Goal: Transaction & Acquisition: Purchase product/service

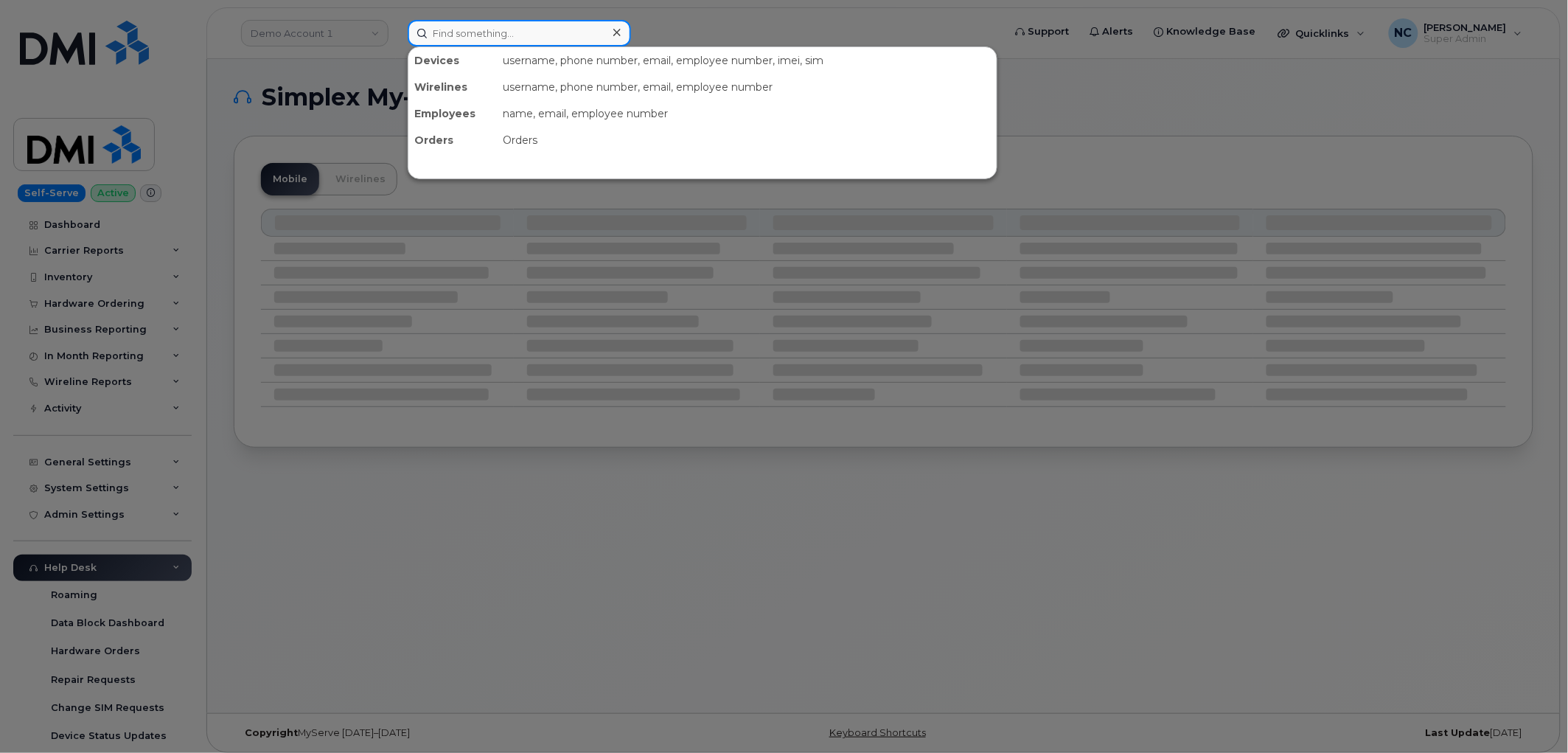
click at [600, 22] on input at bounding box center [519, 33] width 223 height 27
paste input "299825"
type input "299825"
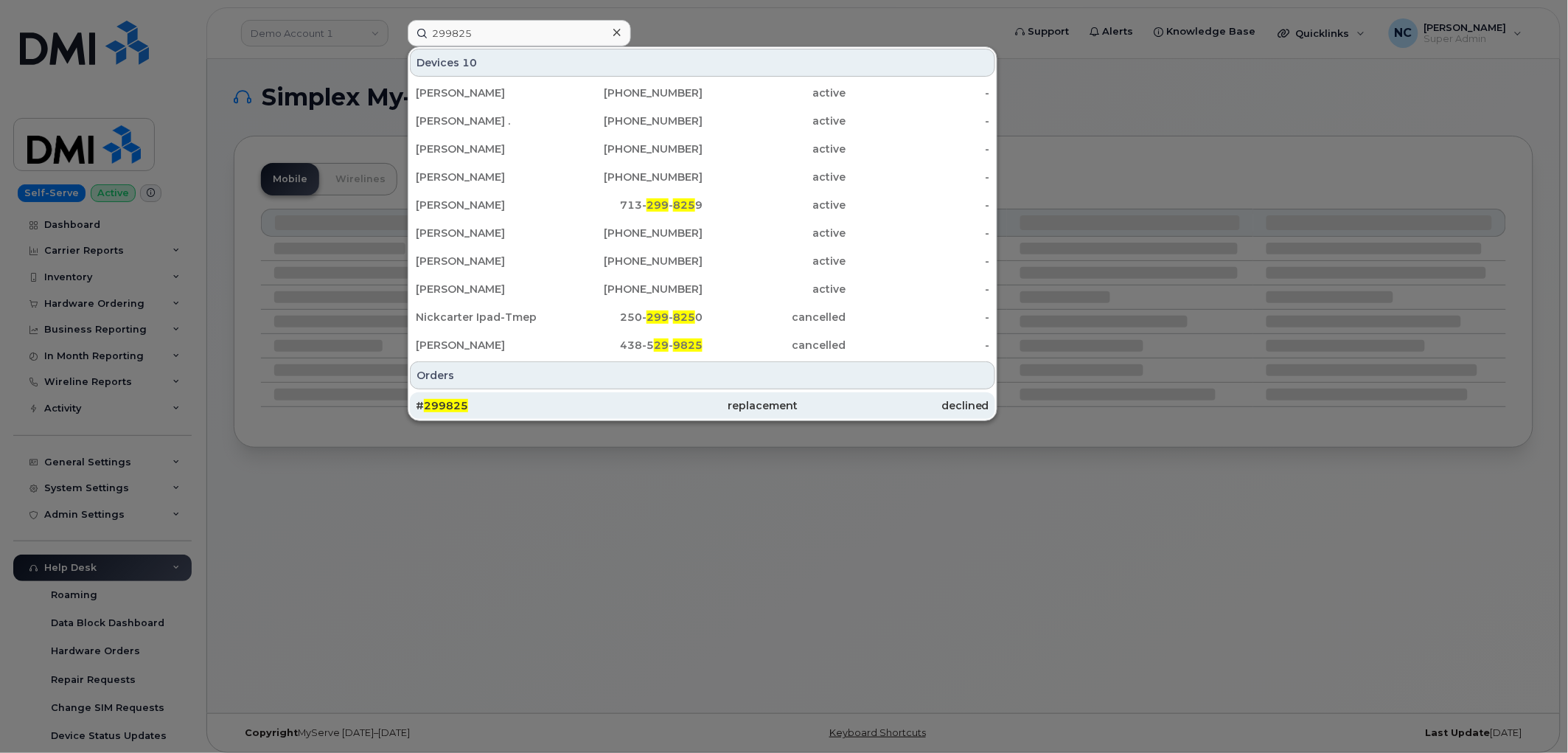
click at [476, 399] on div "# 299825" at bounding box center [511, 406] width 191 height 15
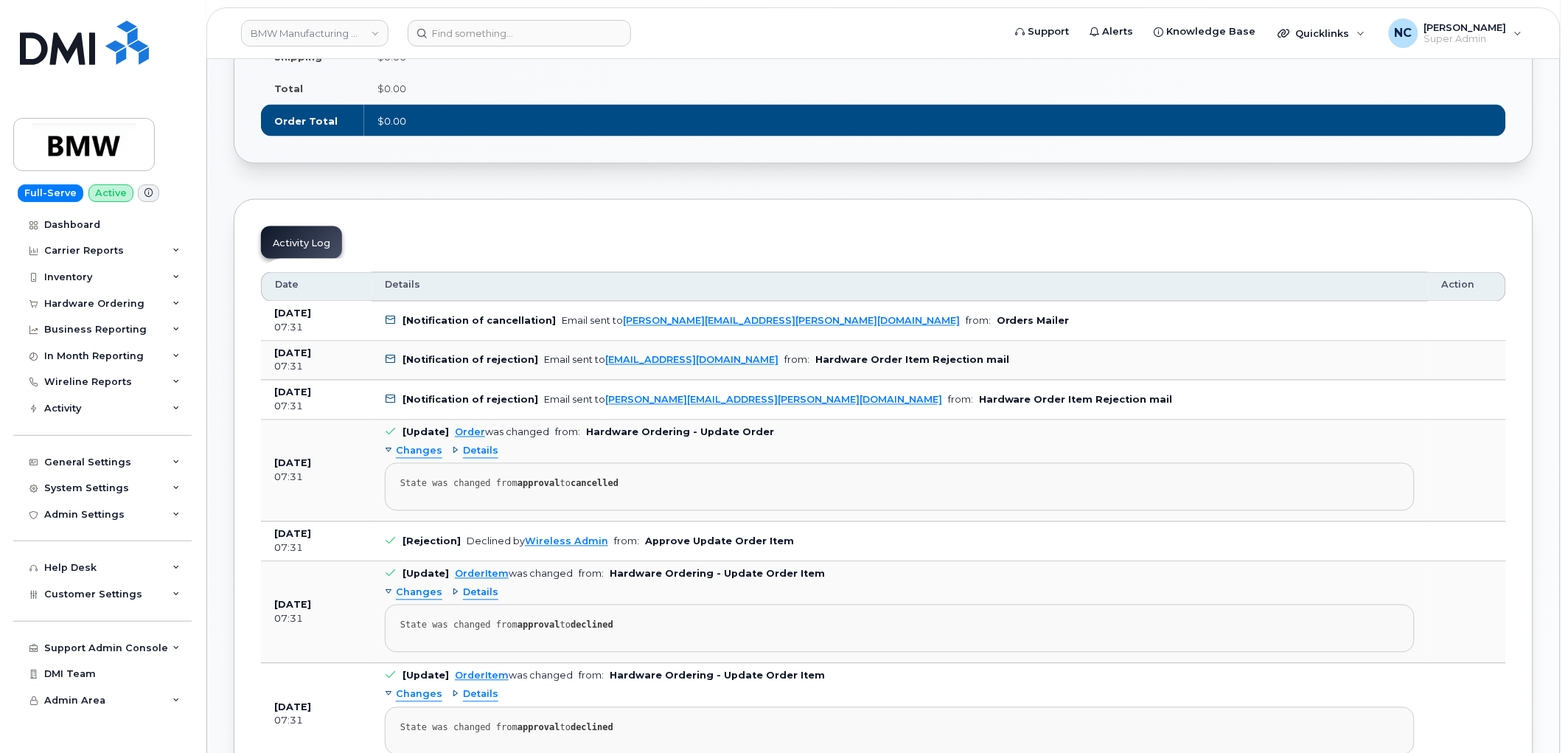
scroll to position [737, 0]
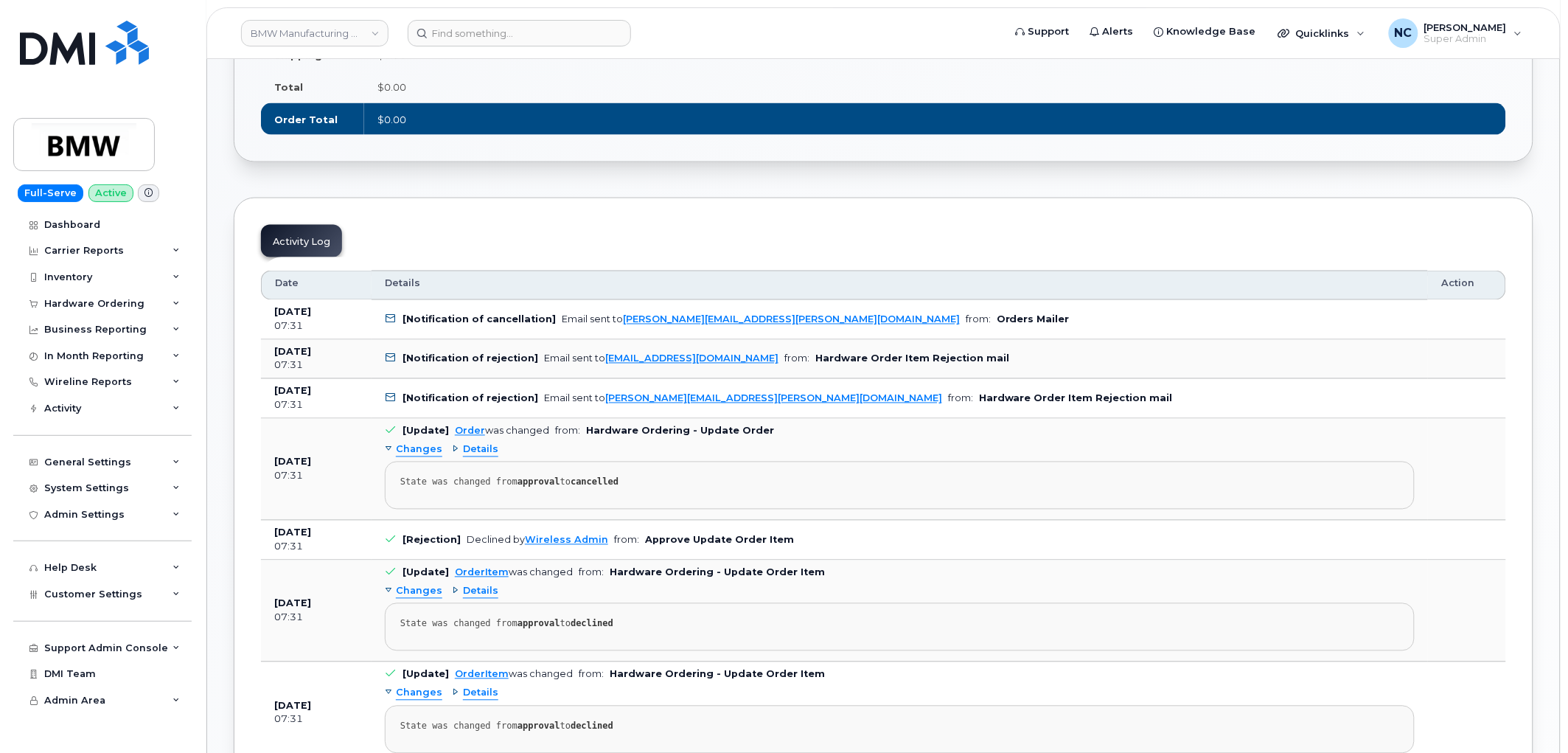
click at [547, 17] on header "BMW Manufacturing Co LLC Support Alerts Knowledge Base Quicklinks Suspend / Can…" at bounding box center [883, 33] width 1354 height 52
drag, startPoint x: 506, startPoint y: 46, endPoint x: 512, endPoint y: 32, distance: 15.2
click at [507, 42] on header "BMW Manufacturing Co LLC Support Alerts Knowledge Base Quicklinks Suspend / Can…" at bounding box center [883, 33] width 1354 height 52
click at [512, 32] on input at bounding box center [519, 33] width 223 height 27
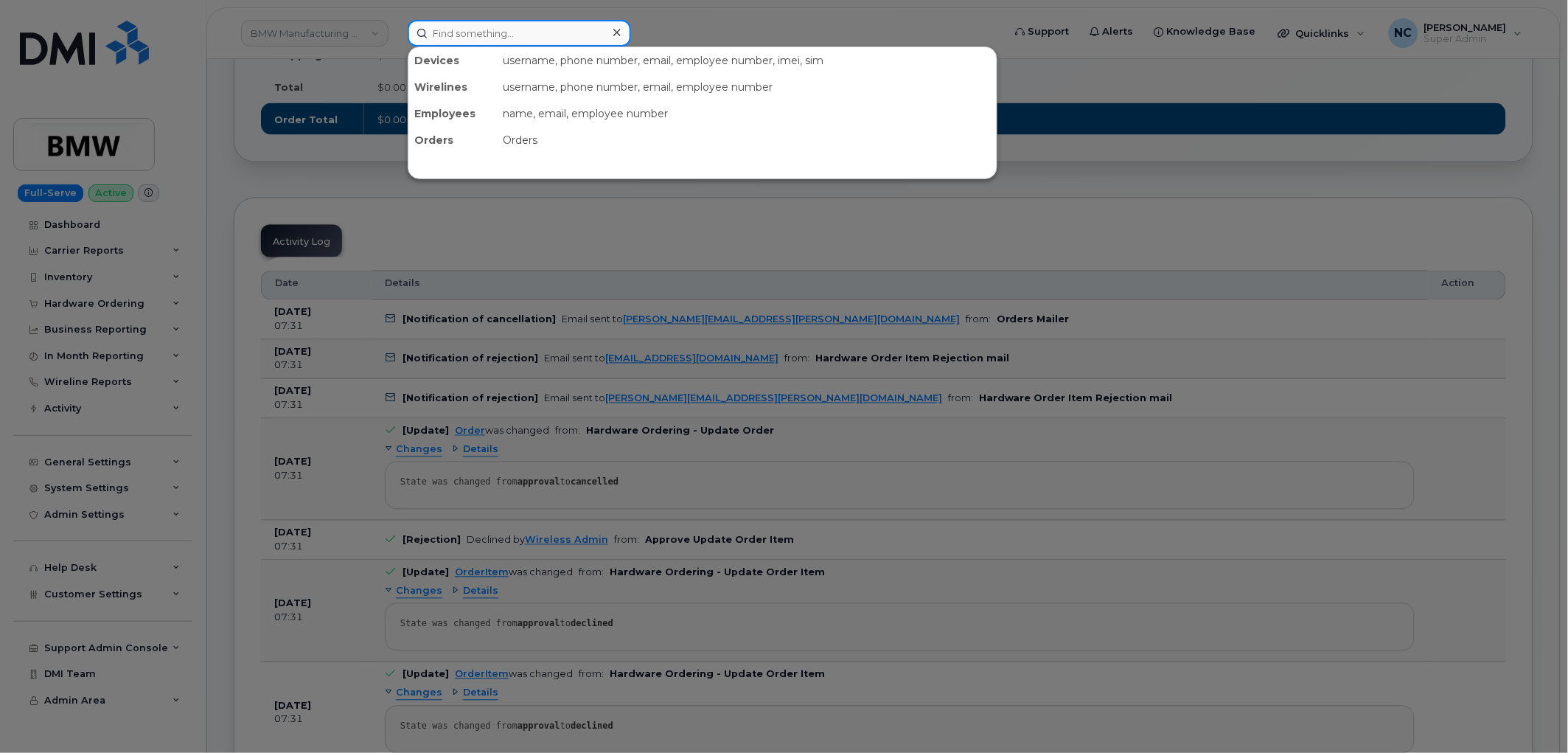
paste input "689-239-7018"
type input "689-239-7018"
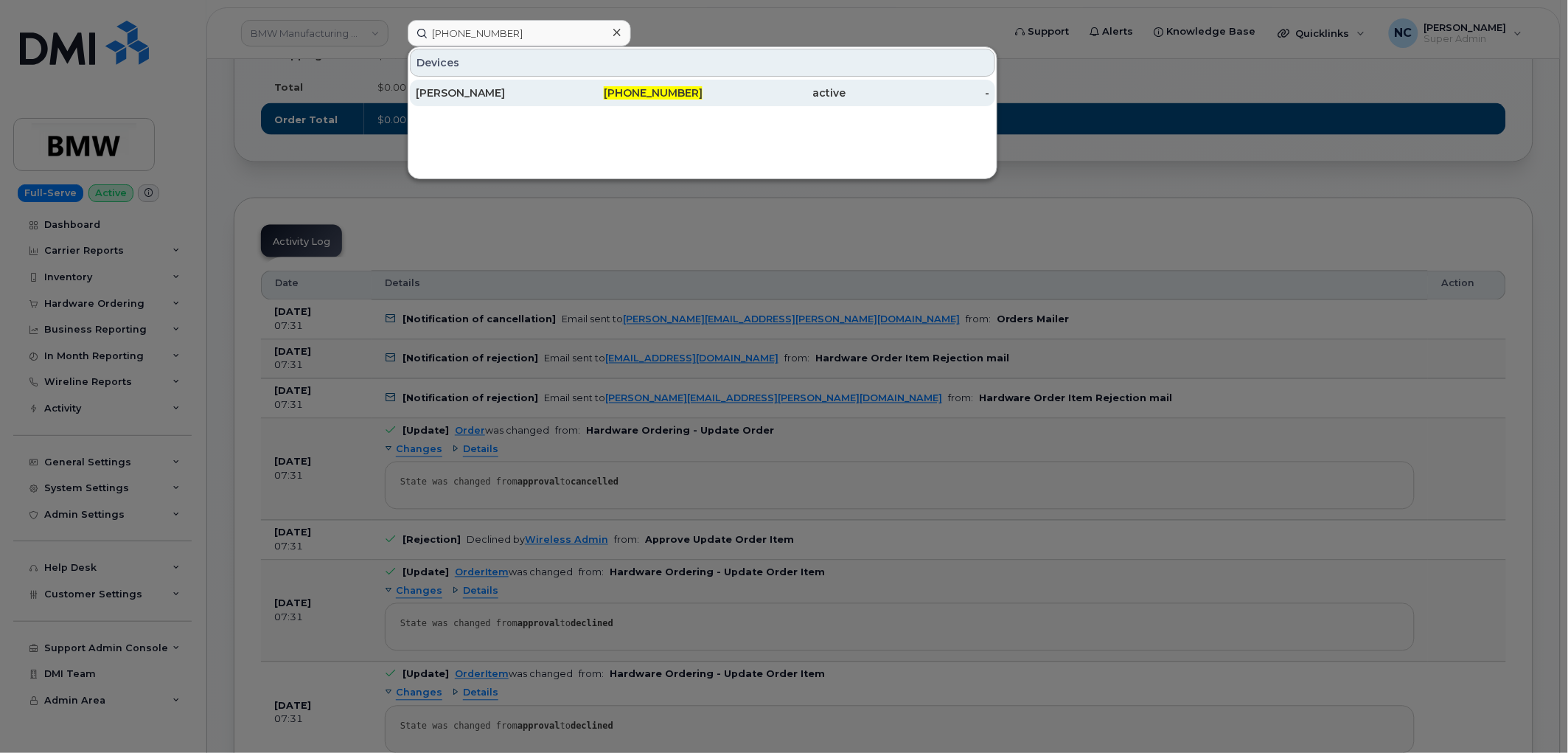
click at [535, 94] on div "Bhaskar Kancharla" at bounding box center [488, 93] width 144 height 15
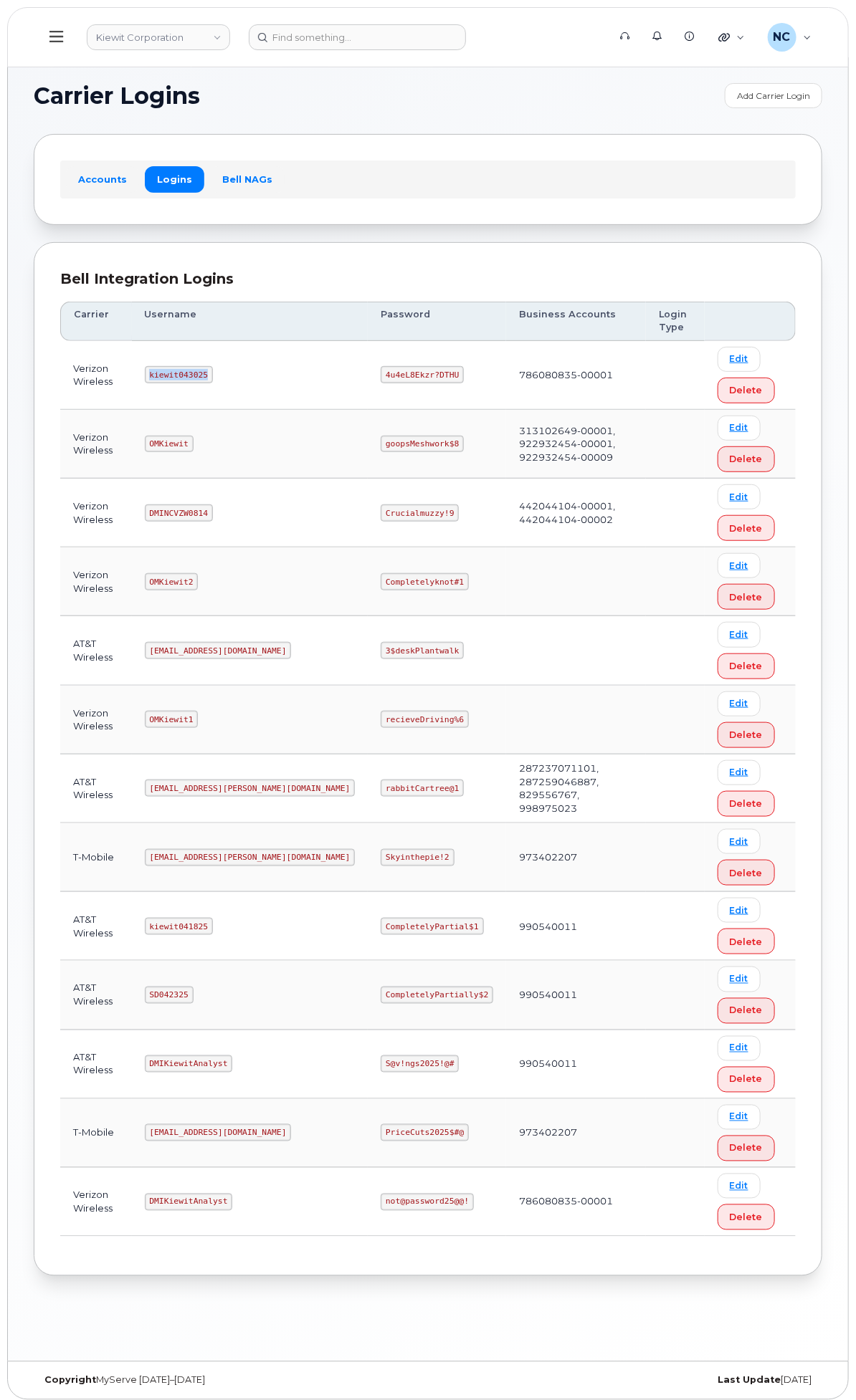
drag, startPoint x: 396, startPoint y: 370, endPoint x: 335, endPoint y: 374, distance: 61.1
click at [335, 374] on td "kiewit043025" at bounding box center [250, 375] width 236 height 69
copy code "kiewit043025"
drag, startPoint x: 591, startPoint y: 382, endPoint x: 488, endPoint y: 375, distance: 103.2
click at [488, 375] on td "4u4eL8Ekzr?DTHU" at bounding box center [437, 375] width 138 height 69
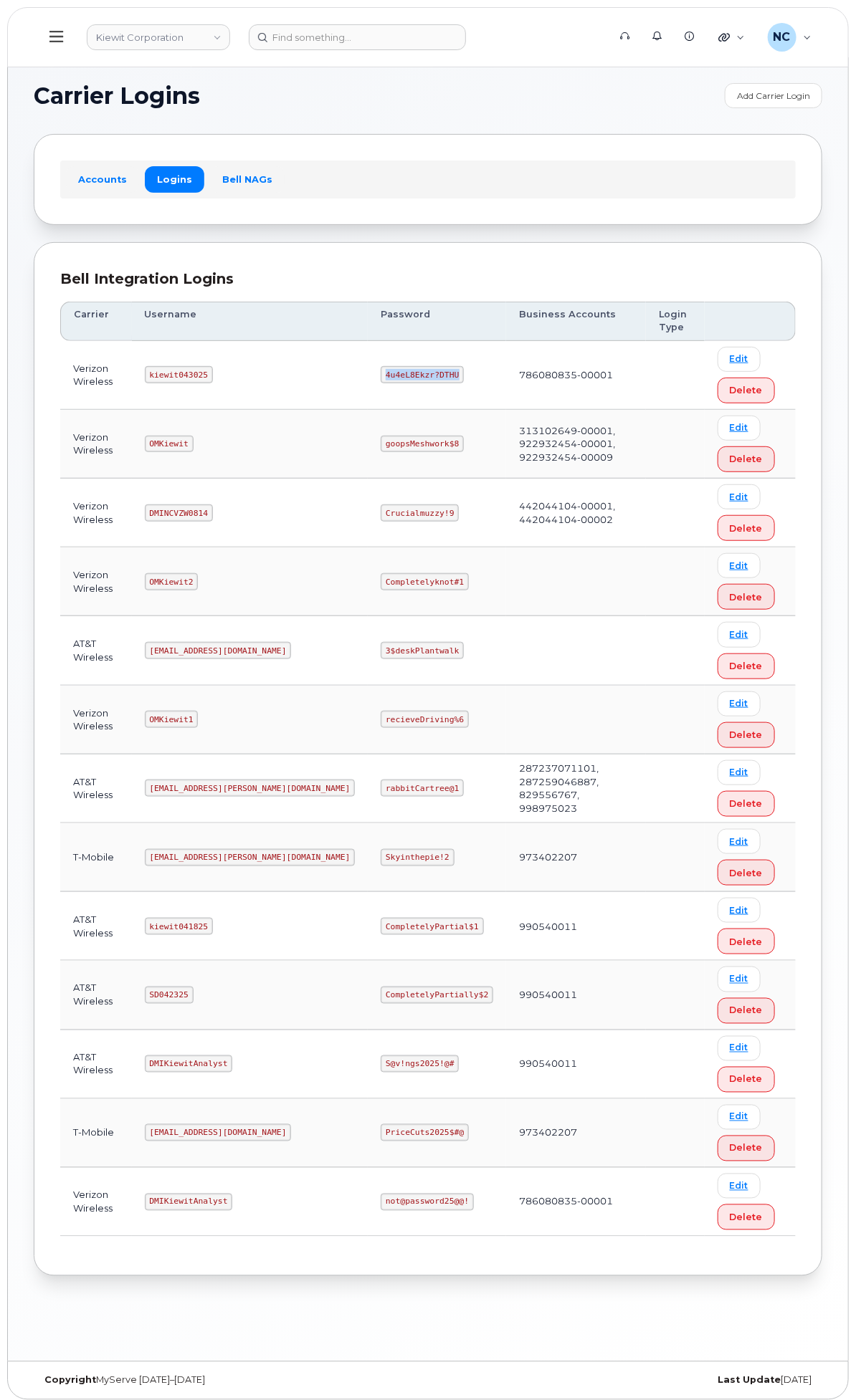
copy code "4u4eL8Ekzr?DTHU"
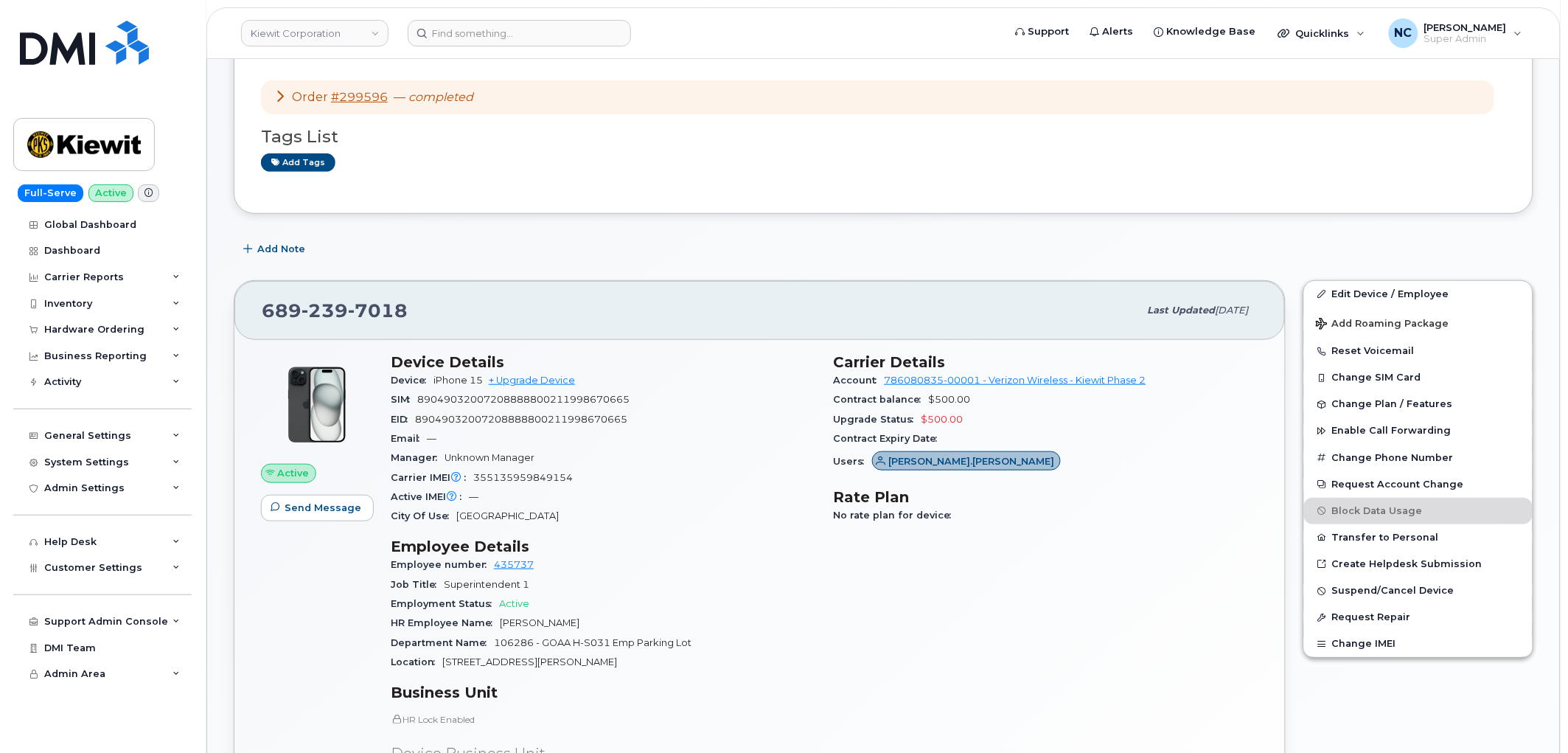
scroll to position [246, 0]
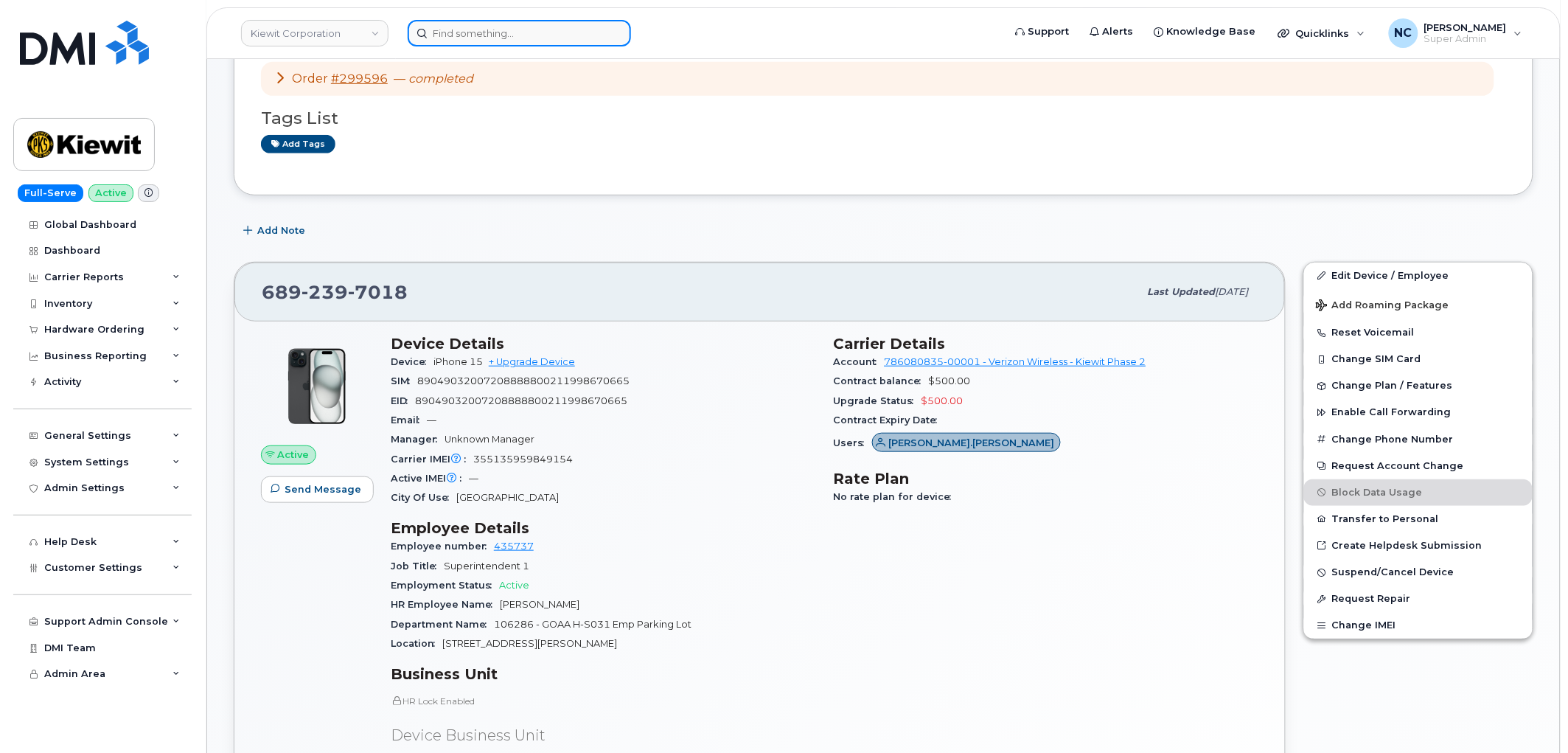
click at [479, 38] on input at bounding box center [519, 33] width 223 height 27
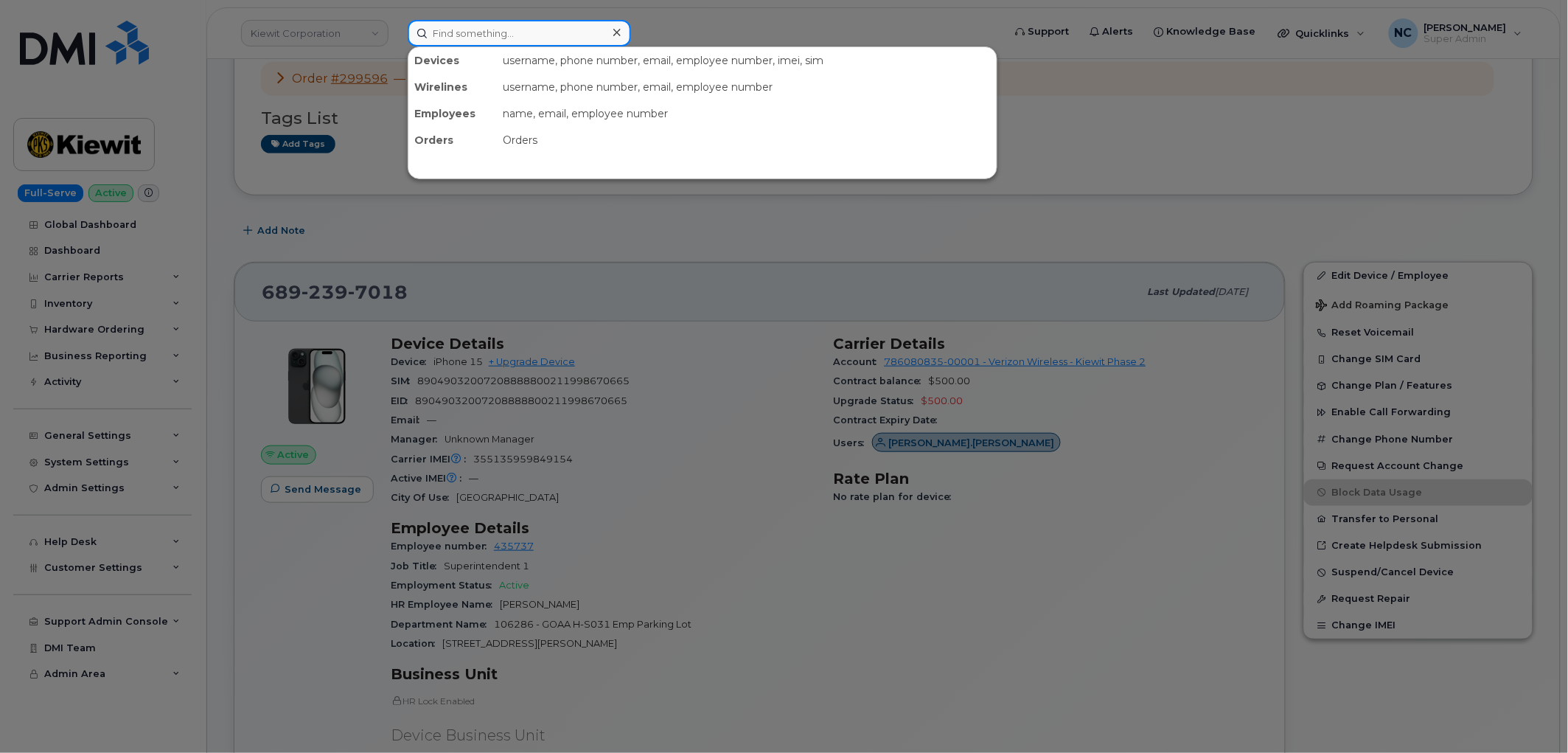
paste input "299625"
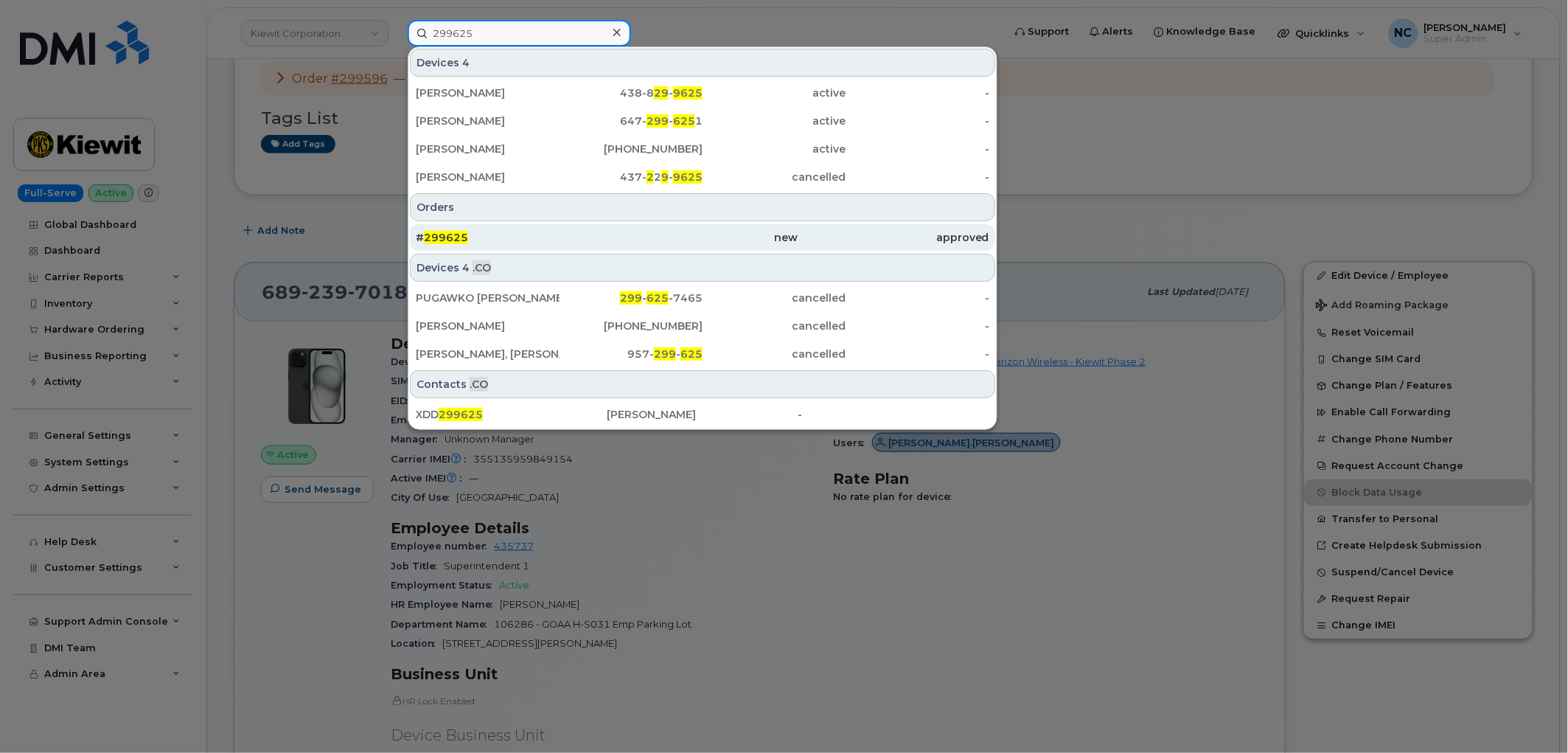
type input "299625"
click at [538, 228] on div "# 299625" at bounding box center [511, 237] width 191 height 27
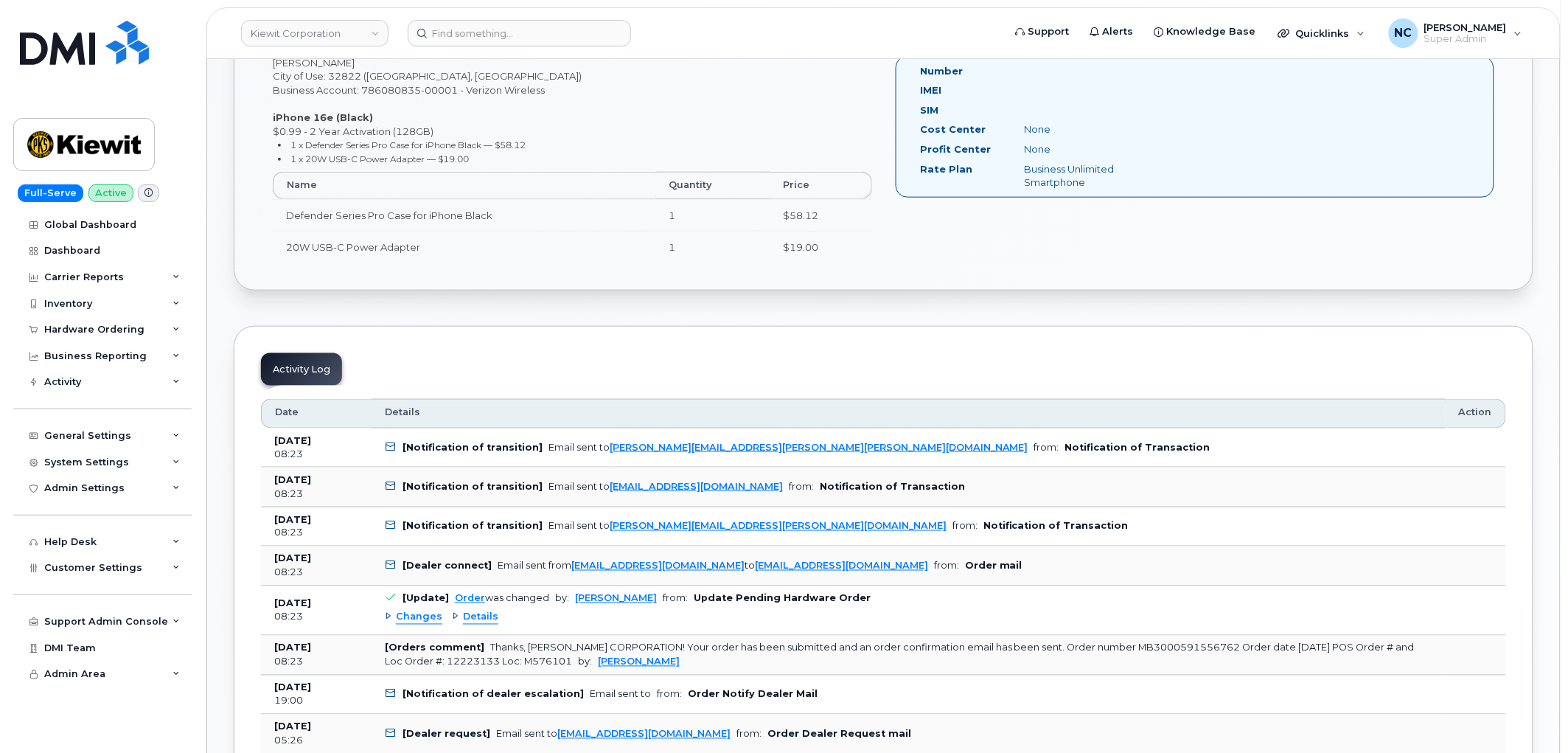
scroll to position [573, 0]
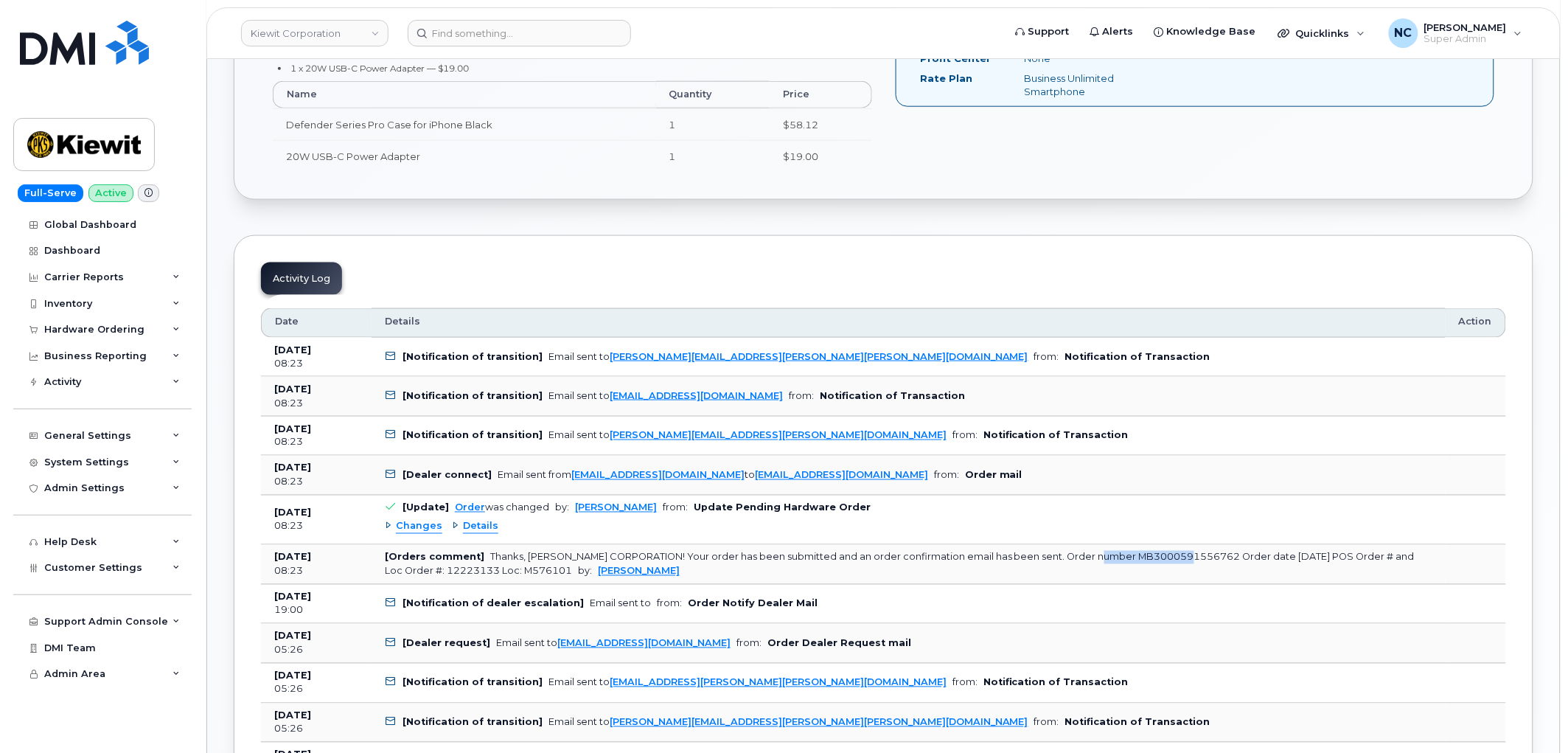
drag, startPoint x: 1085, startPoint y: 558, endPoint x: 1184, endPoint y: 561, distance: 99.0
click at [1184, 561] on div "Thanks, KIEWIT CORPORATION! Your order has been submitted and an order confirma…" at bounding box center [899, 564] width 1030 height 24
copy div "MB3000591556762"
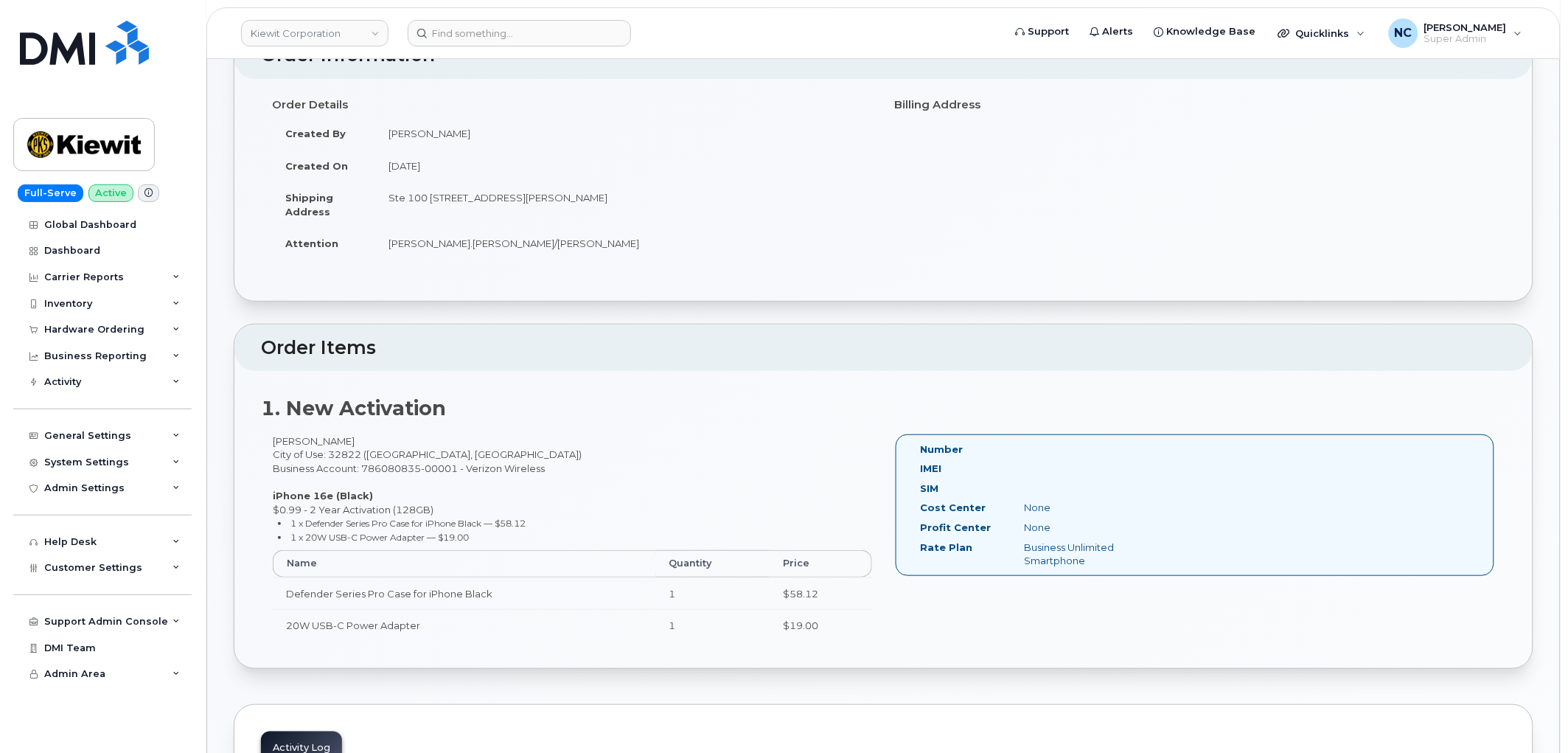
scroll to position [0, 0]
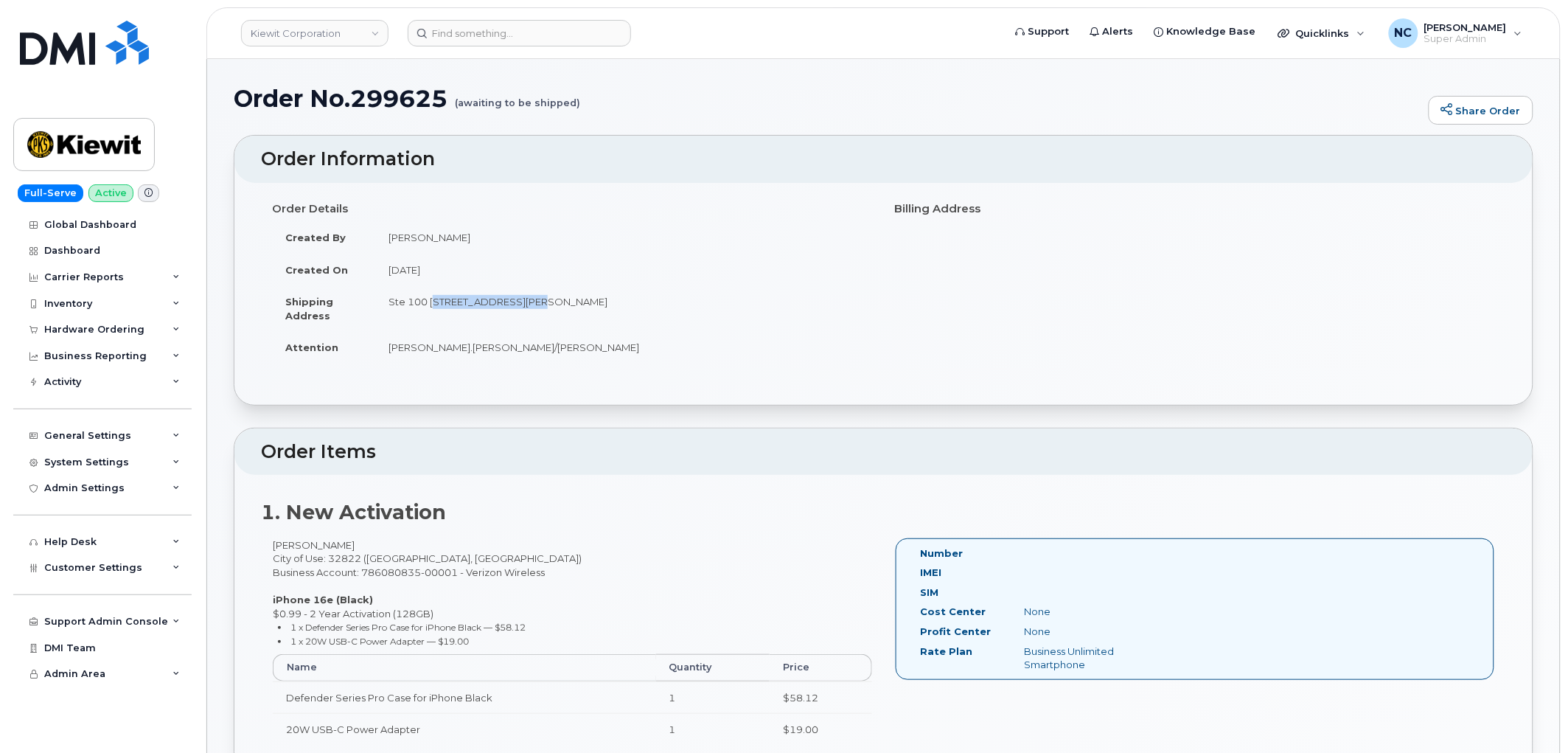
drag, startPoint x: 525, startPoint y: 299, endPoint x: 430, endPoint y: 295, distance: 95.1
click at [430, 295] on td "Ste 100 6200 Lee Vista Blvd, Orlando, FL, 32822, USA" at bounding box center [623, 308] width 498 height 45
copy td "6200 Lee Vista Blvd"
drag, startPoint x: 426, startPoint y: 300, endPoint x: 389, endPoint y: 305, distance: 37.3
click at [389, 305] on td "Ste 100 6200 Lee Vista Blvd, Orlando, FL, 32822, USA" at bounding box center [623, 308] width 498 height 45
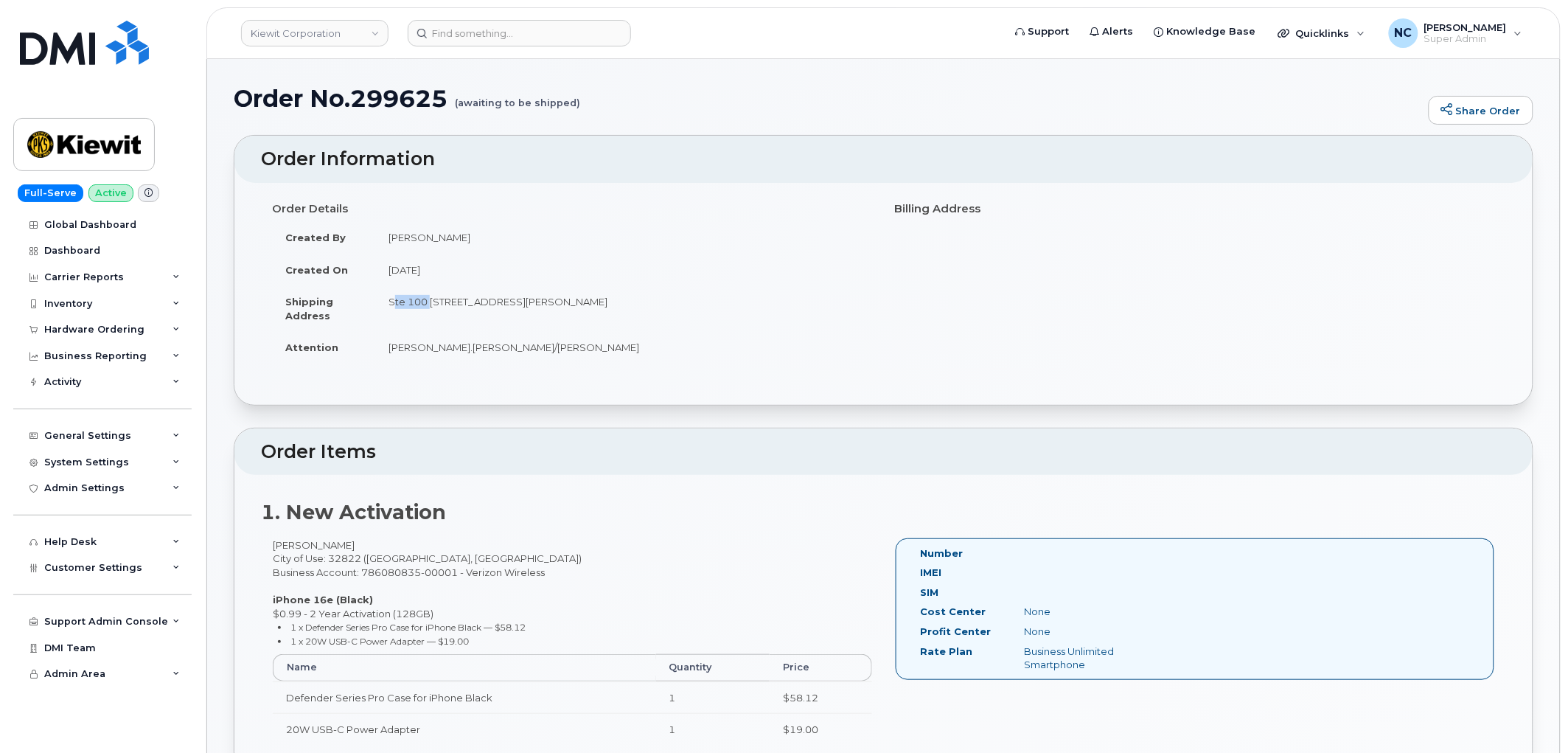
copy td "Ste 100"
drag, startPoint x: 531, startPoint y: 305, endPoint x: 571, endPoint y: 303, distance: 40.0
click at [571, 303] on td "Ste 100 6200 Lee Vista Blvd, Orlando, FL, 32822, USA" at bounding box center [623, 308] width 498 height 45
click at [570, 303] on td "Ste 100 6200 Lee Vista Blvd, Orlando, FL, 32822, USA" at bounding box center [623, 308] width 498 height 45
click at [568, 304] on td "Ste 100 6200 Lee Vista Blvd, Orlando, FL, 32822, USA" at bounding box center [623, 308] width 498 height 45
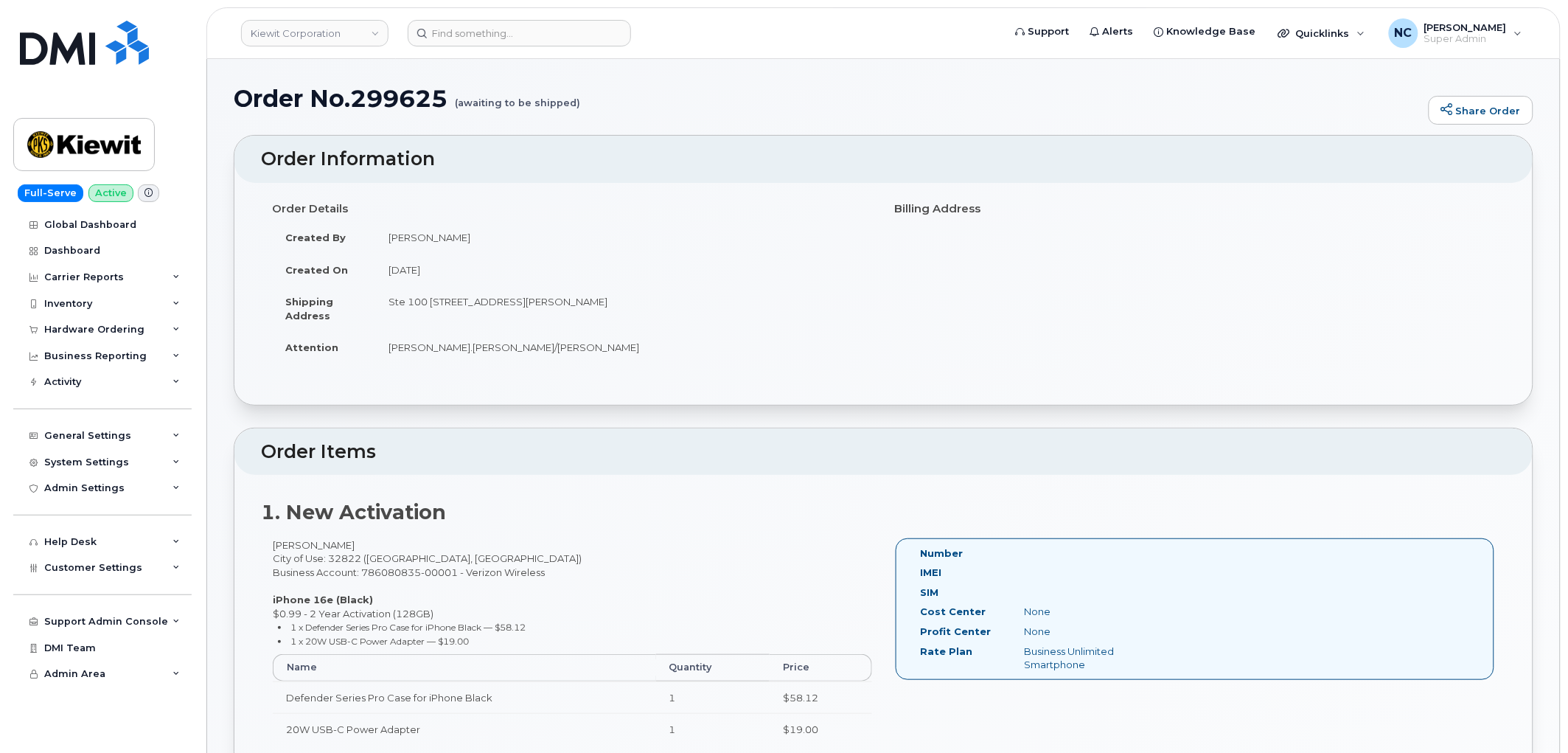
drag, startPoint x: 568, startPoint y: 302, endPoint x: 538, endPoint y: 303, distance: 30.0
click at [538, 303] on td "Ste 100 6200 Lee Vista Blvd, Orlando, FL, 32822, USA" at bounding box center [623, 308] width 498 height 45
drag, startPoint x: 621, startPoint y: 305, endPoint x: 592, endPoint y: 306, distance: 29.0
click at [592, 306] on td "Ste 100 6200 Lee Vista Blvd, Orlando, FL, 32822, USA" at bounding box center [623, 308] width 498 height 45
copy td "32822"
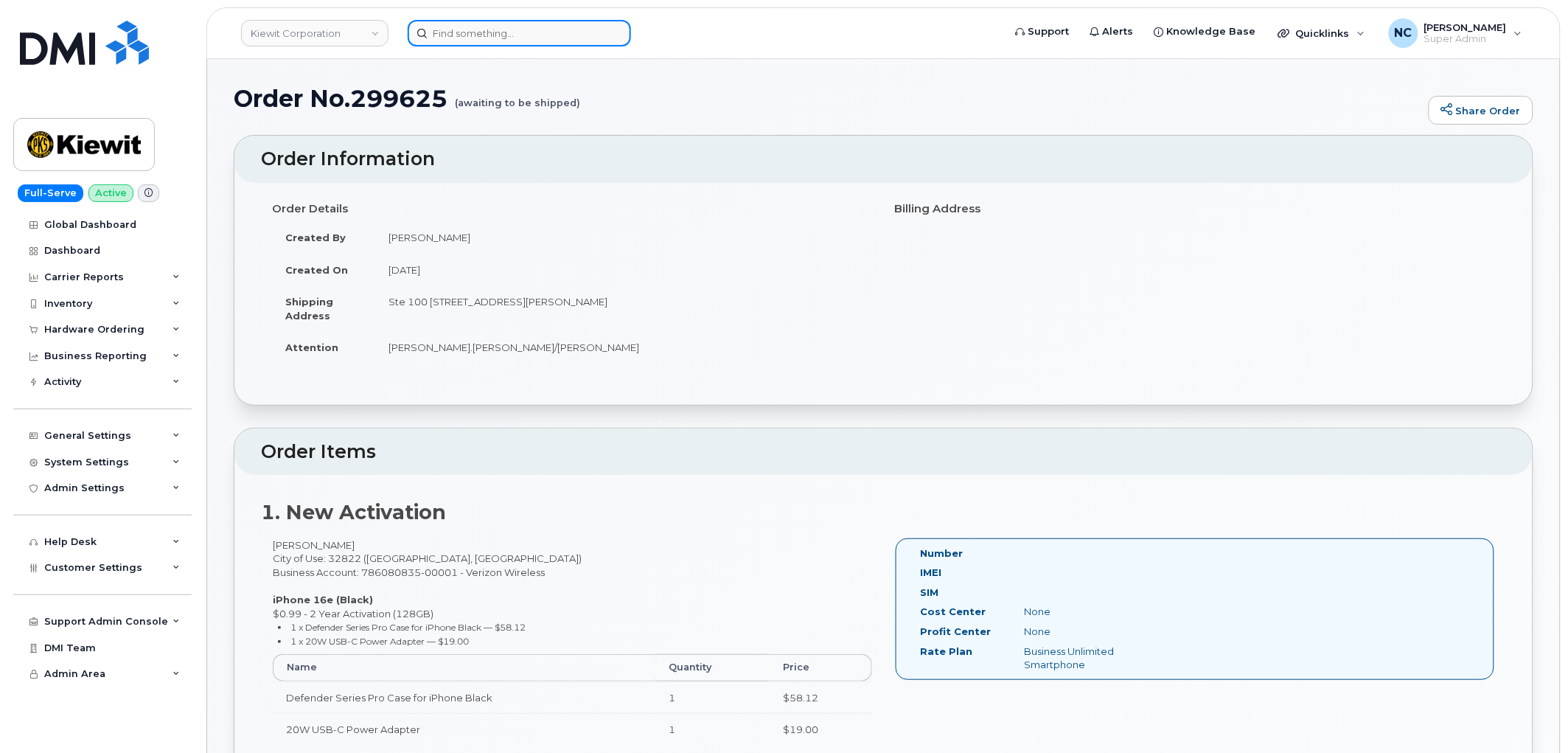
click at [546, 28] on input at bounding box center [519, 33] width 223 height 27
paste input "440-228-5664"
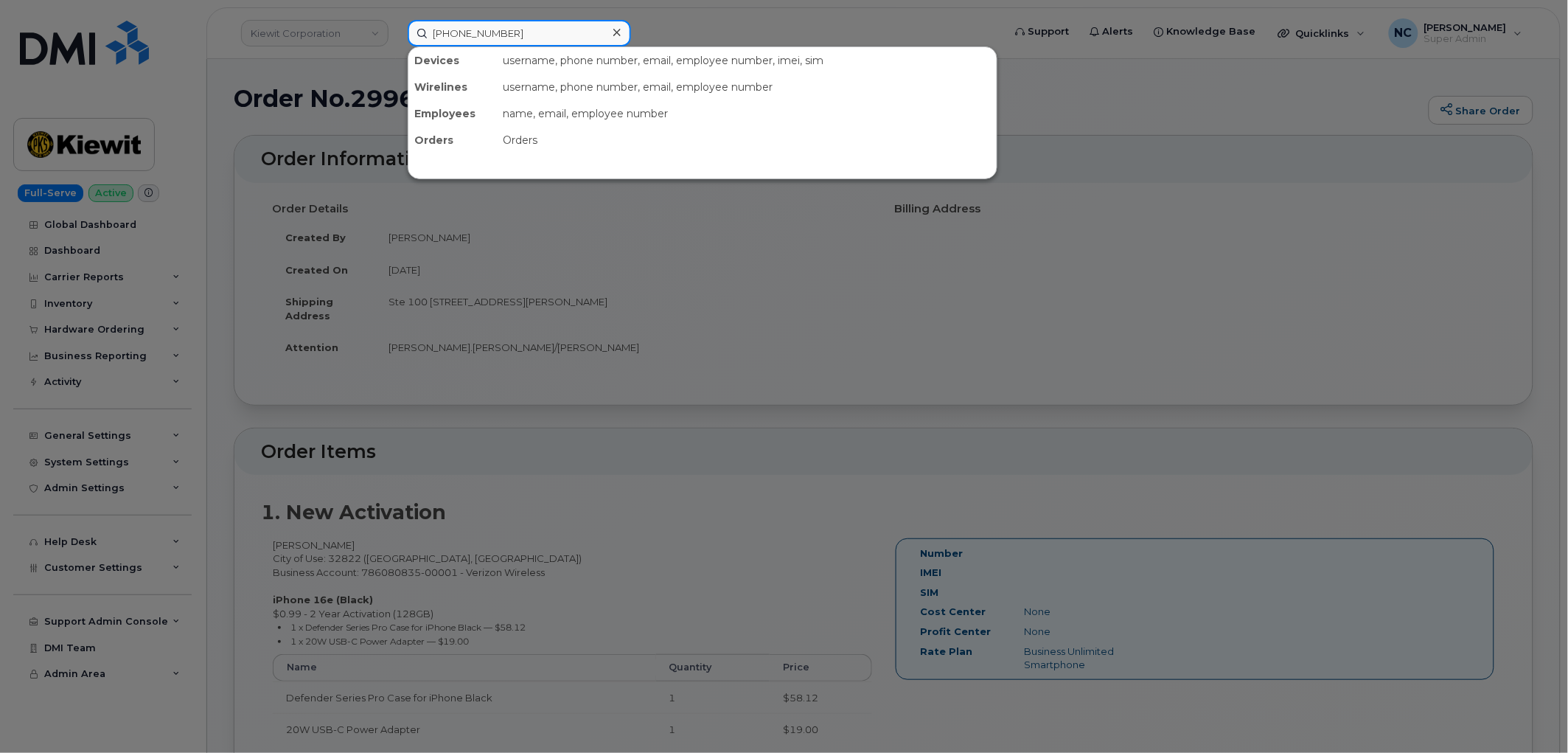
type input "440-228-5664"
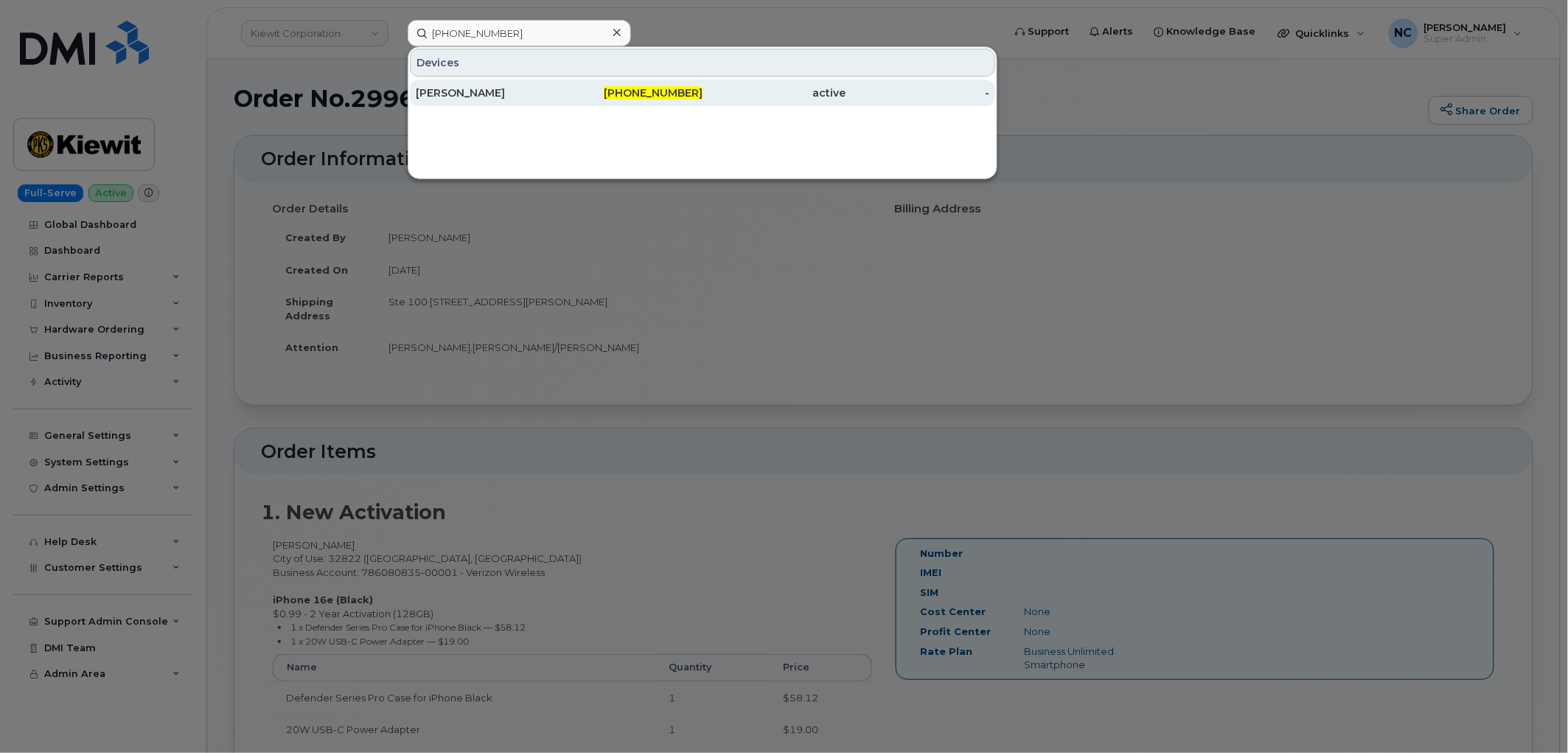
click at [521, 90] on div "[PERSON_NAME]" at bounding box center [488, 93] width 144 height 15
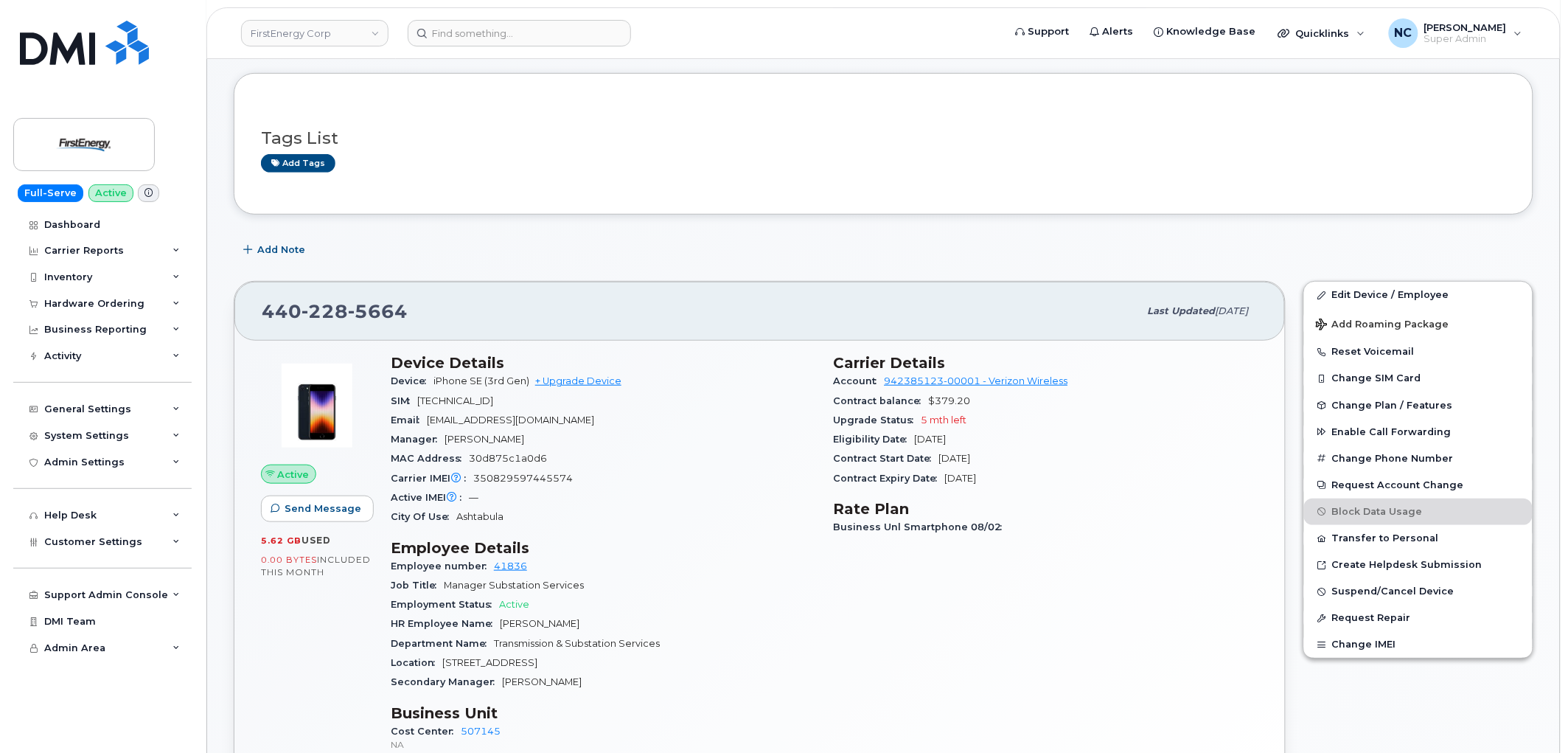
scroll to position [164, 0]
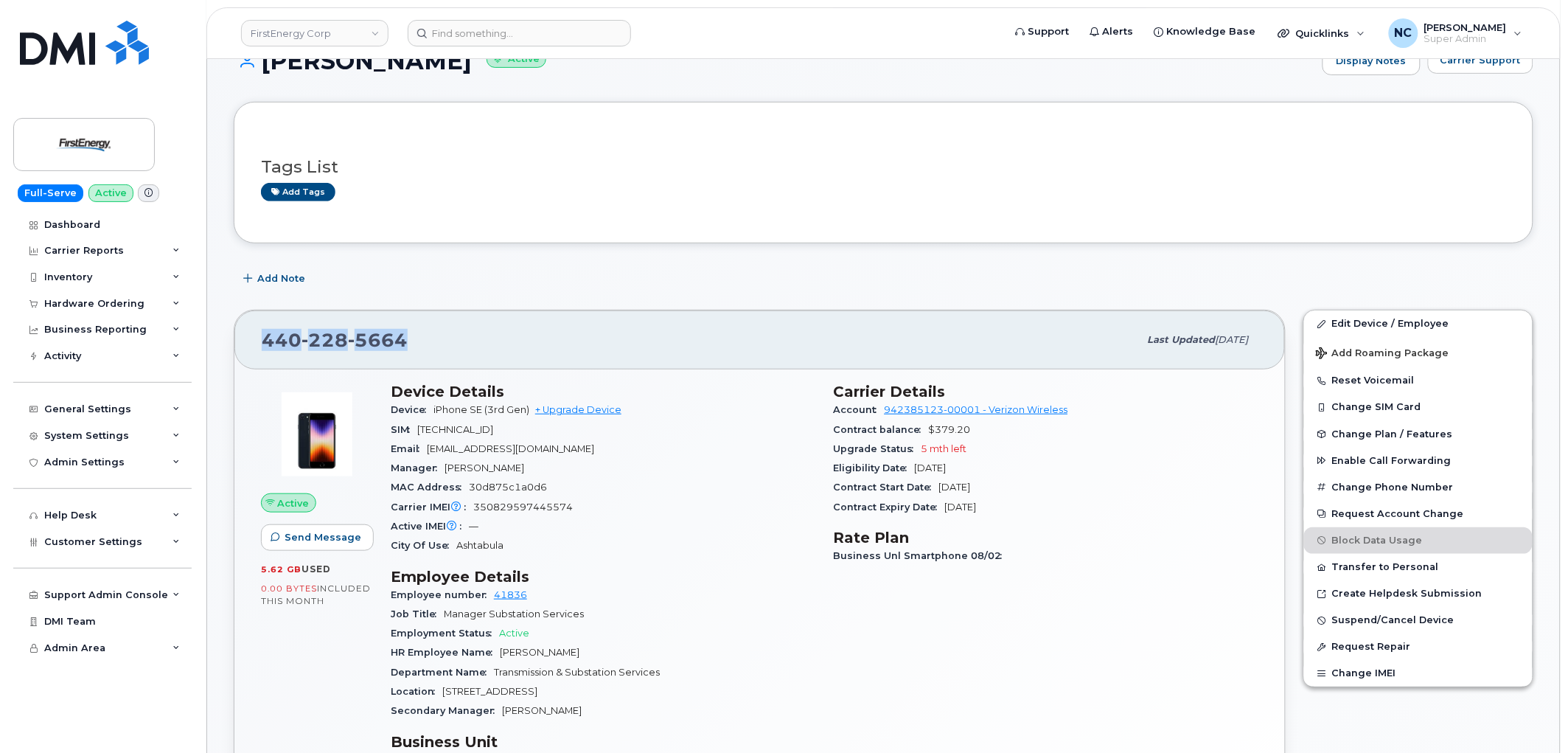
drag, startPoint x: 473, startPoint y: 354, endPoint x: 236, endPoint y: 315, distance: 240.2
click at [236, 315] on div "440 228 5664 Last updated Aug 12, 2025 Active Send Message 5.62 GB  used 0.00 B…" at bounding box center [759, 591] width 1052 height 565
copy span "440 228 5664"
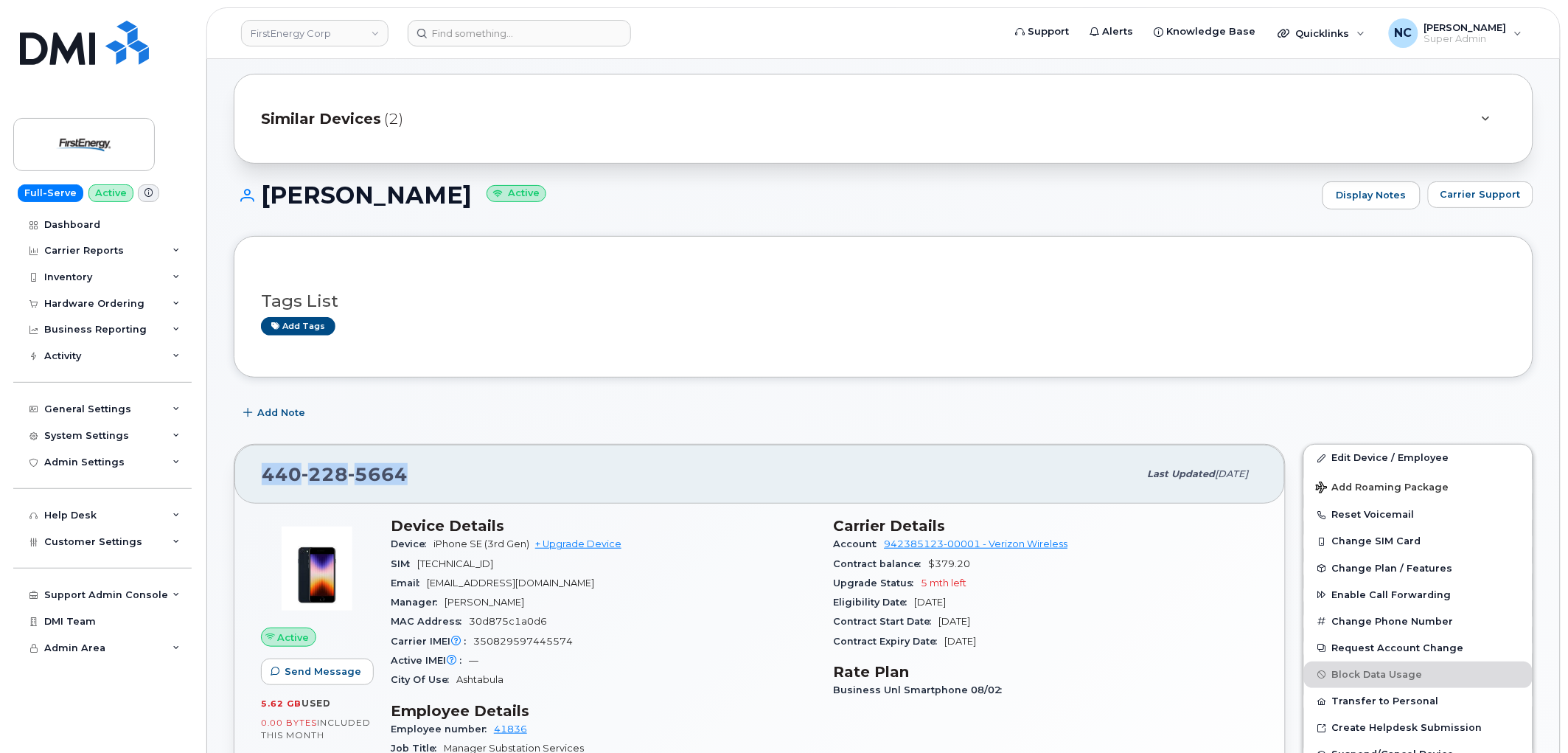
scroll to position [0, 0]
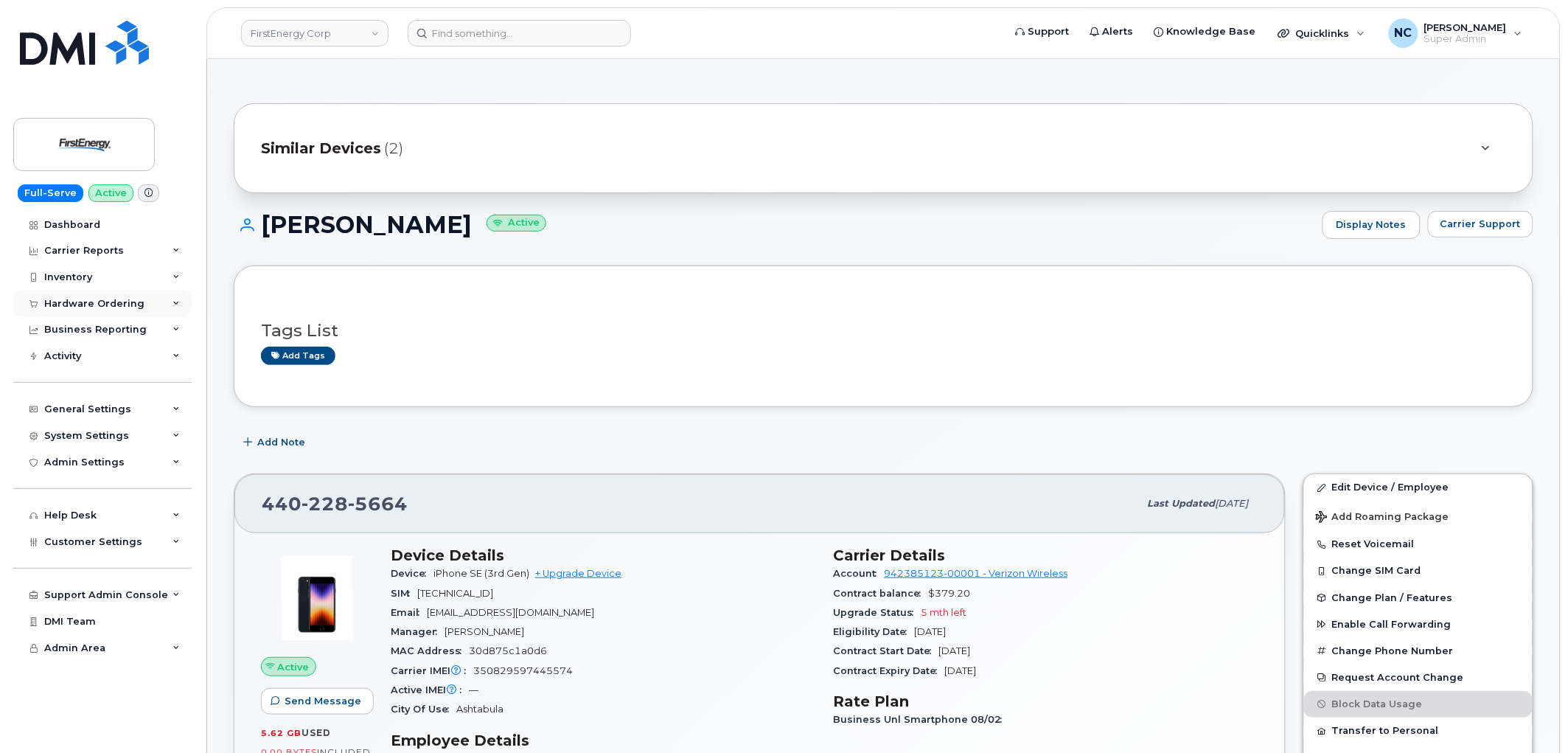
click at [113, 310] on div "Hardware Ordering" at bounding box center [102, 303] width 178 height 27
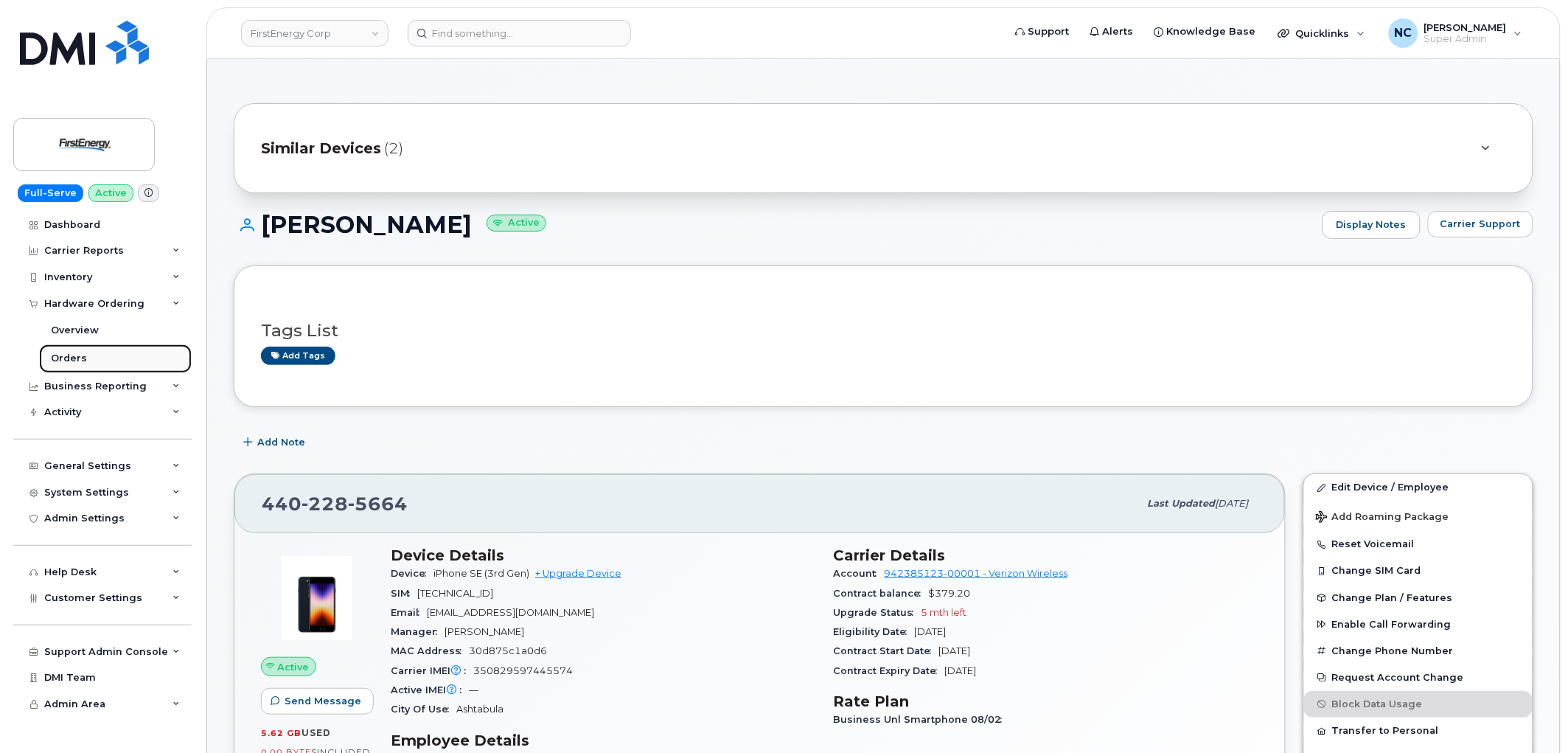
click at [61, 357] on div "Orders" at bounding box center [68, 358] width 36 height 13
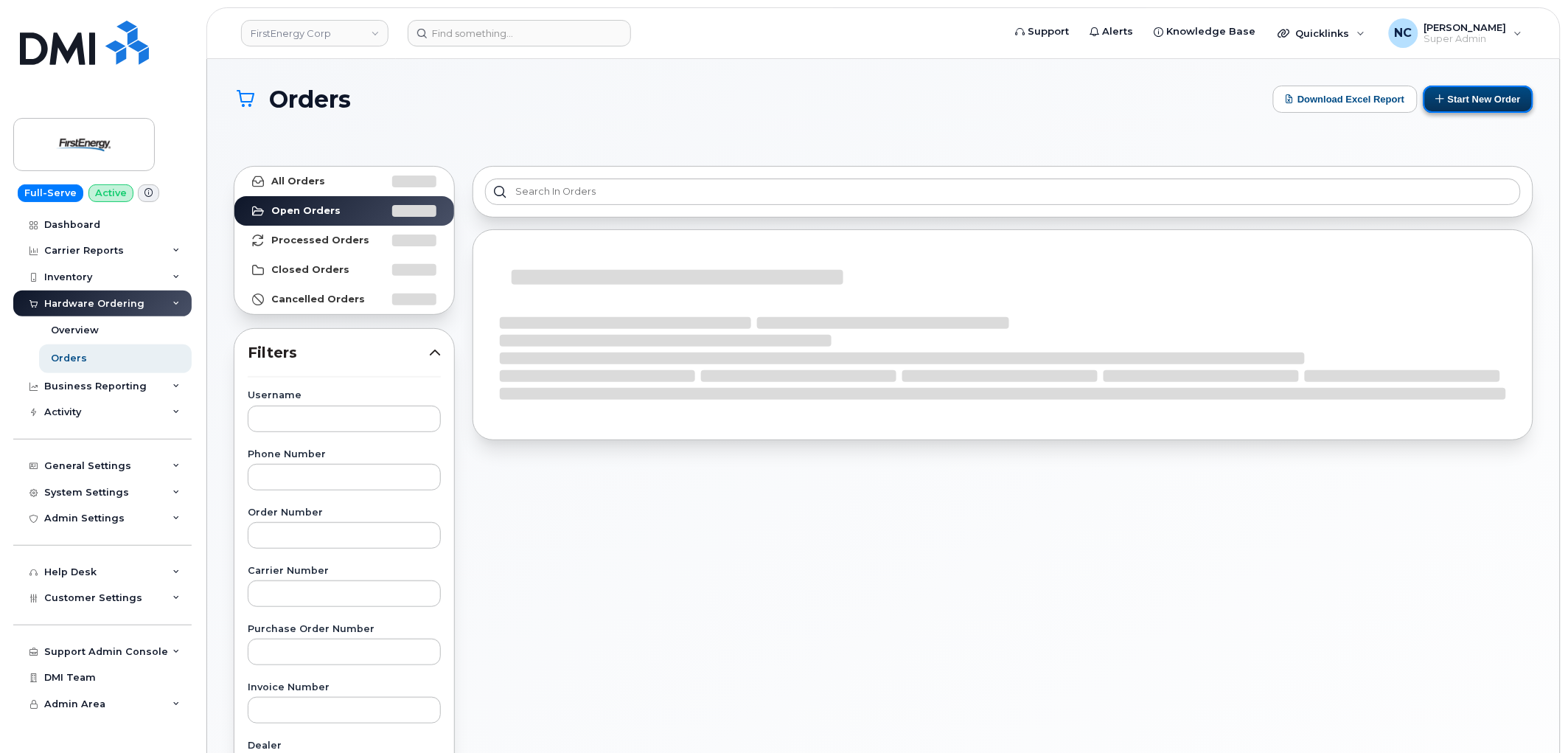
click at [1475, 98] on button "Start New Order" at bounding box center [1478, 100] width 110 height 28
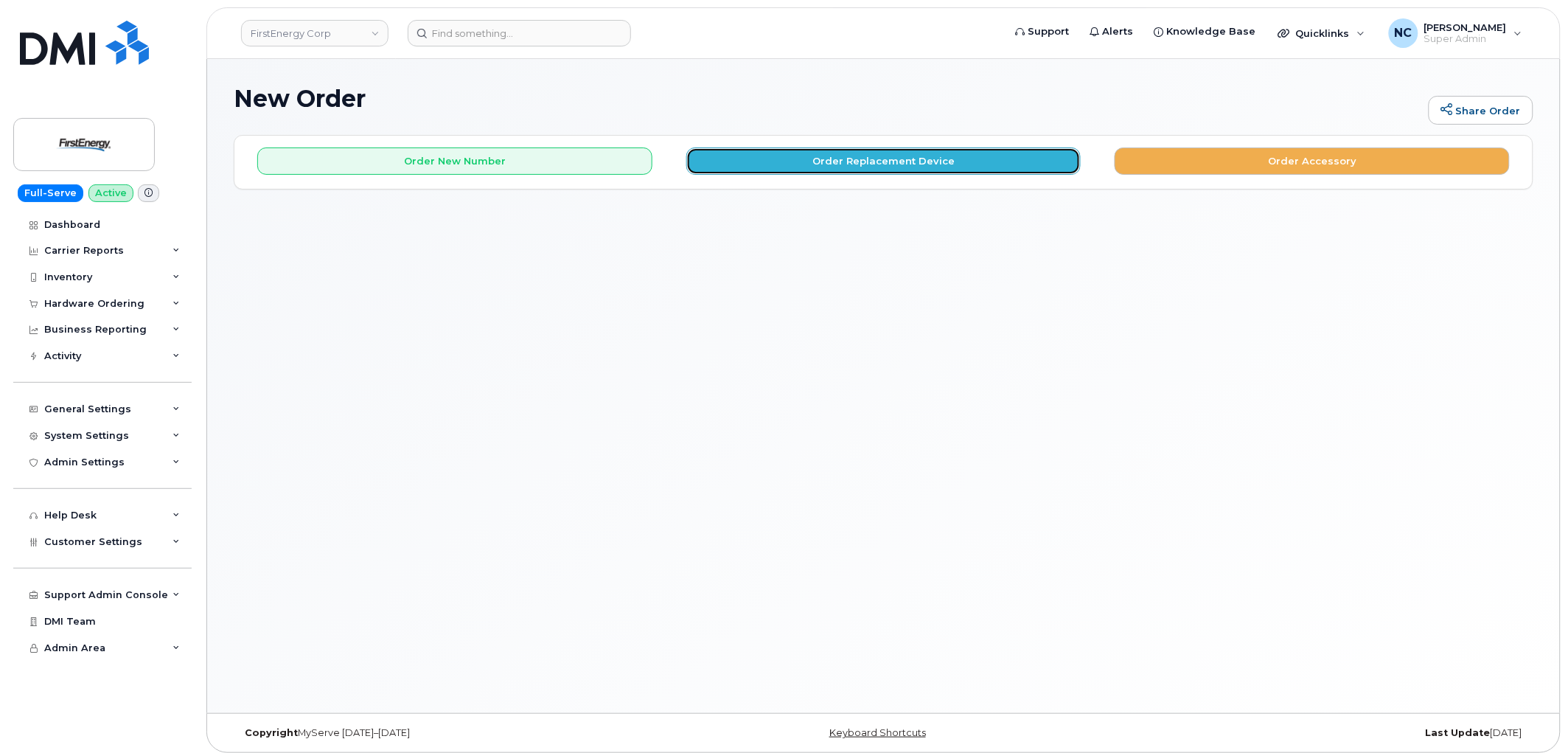
click at [837, 168] on button "Order Replacement Device" at bounding box center [884, 162] width 395 height 28
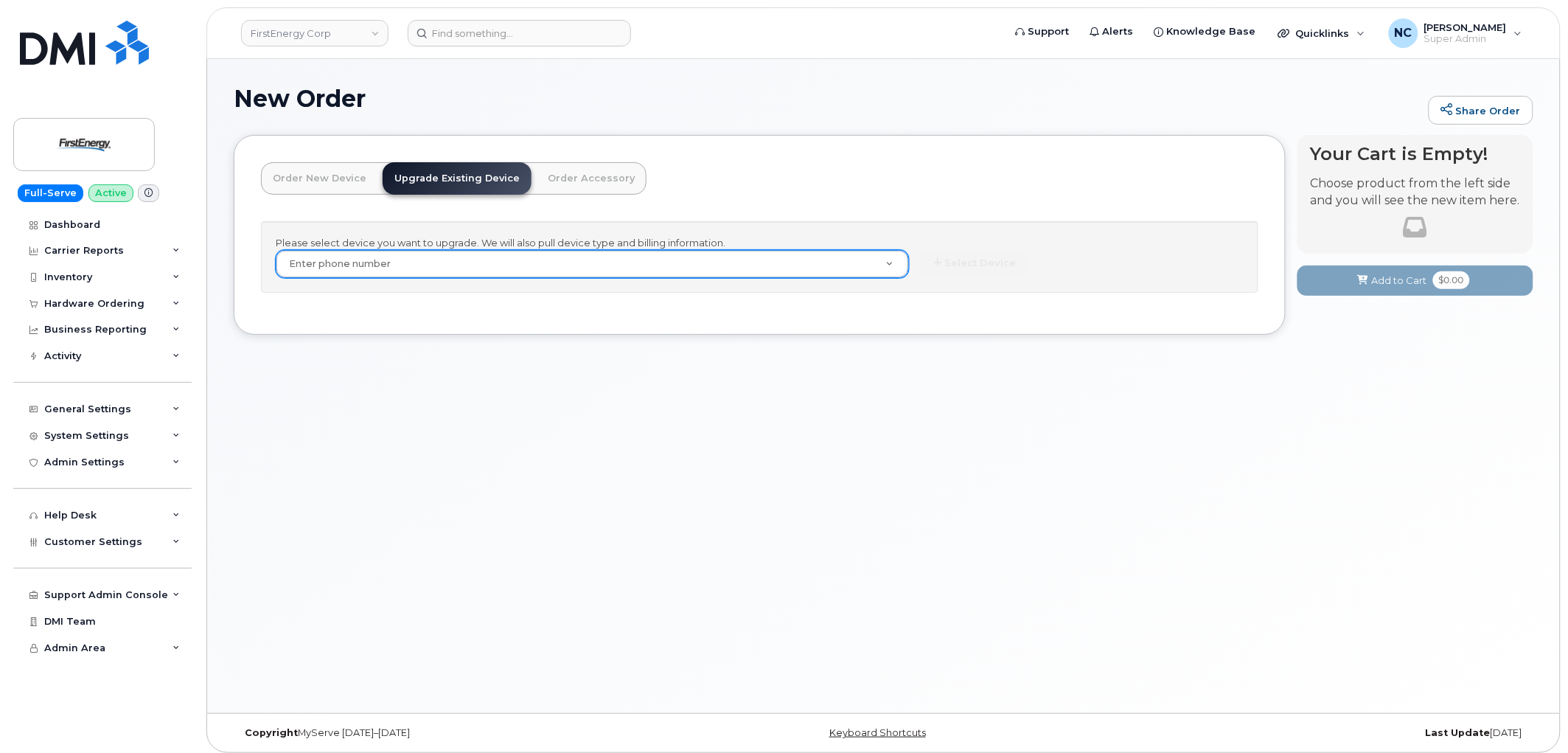
paste input "4402285664"
type input "4402285664"
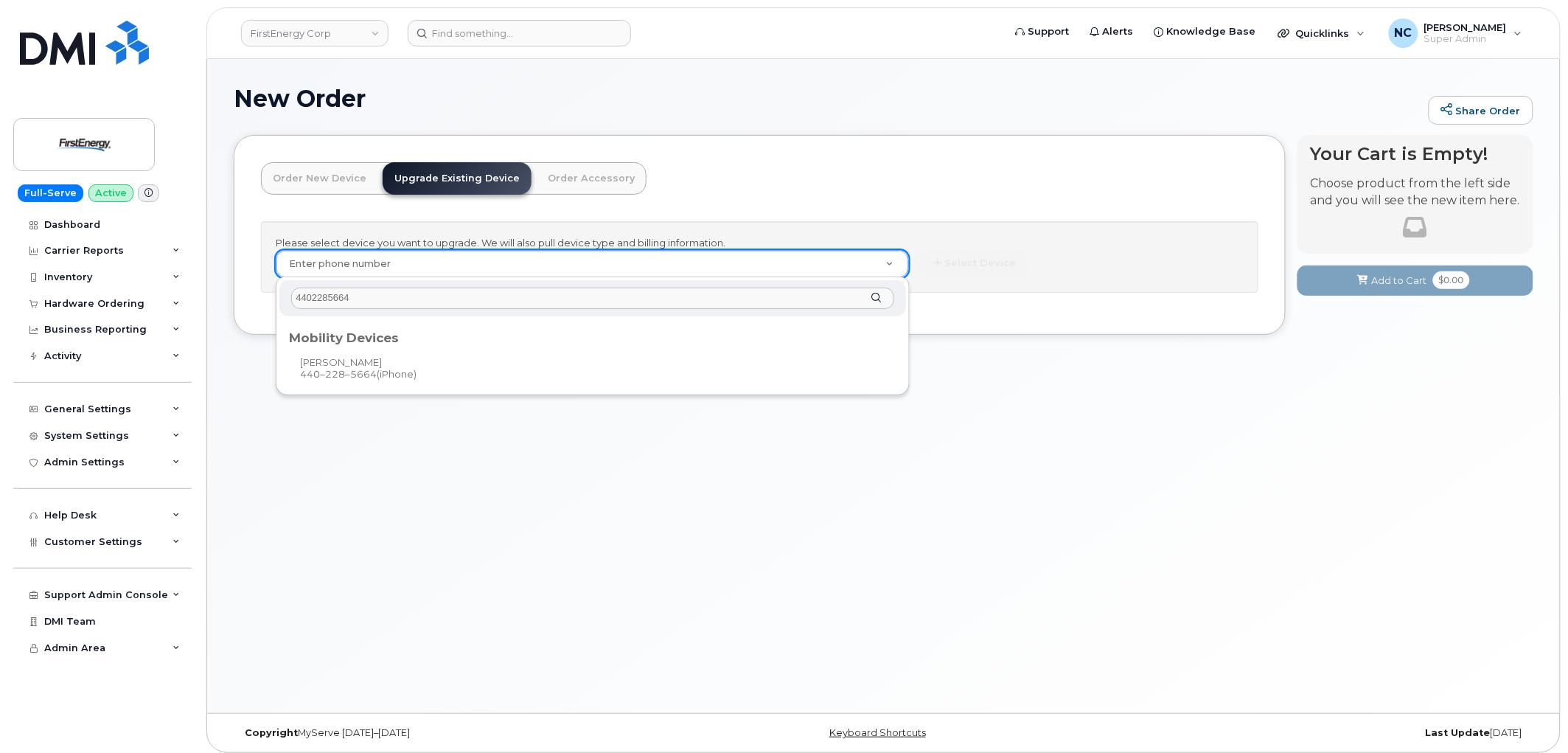
type input "4402285664"
type input "832293"
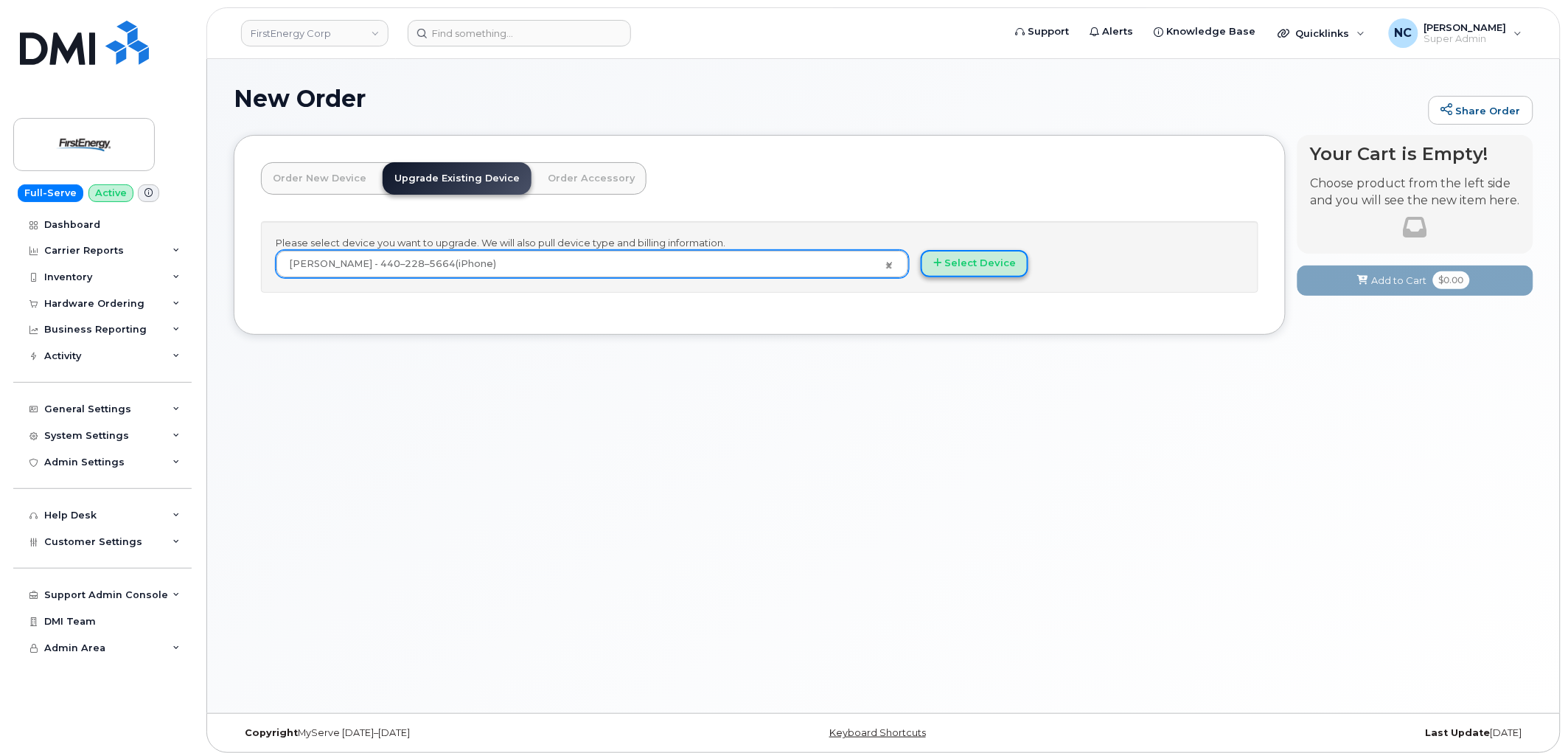
click at [961, 264] on button "Select Device" at bounding box center [974, 264] width 108 height 28
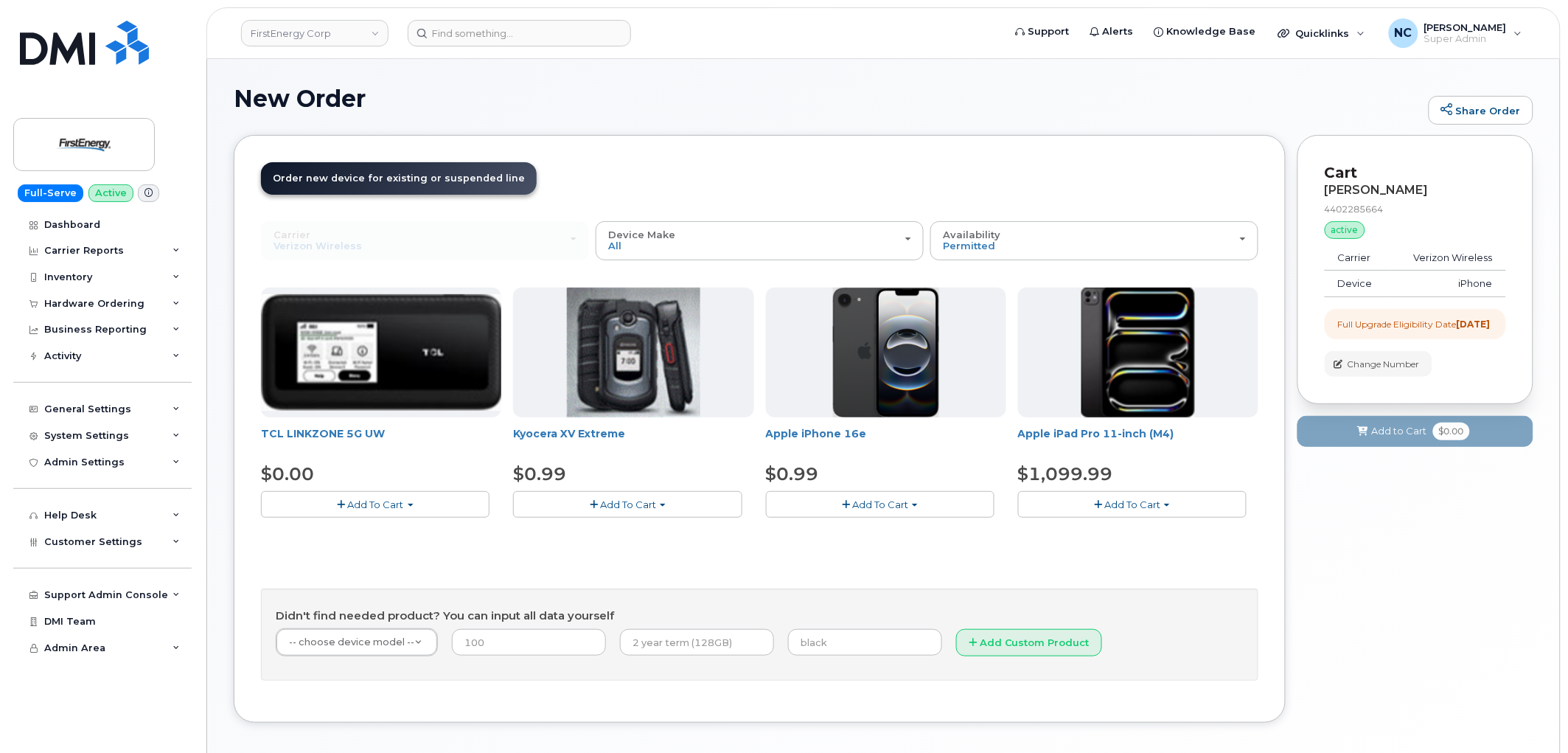
click at [881, 503] on span "Add To Cart" at bounding box center [880, 504] width 56 height 12
click at [835, 535] on link "$0.99 - 2 Year Upgrade" at bounding box center [840, 532] width 142 height 18
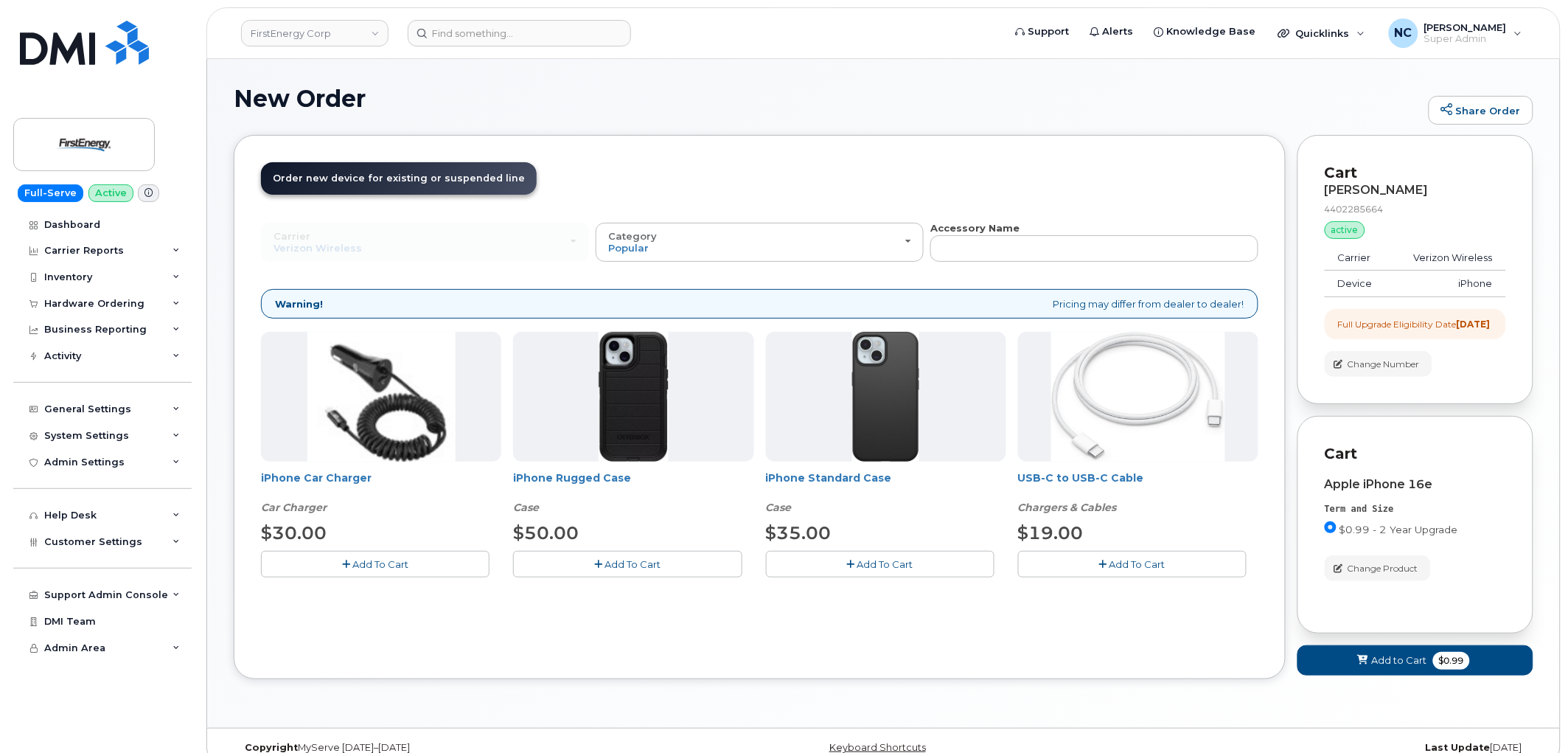
click at [668, 557] on button "Add To Cart" at bounding box center [626, 564] width 228 height 26
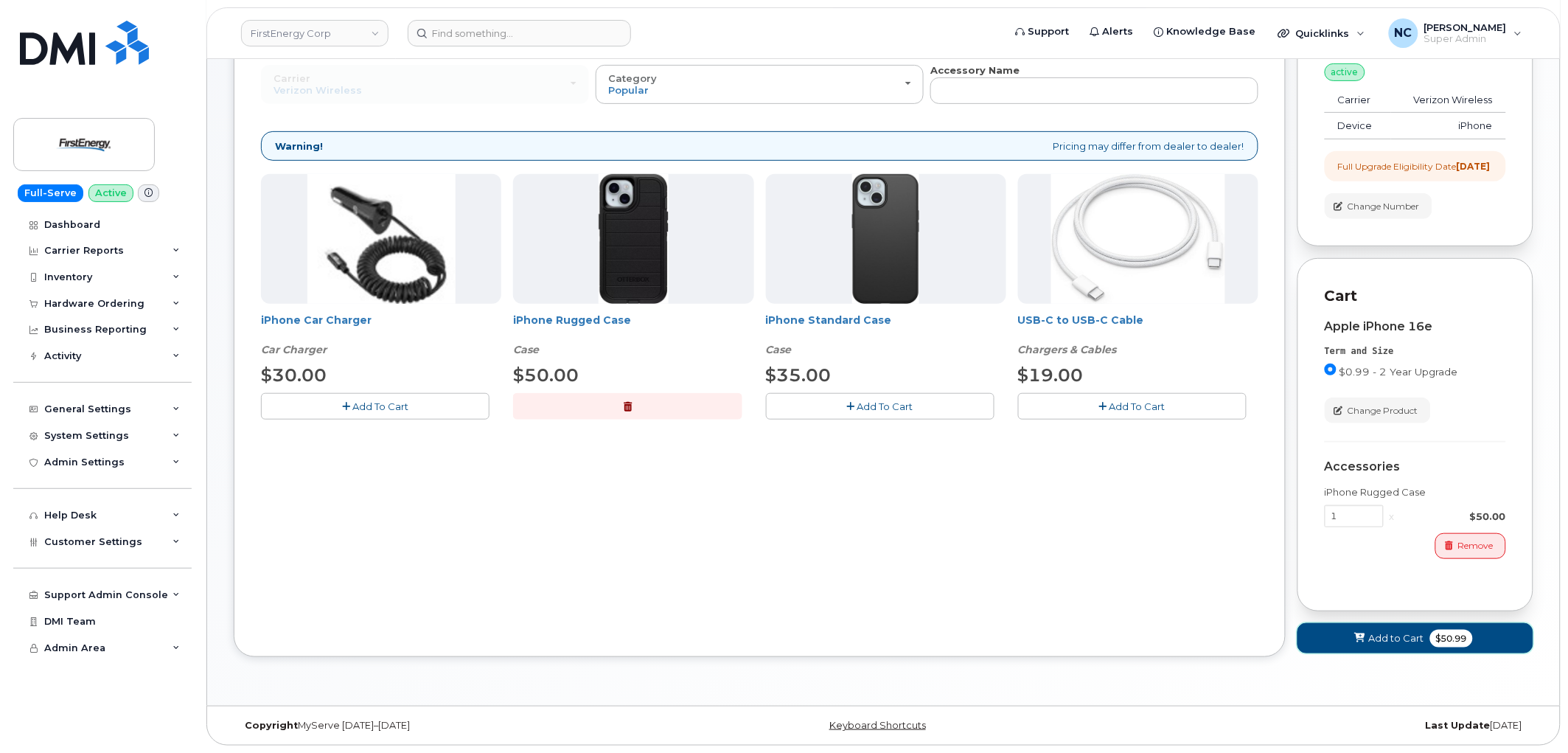
click at [1432, 645] on span "$50.99" at bounding box center [1451, 638] width 42 height 18
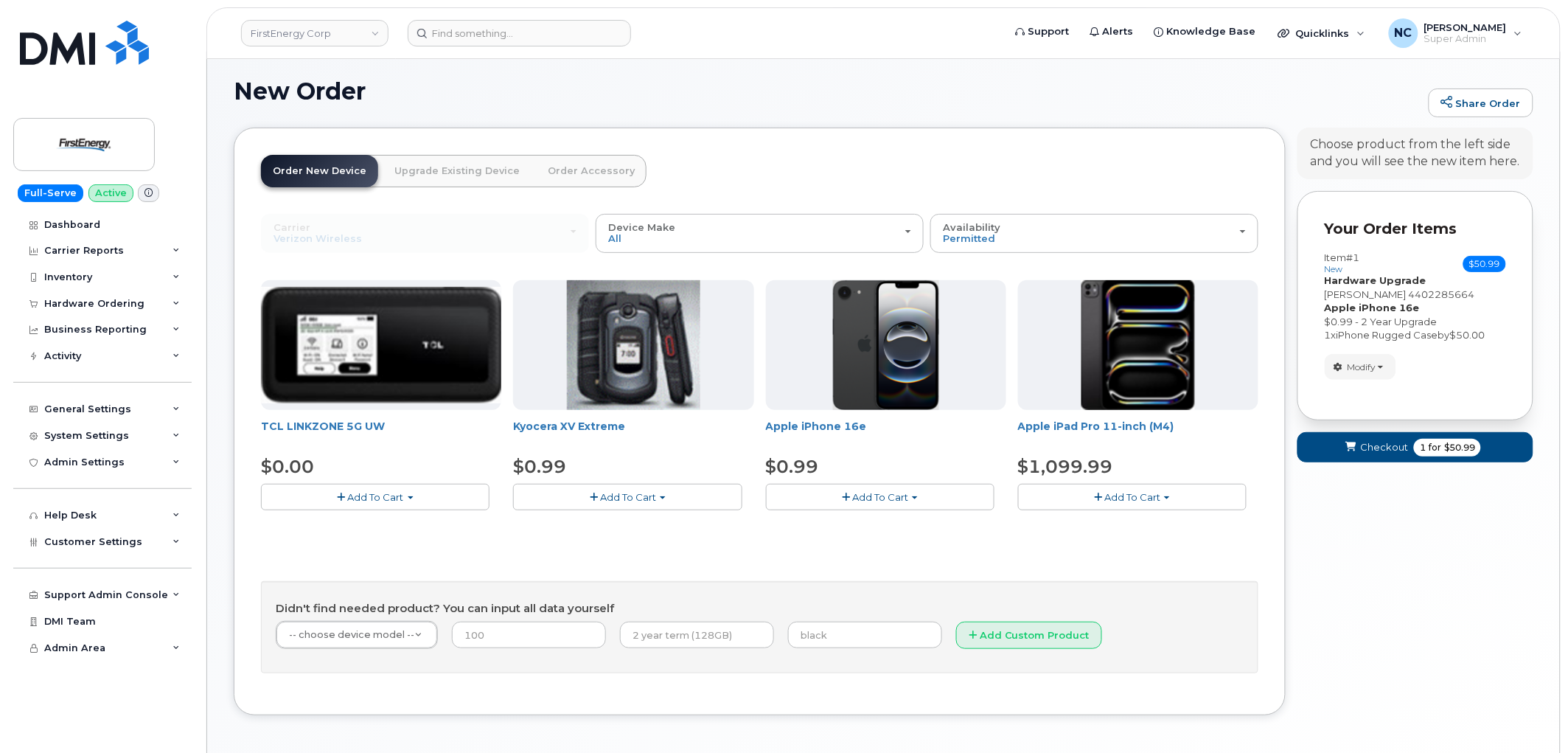
scroll to position [67, 0]
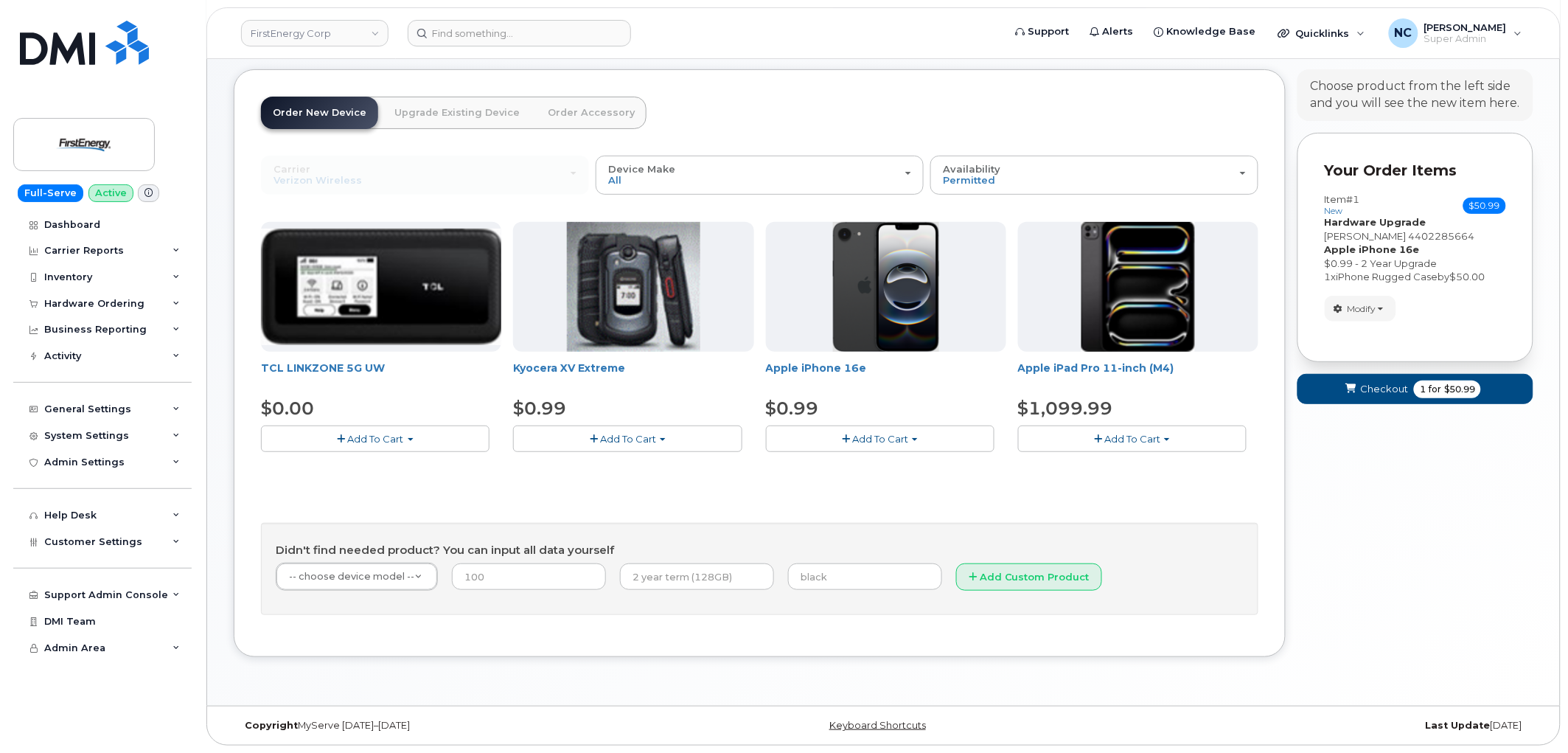
click at [1364, 407] on form "Your Order Items Item #1 new $50.99 Accessories Only SIM Only Activation New Ac…" at bounding box center [1415, 275] width 235 height 285
click at [1371, 396] on button "Checkout 1 for $50.99" at bounding box center [1415, 389] width 235 height 30
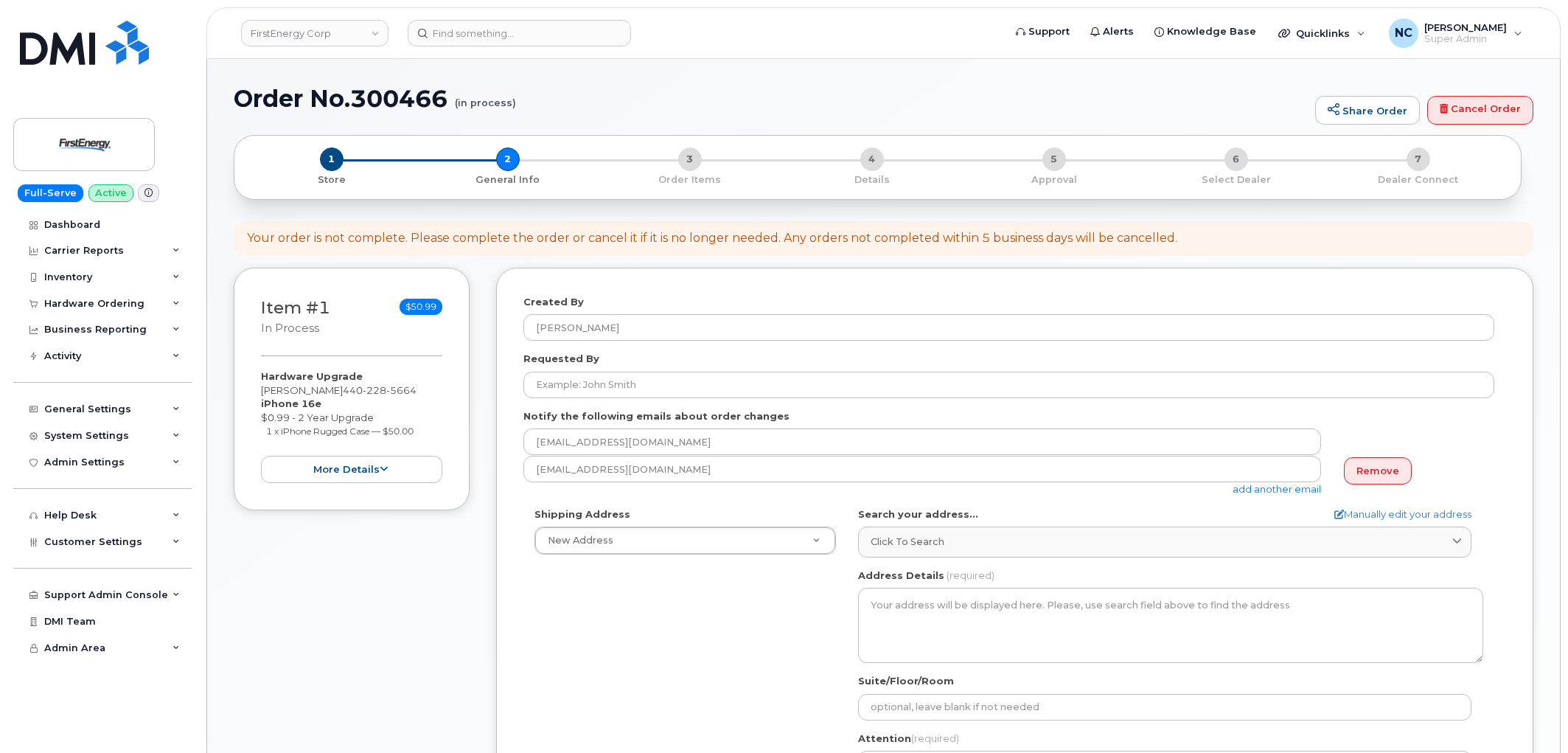
select select
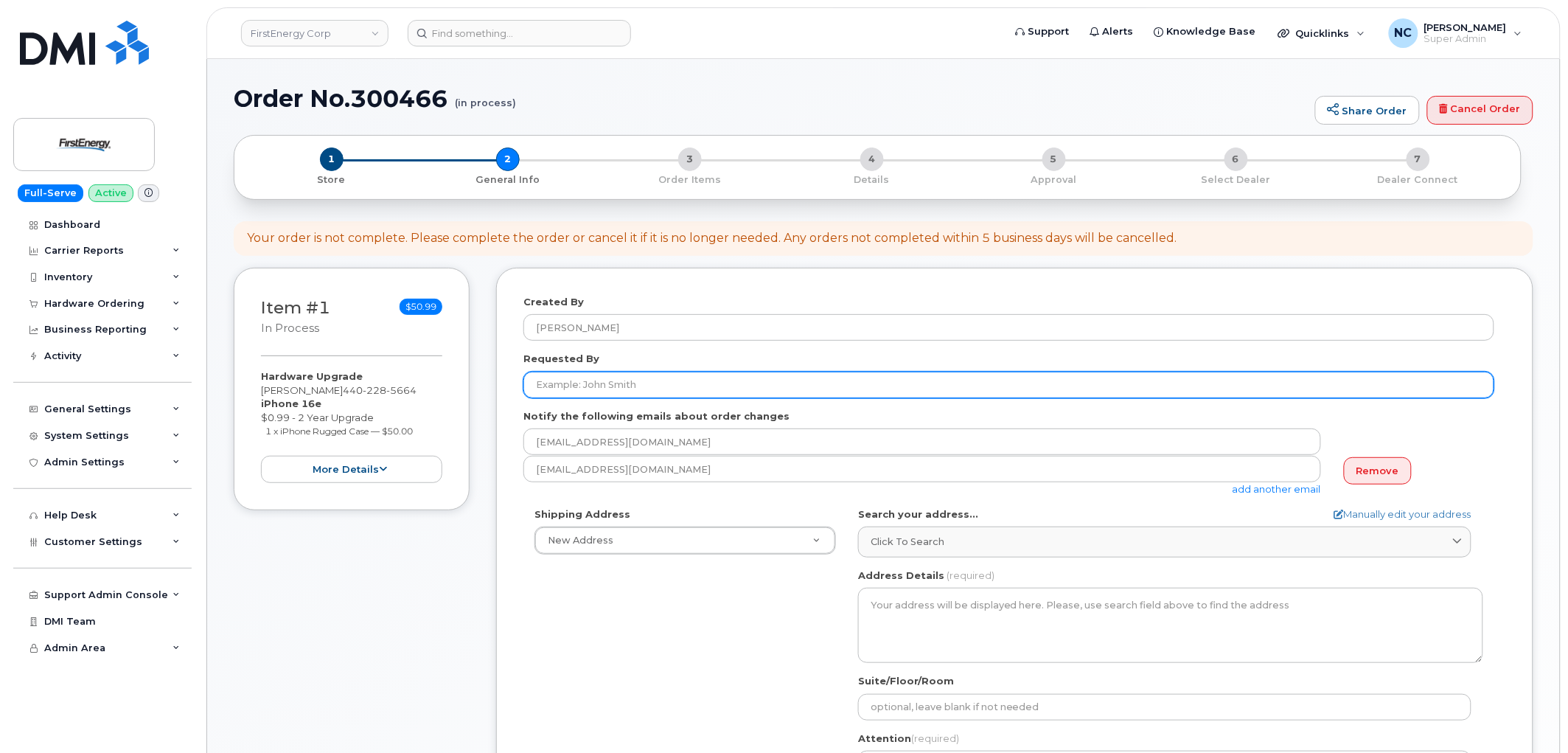
click at [723, 396] on input "Requested By" at bounding box center [1008, 384] width 971 height 27
click at [683, 385] on input "Requested By" at bounding box center [1008, 384] width 971 height 27
paste input "[PERSON_NAME]"
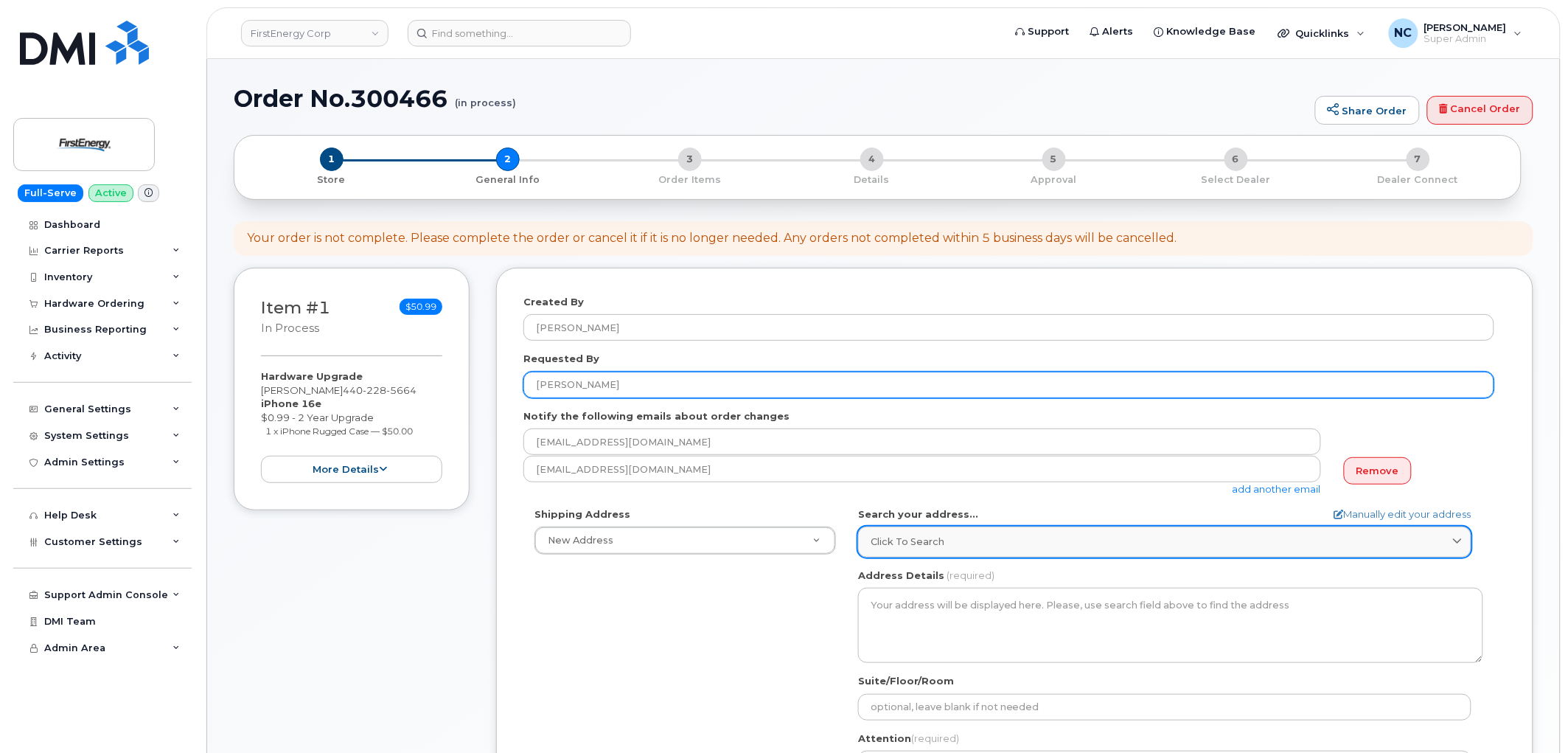
type input "[PERSON_NAME]"
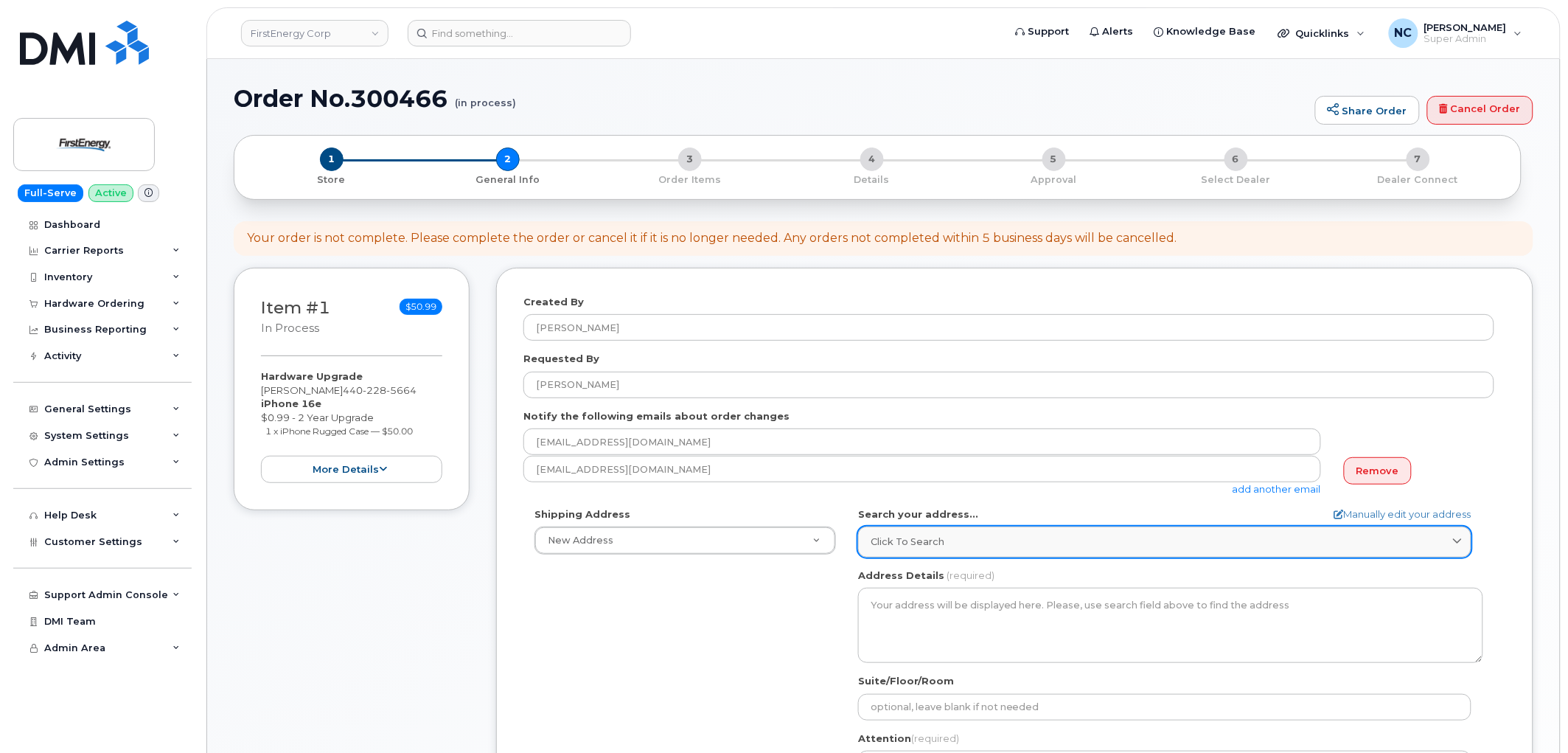
click at [958, 556] on link "Click to search" at bounding box center [1164, 541] width 613 height 30
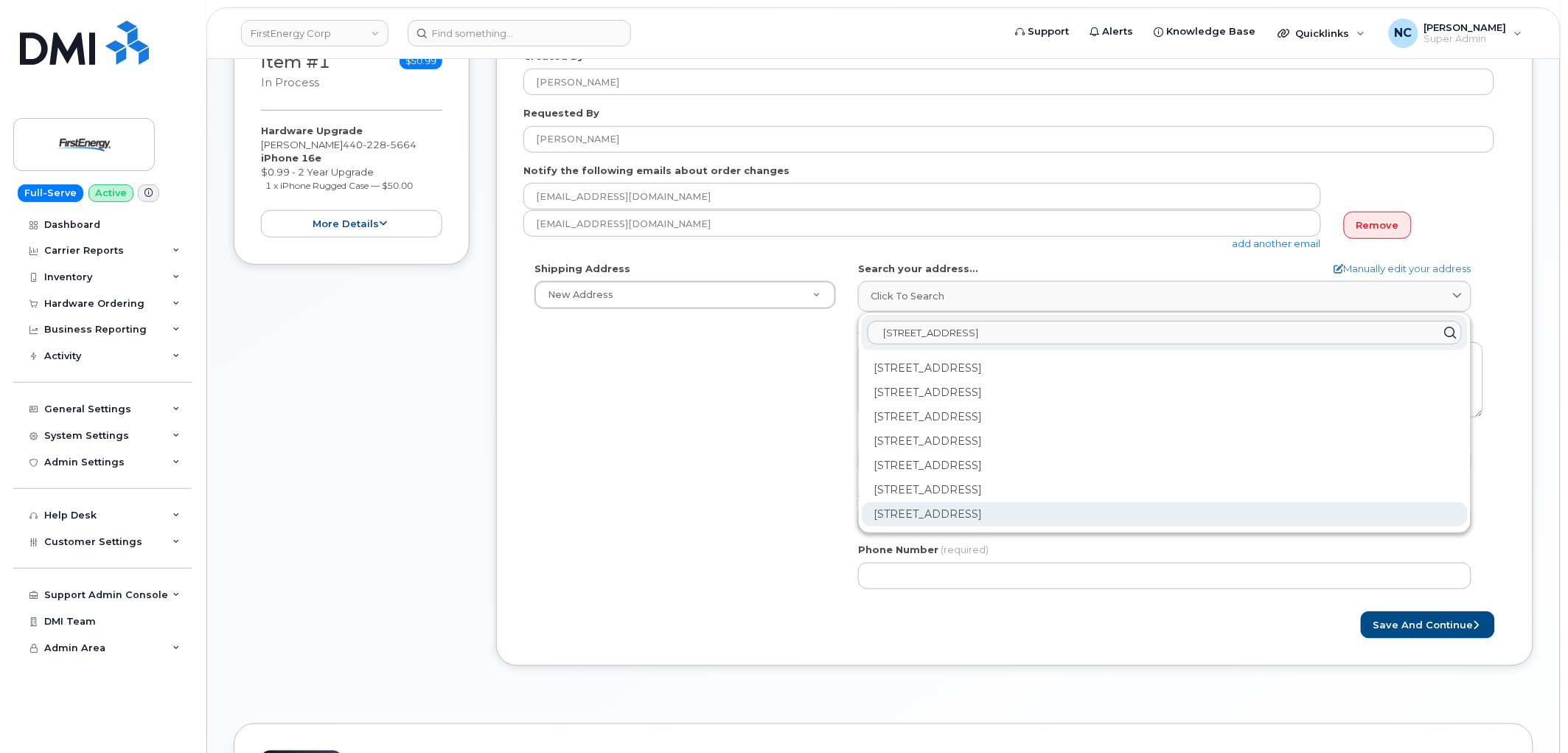
type input "1910 West Market St"
click at [1020, 514] on div "1910 W Market St Akron OH 44313-6938" at bounding box center [1164, 514] width 606 height 24
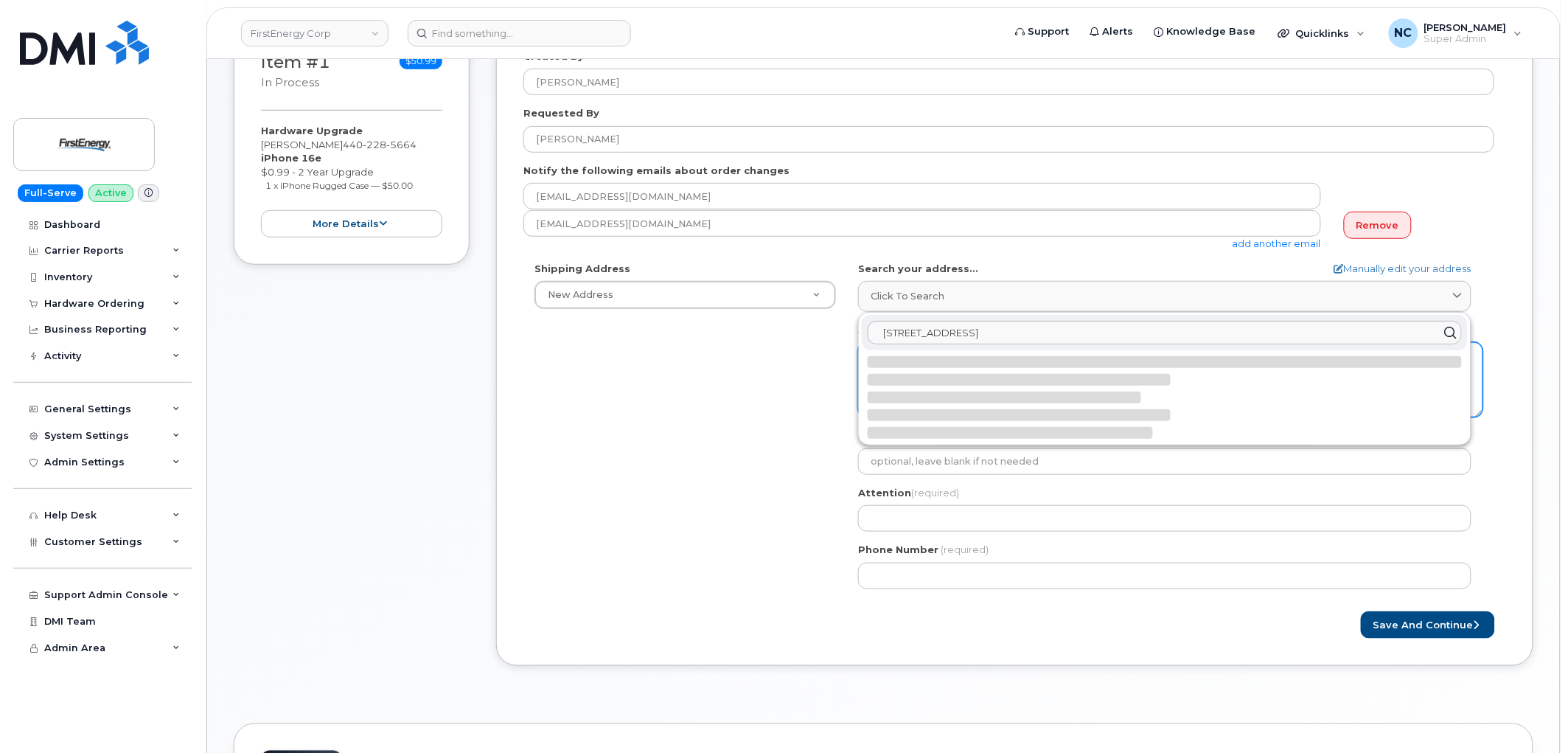
select select
type textarea "1910 W Market St AKRON OH 44313-6938 UNITED STATES"
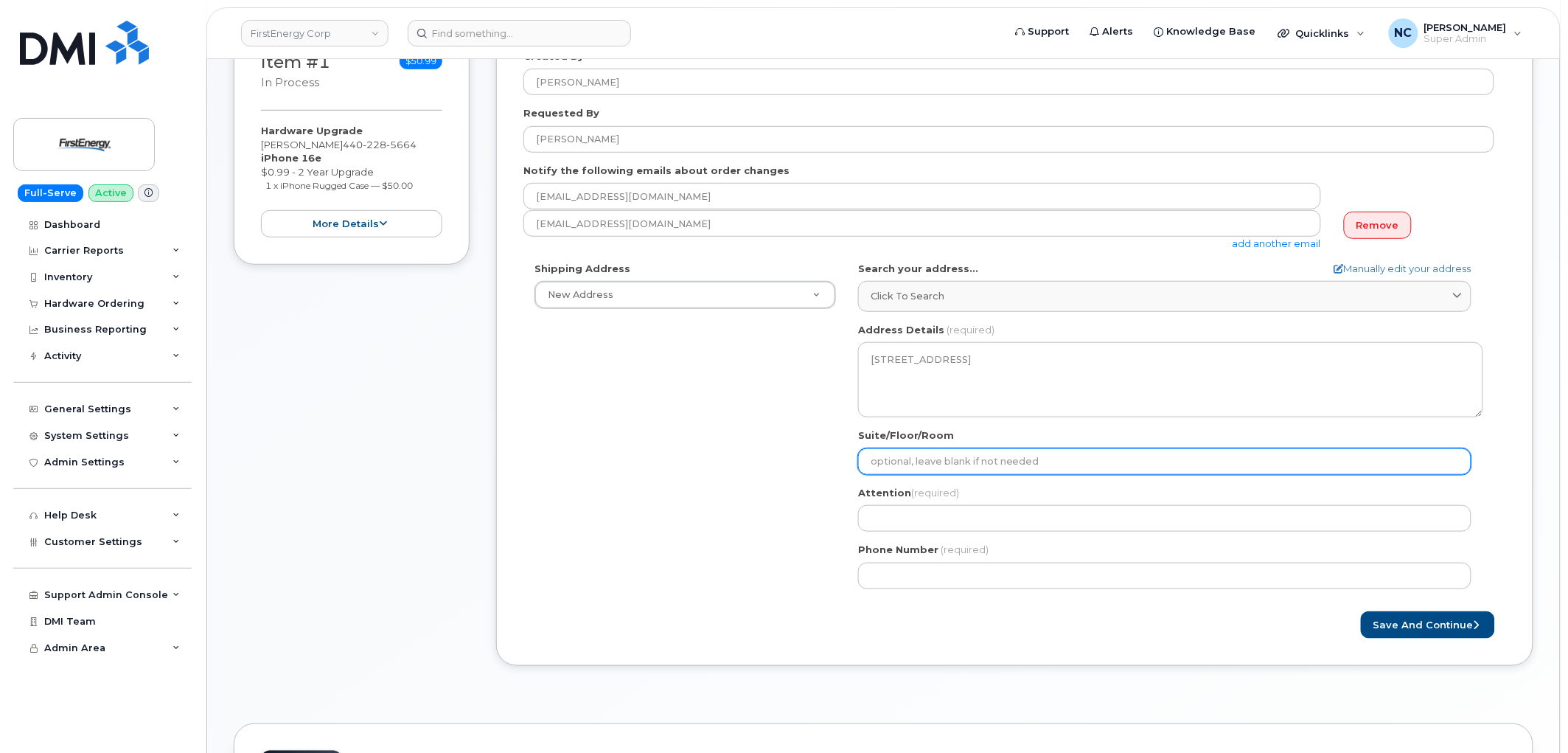
click at [954, 457] on input "Suite/Floor/Room" at bounding box center [1164, 461] width 613 height 27
select select
type input "5"
select select
type input "5-"
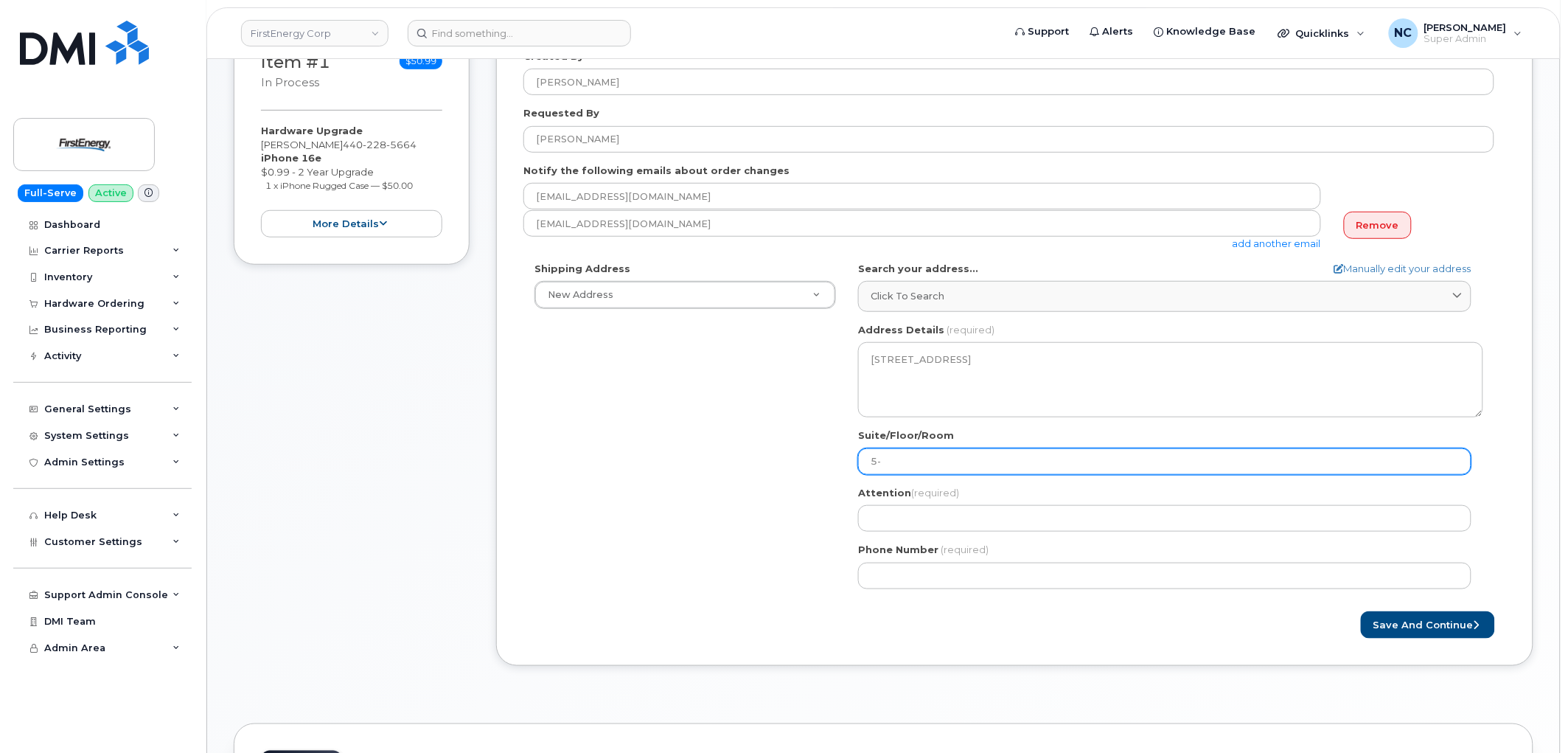
select select
type input "5"
select select
type input "B"
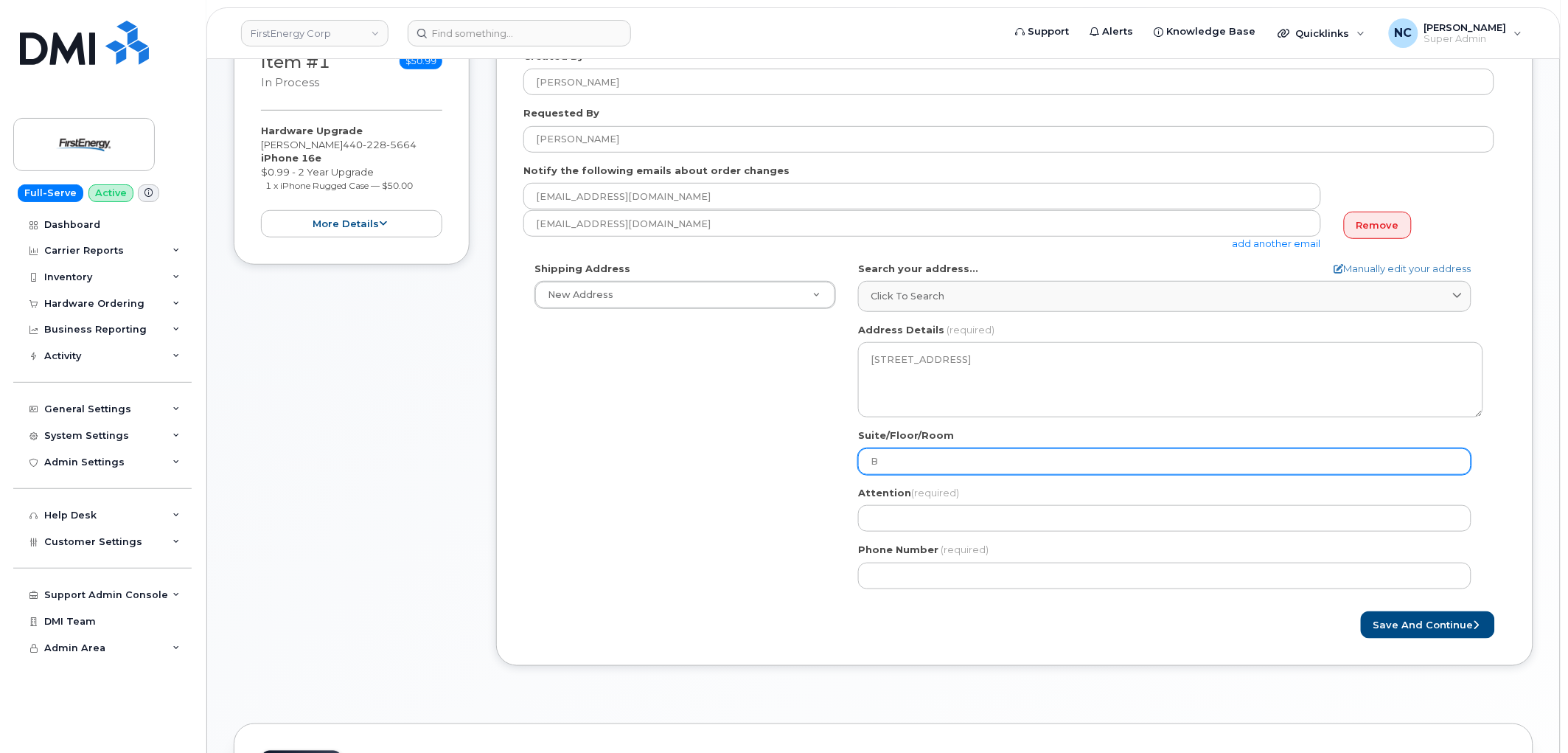
select select
type input "Bu"
select select
type input "Bui"
select select
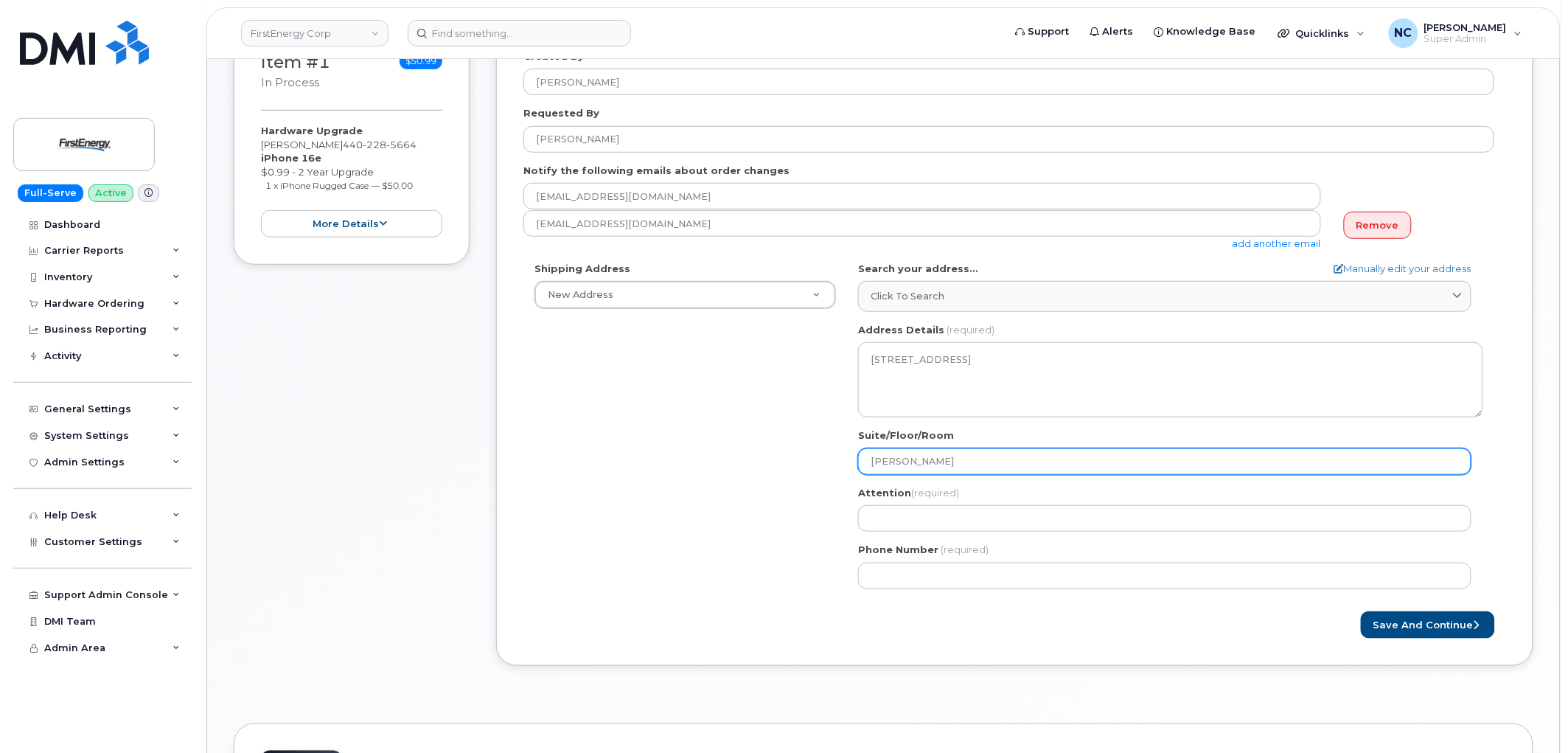
type input "Buil"
select select
type input "Buildi"
select select
type input "Buildin"
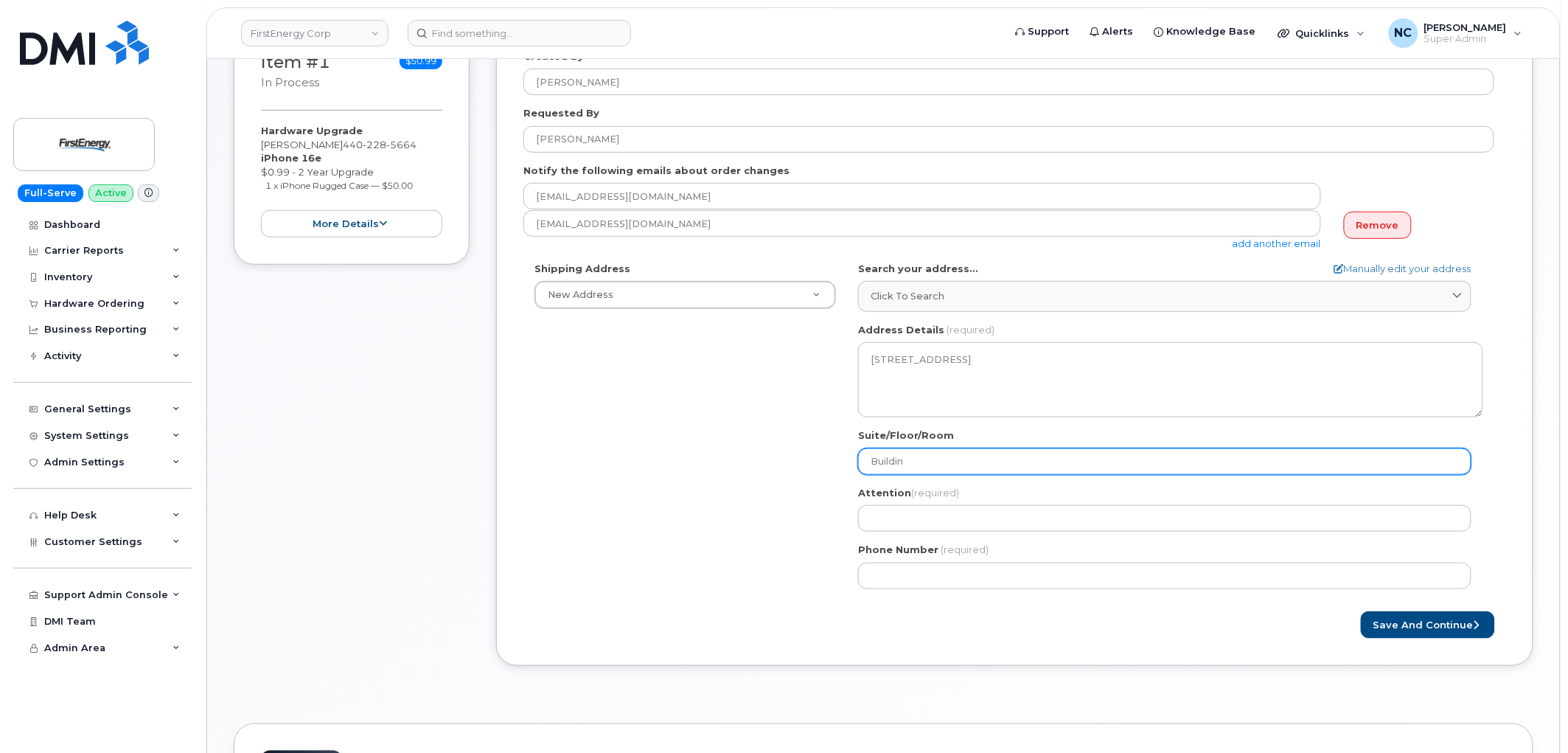
select select
type input "Building 3 | A-FAIR-3"
select select
type input "Building 3 | A-FAIR-3"
select select
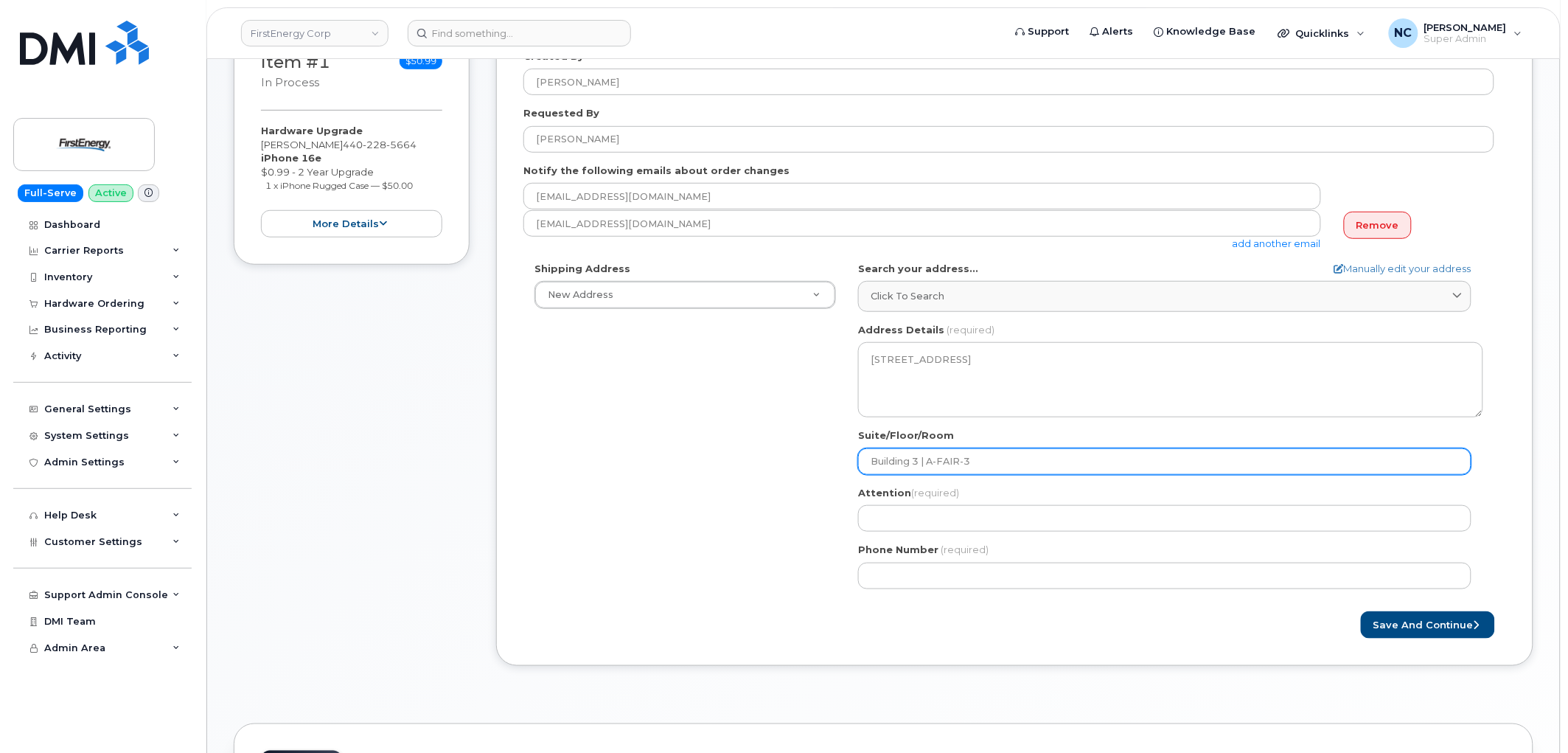
type input "Building 3 | A-FAIR-"
select select
type input "Building 3 | A-FAIR-5"
select select
type input "Building | A-FAIR-5"
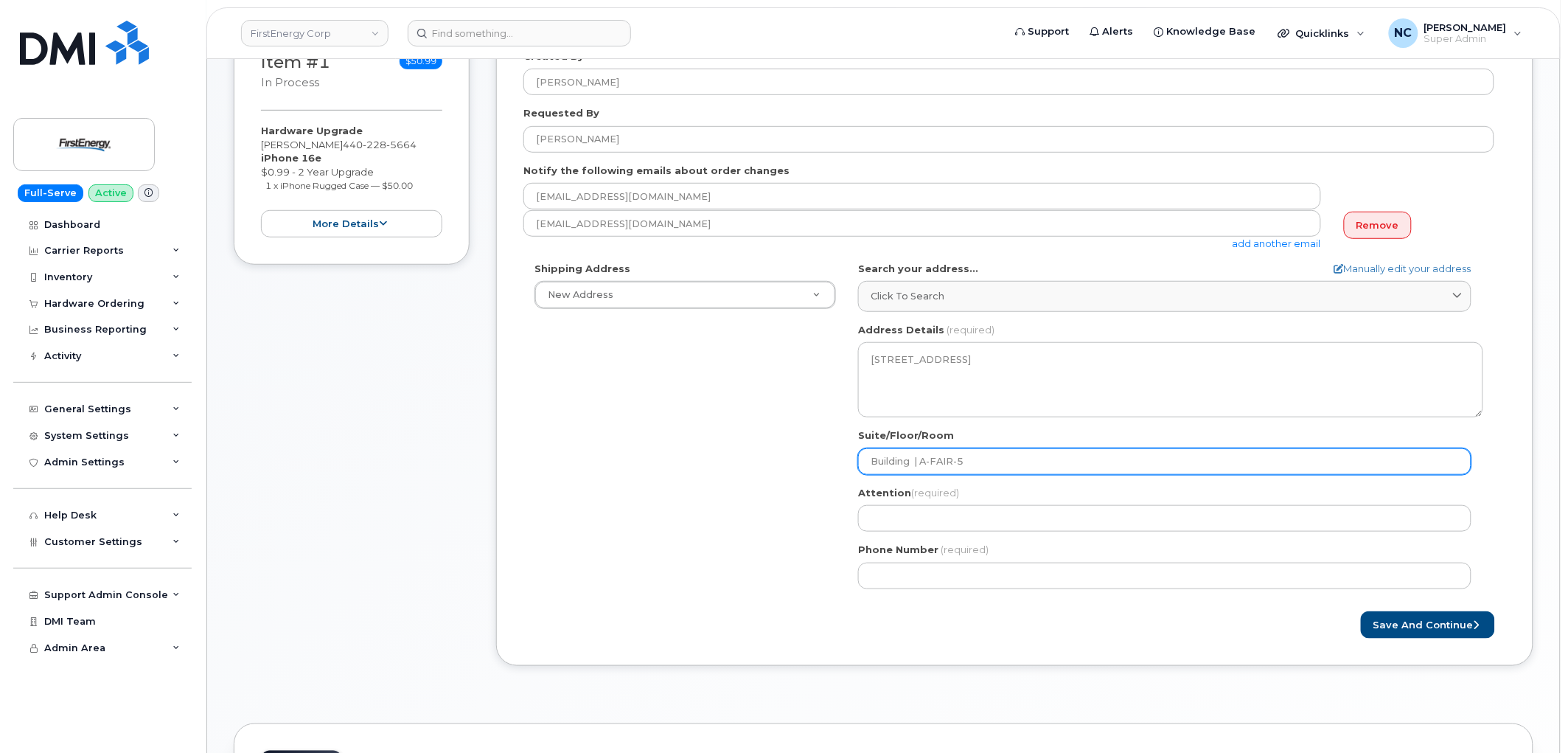
select select
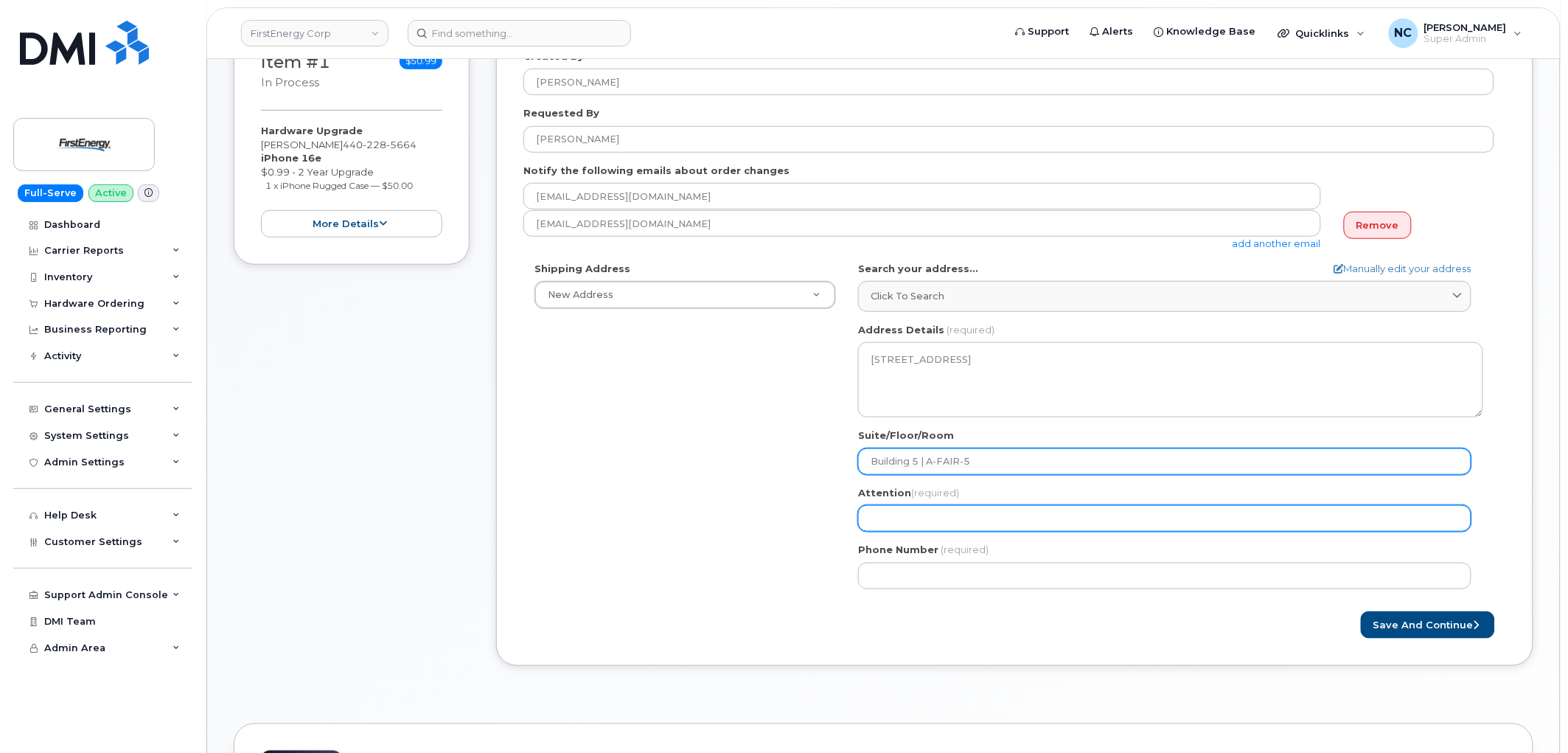
type input "Building 5 | A-FAIR-5"
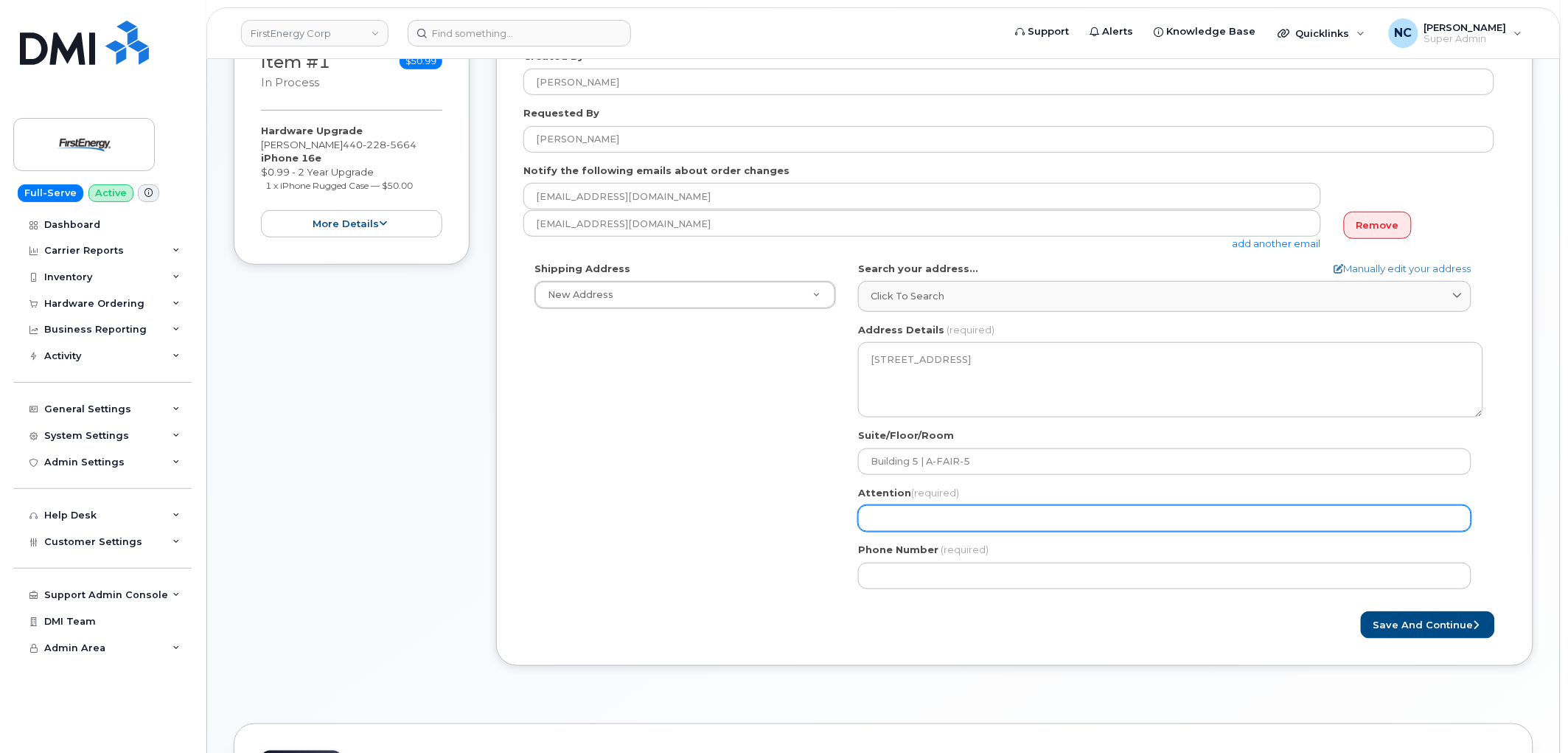
click at [887, 516] on input "Attention (required)" at bounding box center [1164, 518] width 613 height 27
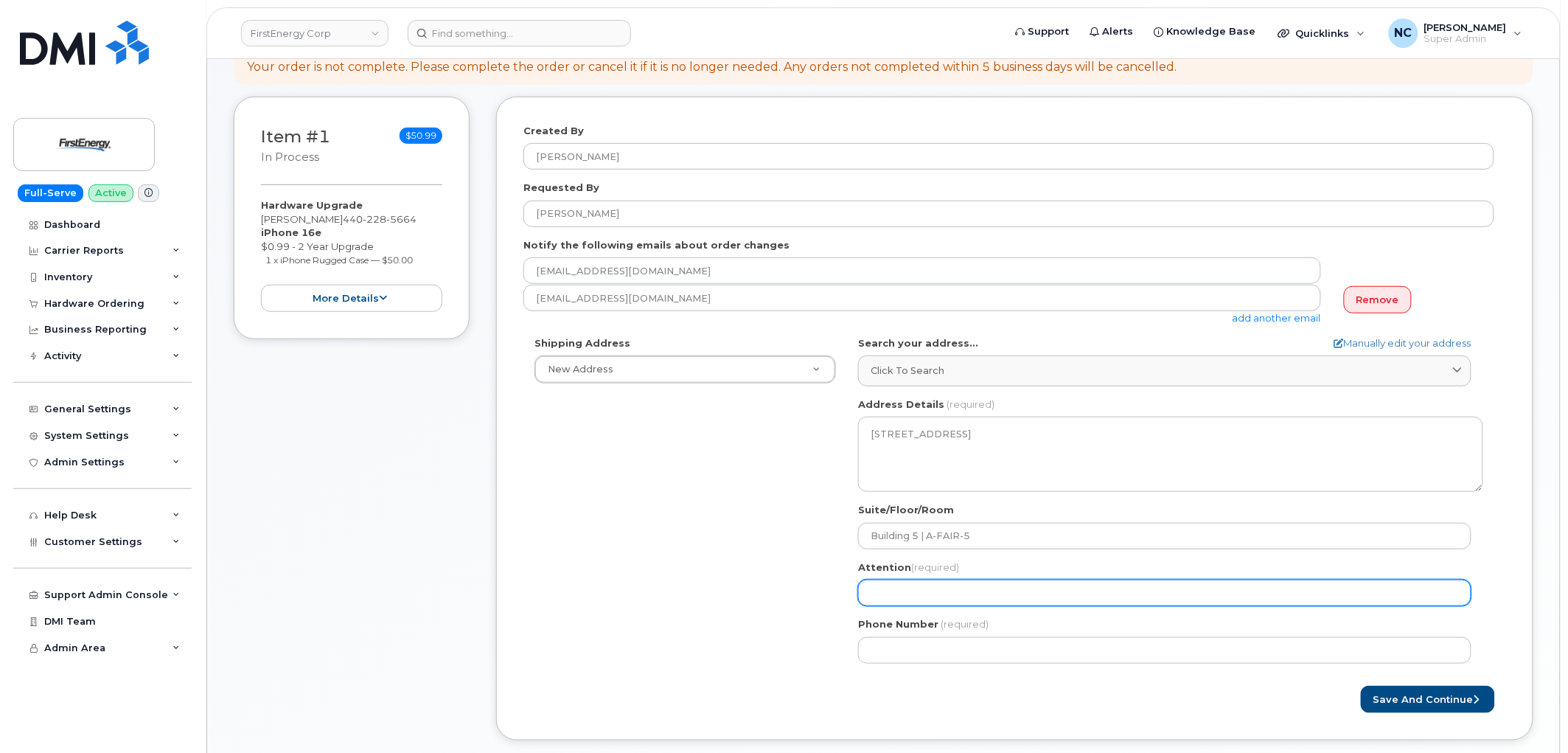
scroll to position [82, 0]
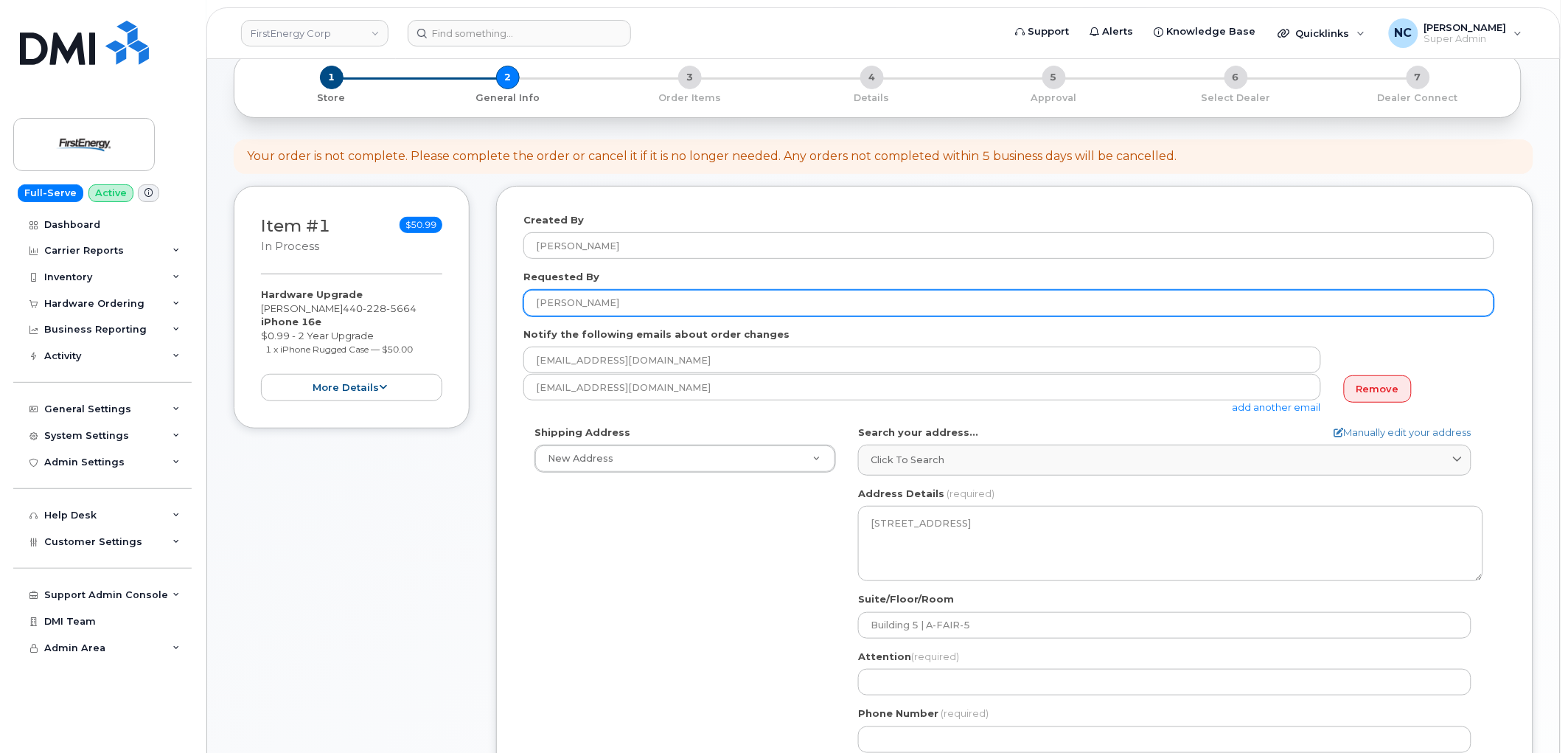
click at [605, 299] on input "[PERSON_NAME]" at bounding box center [1008, 303] width 971 height 27
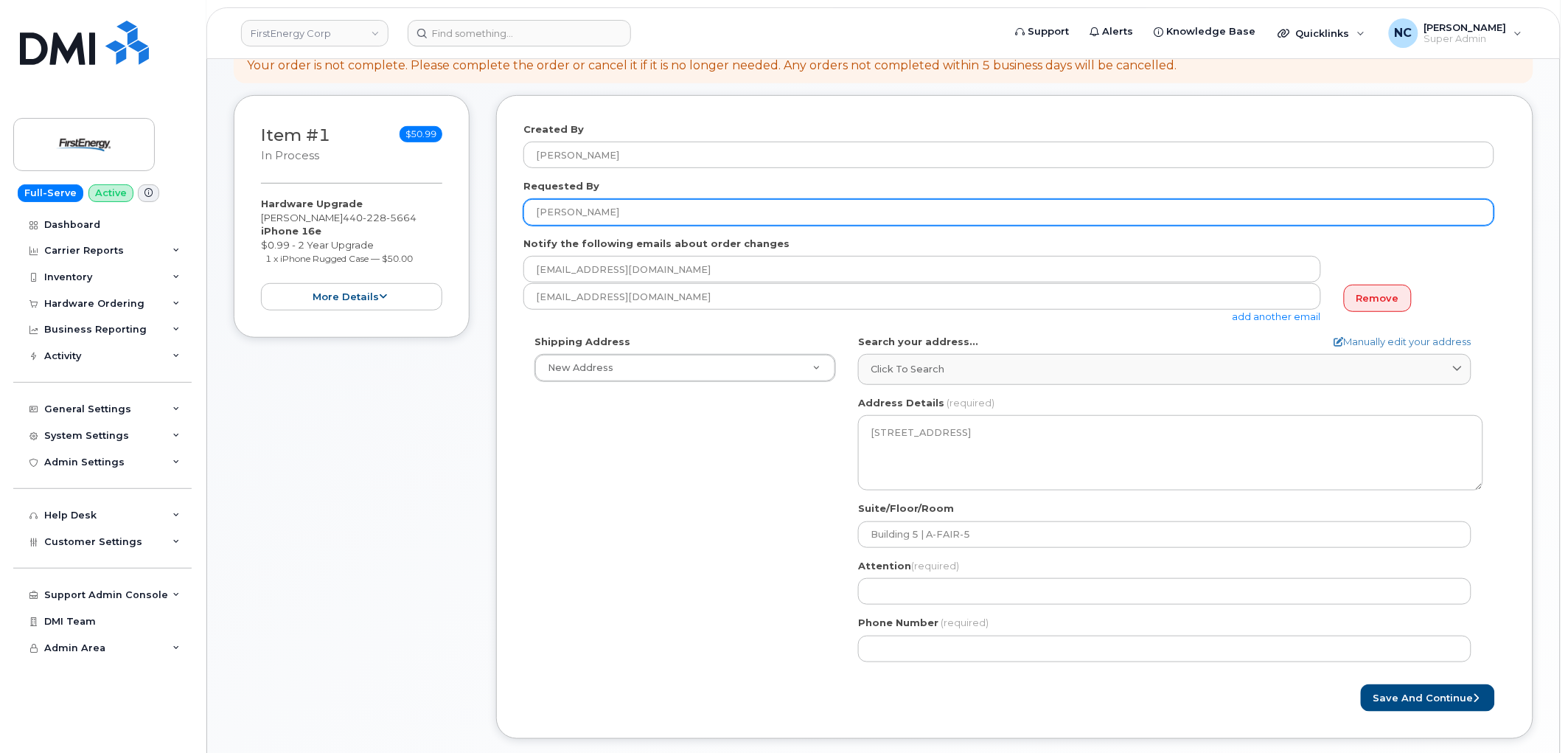
scroll to position [409, 0]
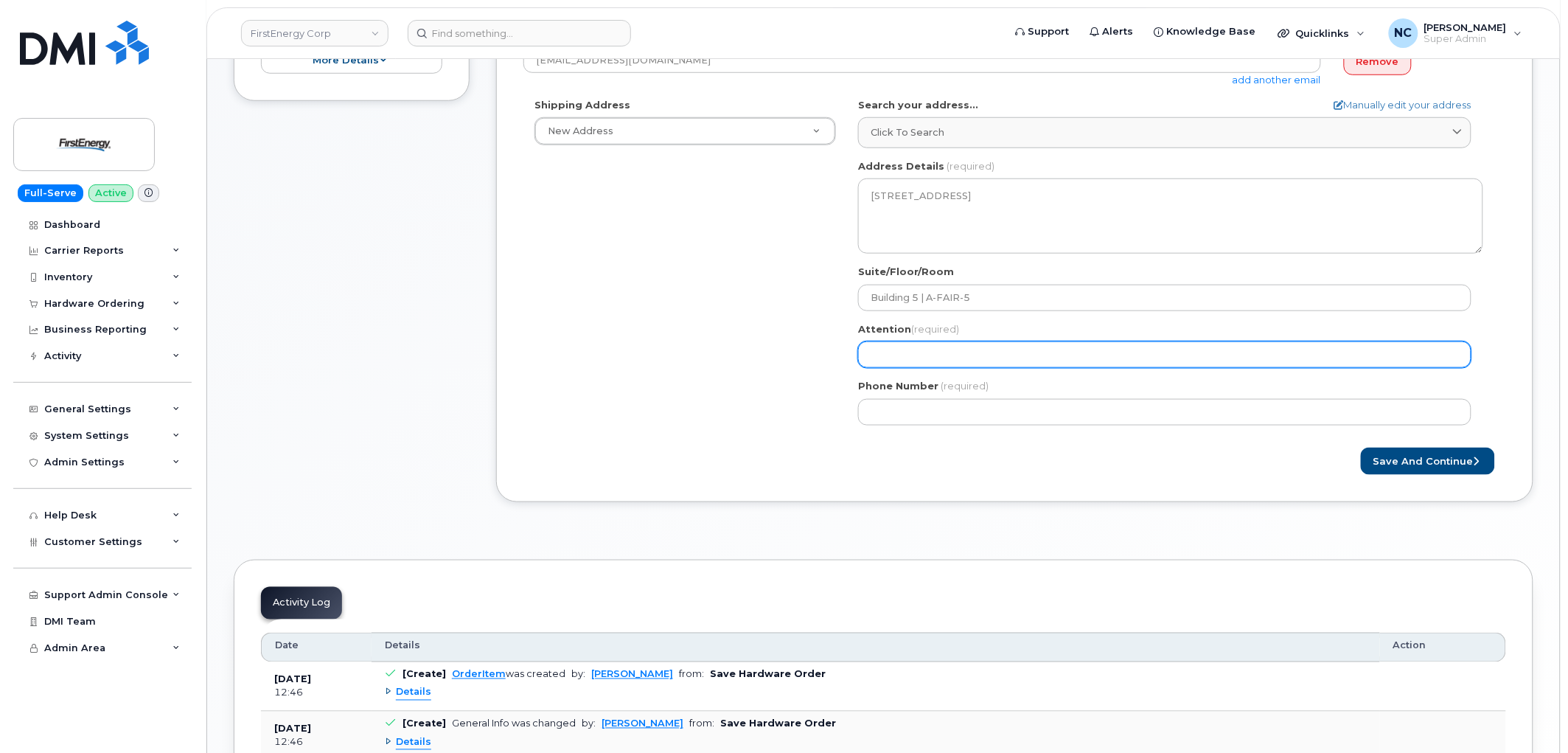
click at [933, 344] on input "Attention (required)" at bounding box center [1164, 355] width 613 height 27
paste input "[PERSON_NAME]"
select select
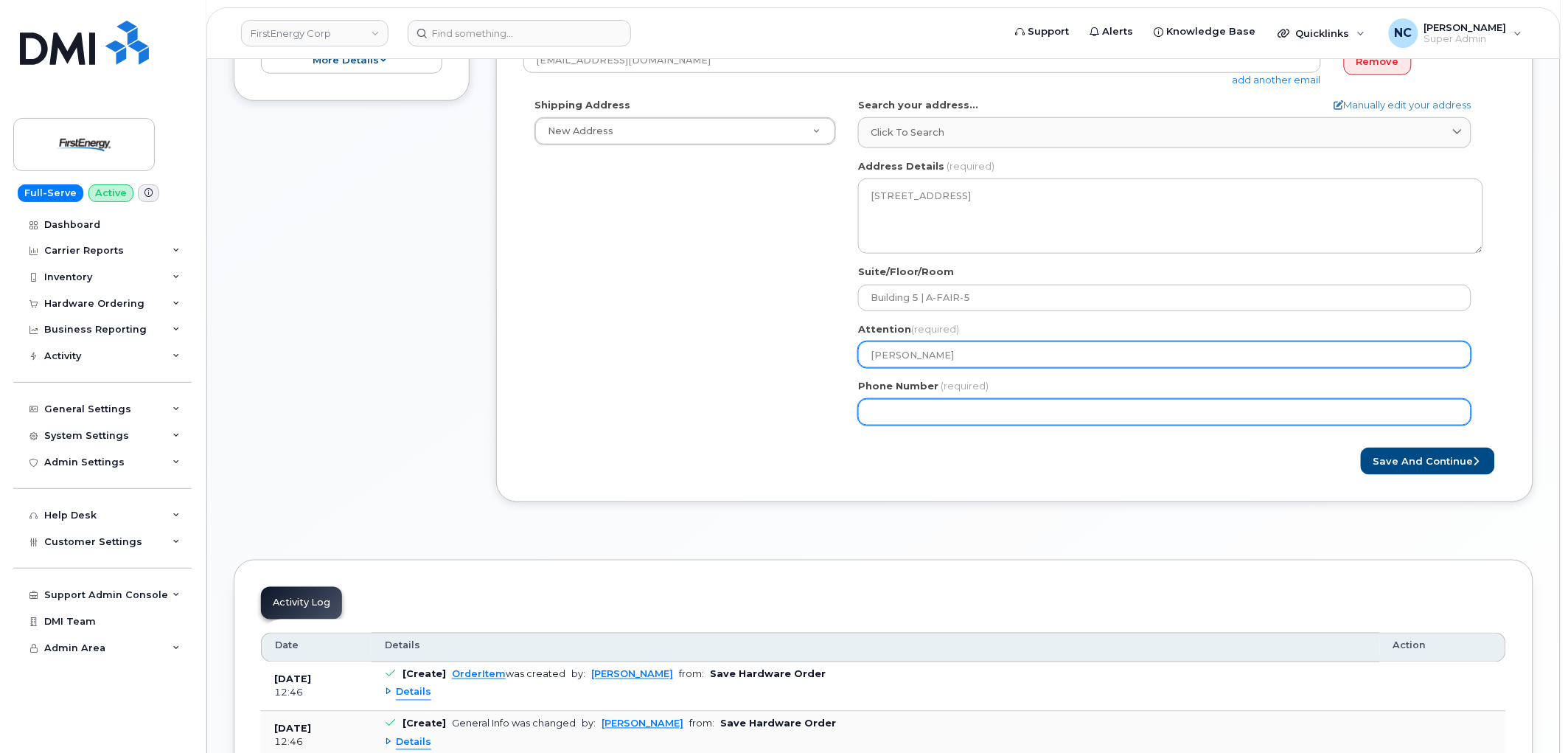
type input "[PERSON_NAME]"
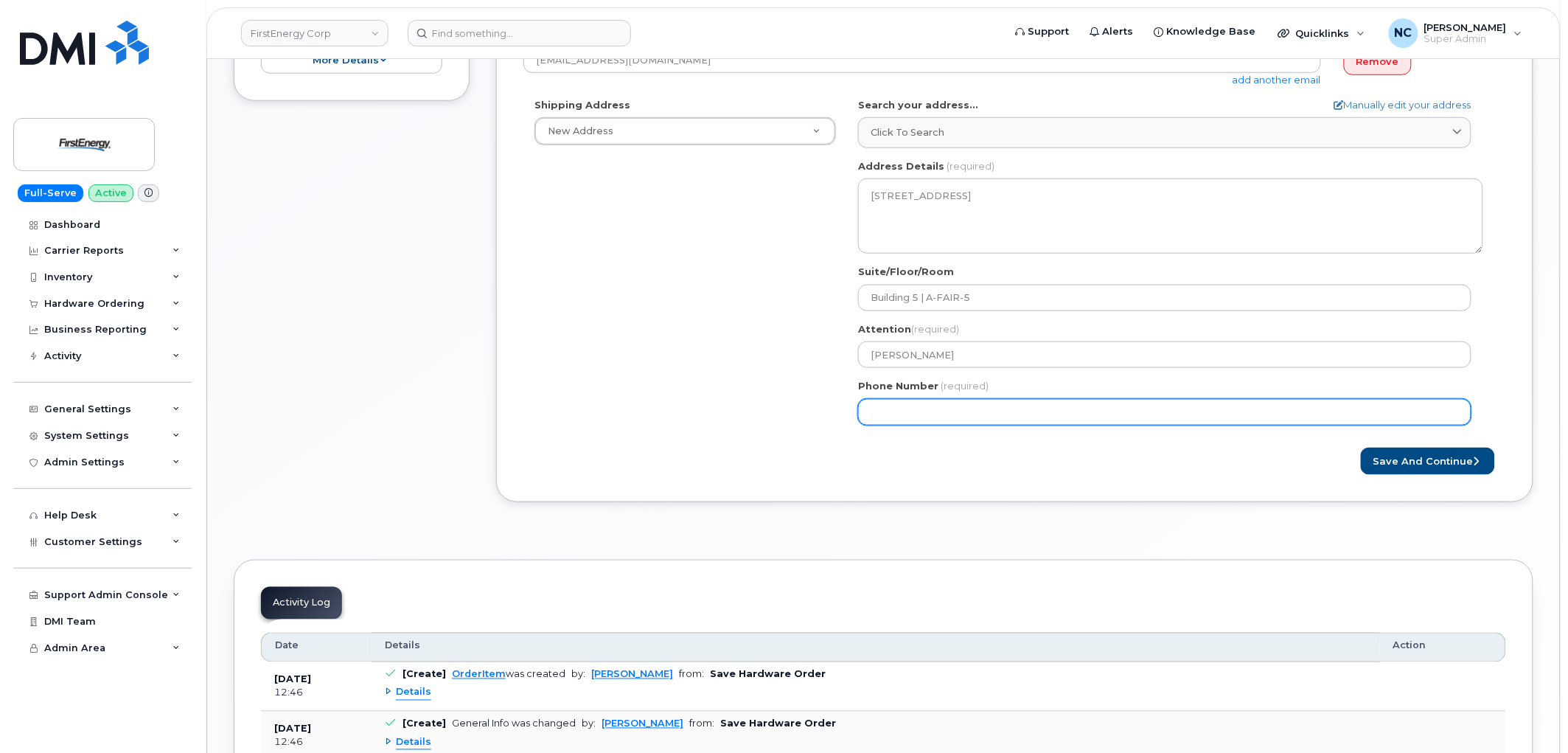
click at [885, 411] on input "Phone Number" at bounding box center [1164, 412] width 613 height 27
paste input "4406673676"
click at [894, 411] on input "Phone Number" at bounding box center [1164, 412] width 613 height 27
select select
type input "4406673676"
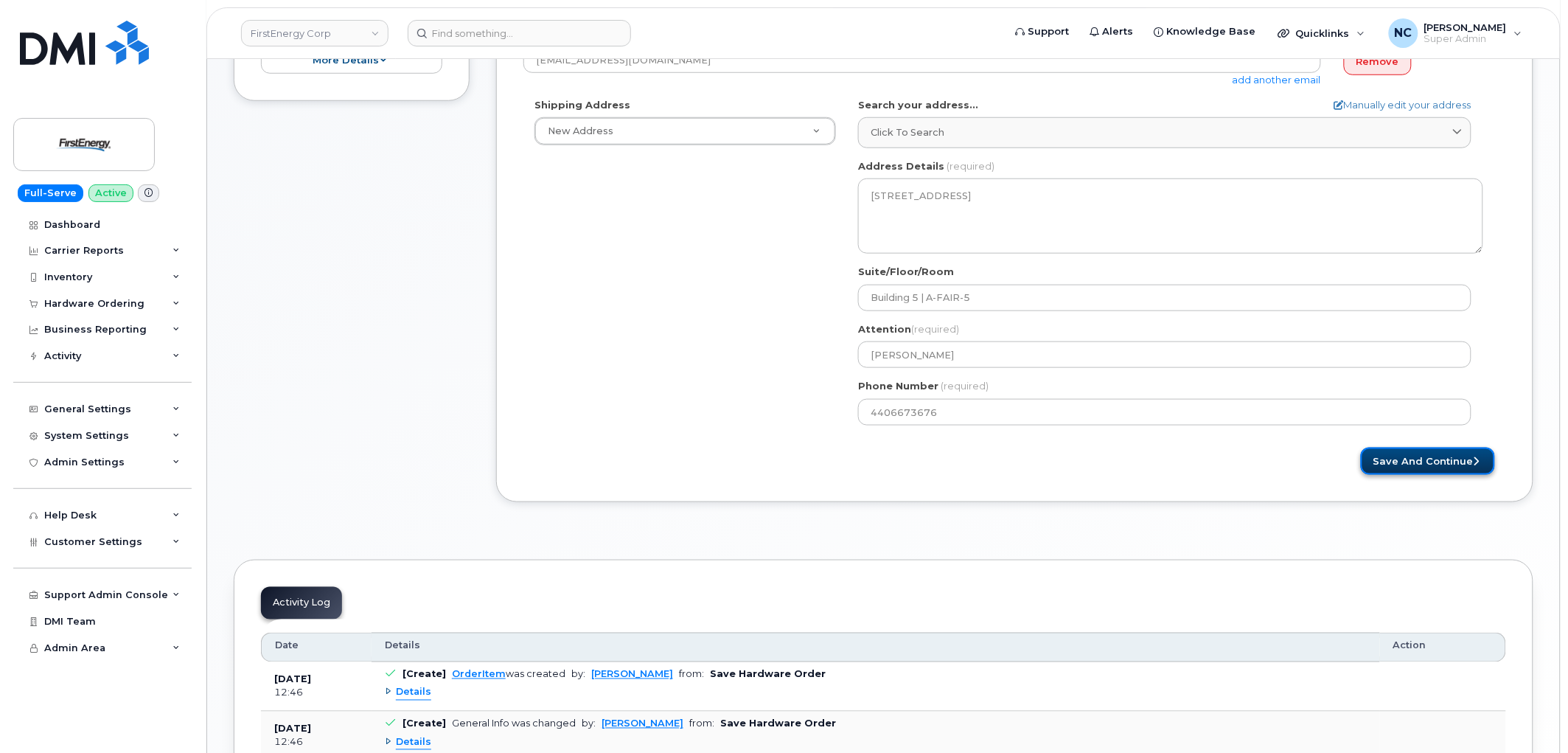
click at [1407, 467] on button "Save and Continue" at bounding box center [1427, 461] width 134 height 28
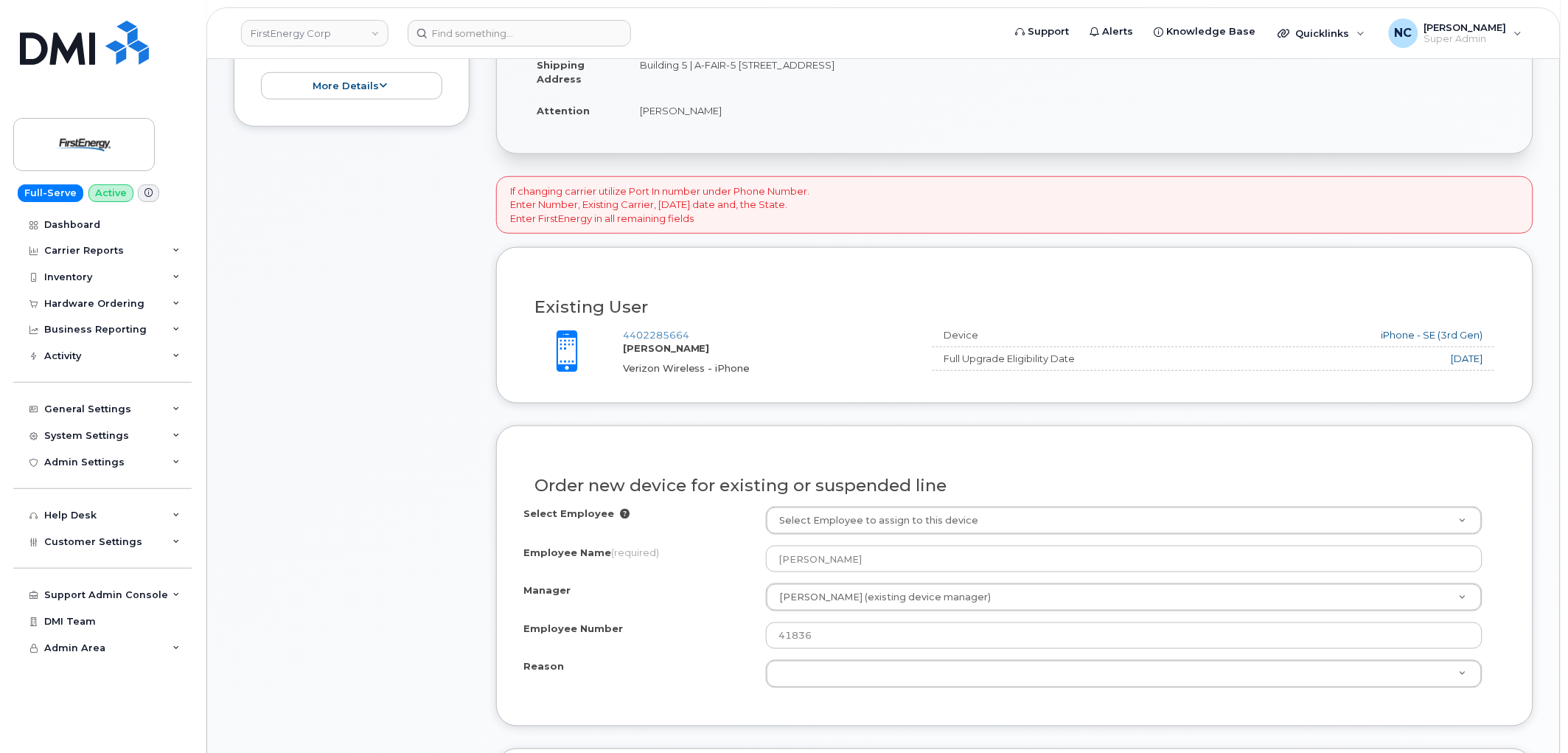
scroll to position [492, 0]
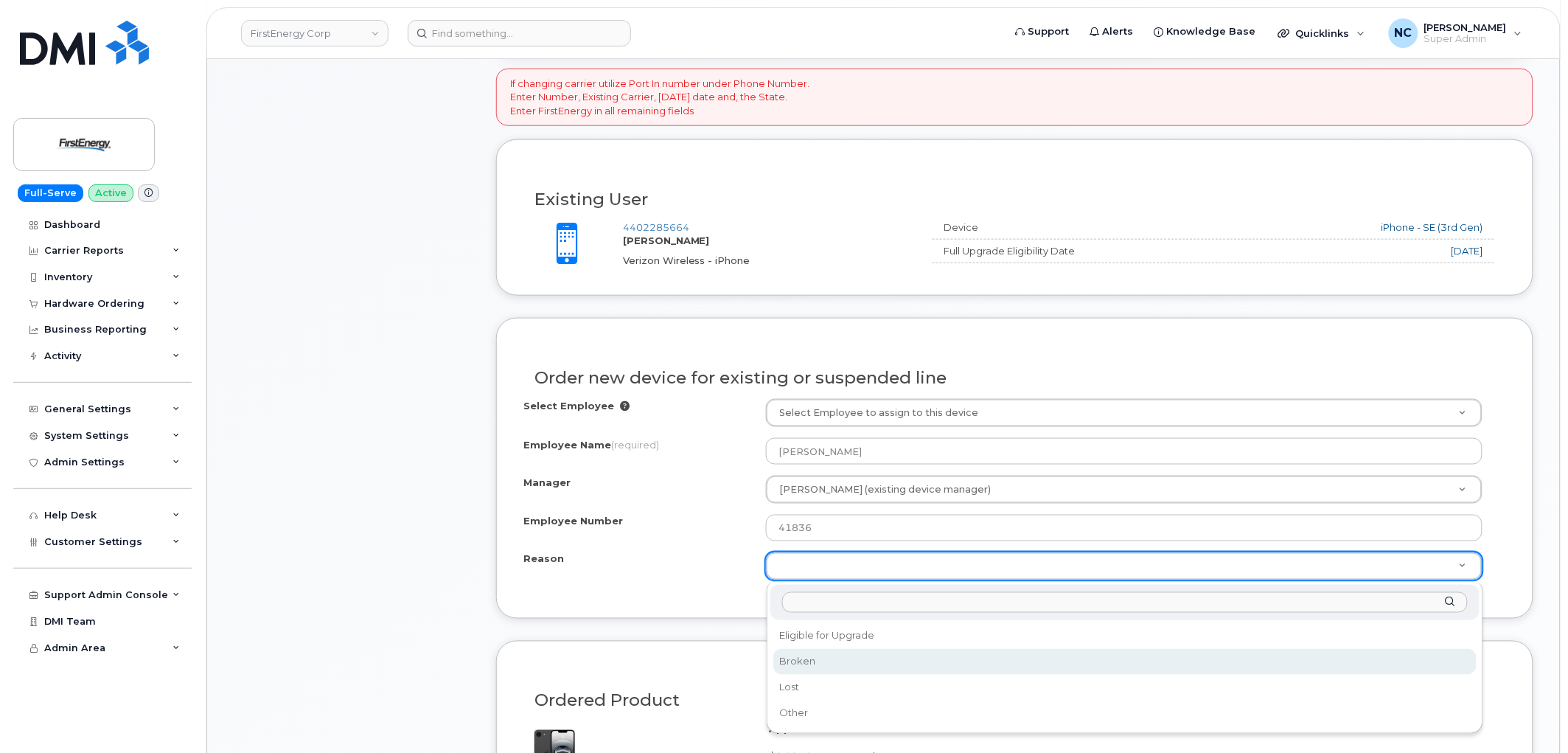
select select "broken"
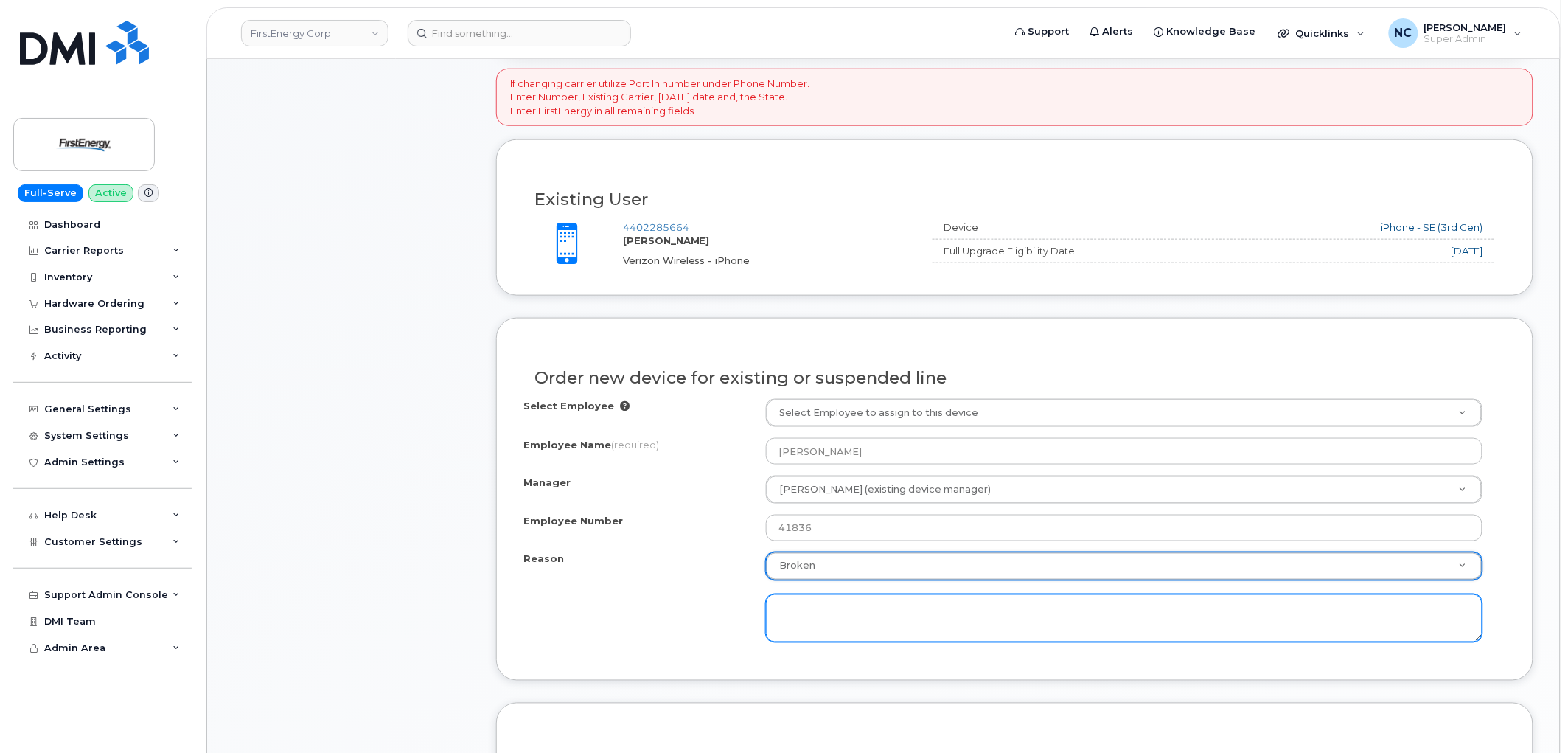
click at [838, 613] on textarea at bounding box center [1124, 618] width 717 height 49
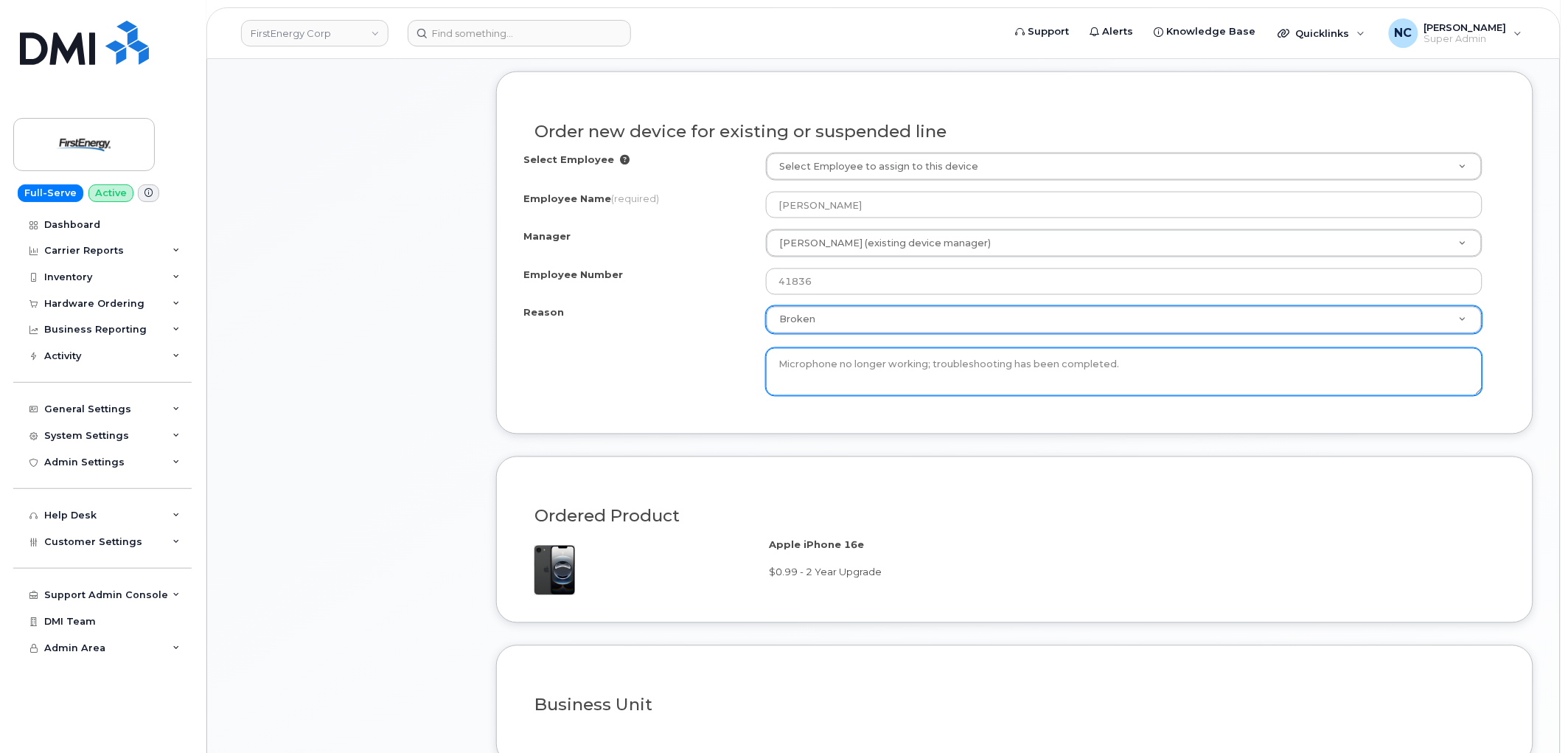
scroll to position [1064, 0]
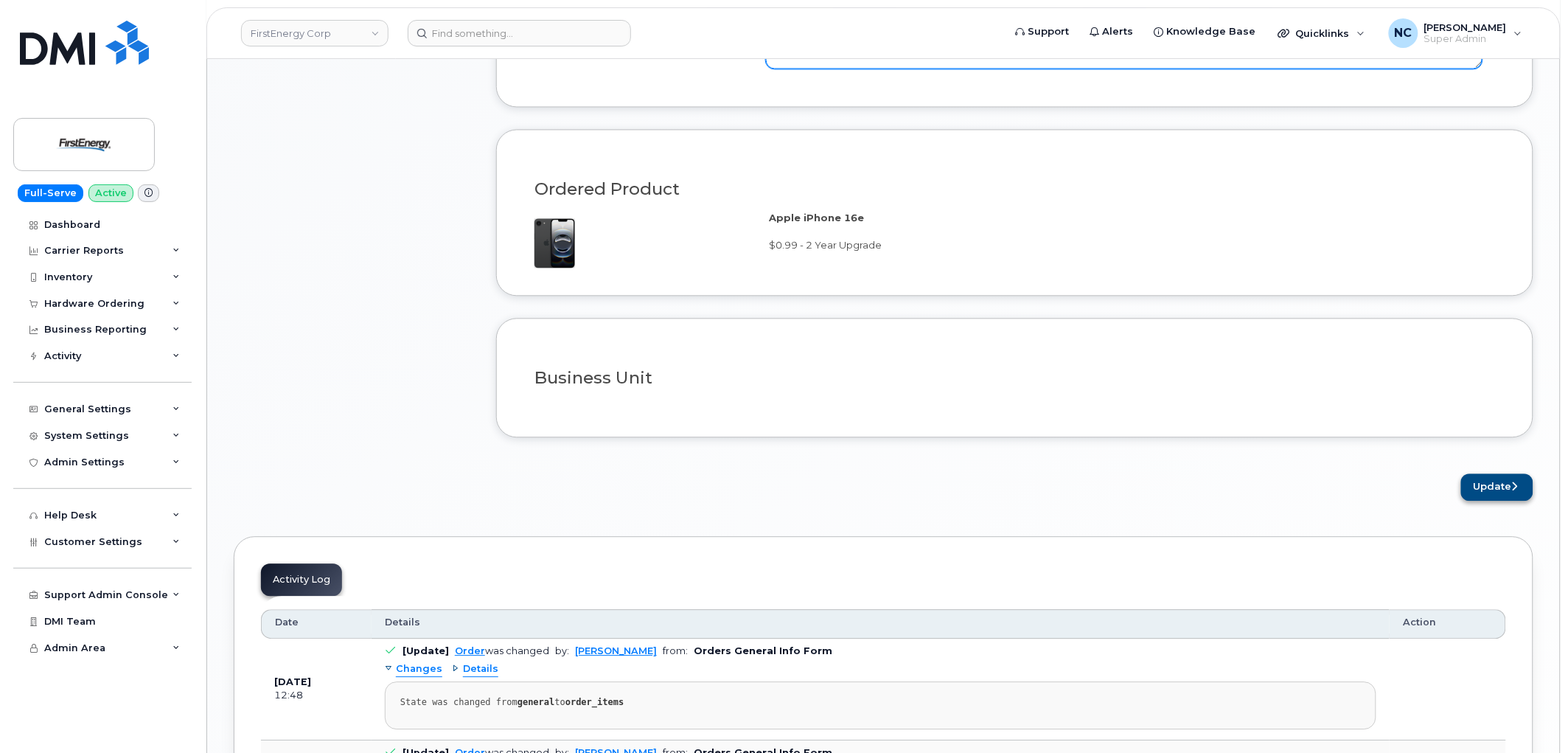
type textarea "Microphone no longer working; troubleshooting has been completed."
click at [1482, 483] on button "Update" at bounding box center [1497, 487] width 72 height 28
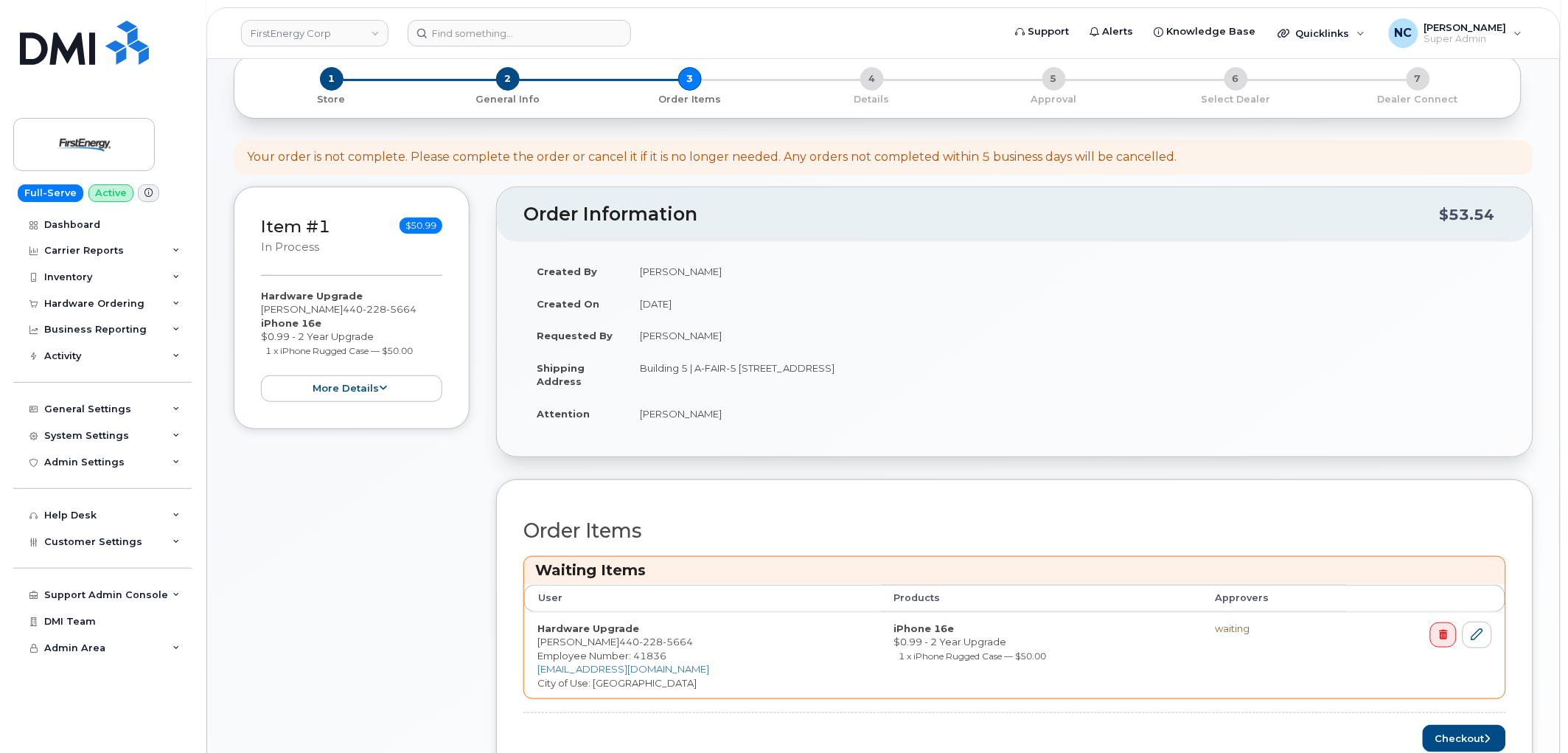
scroll to position [327, 0]
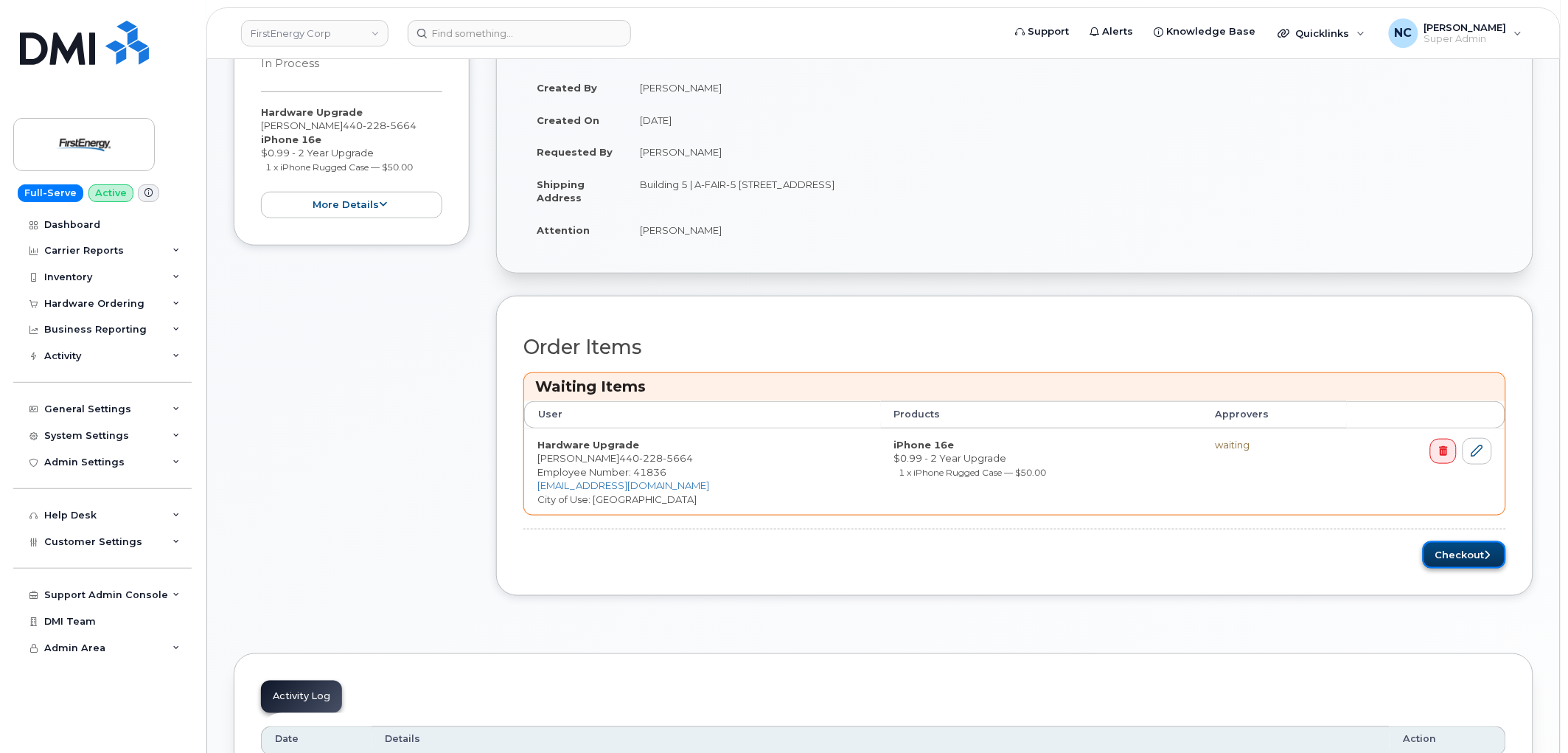
click at [1459, 552] on button "Checkout" at bounding box center [1464, 555] width 83 height 28
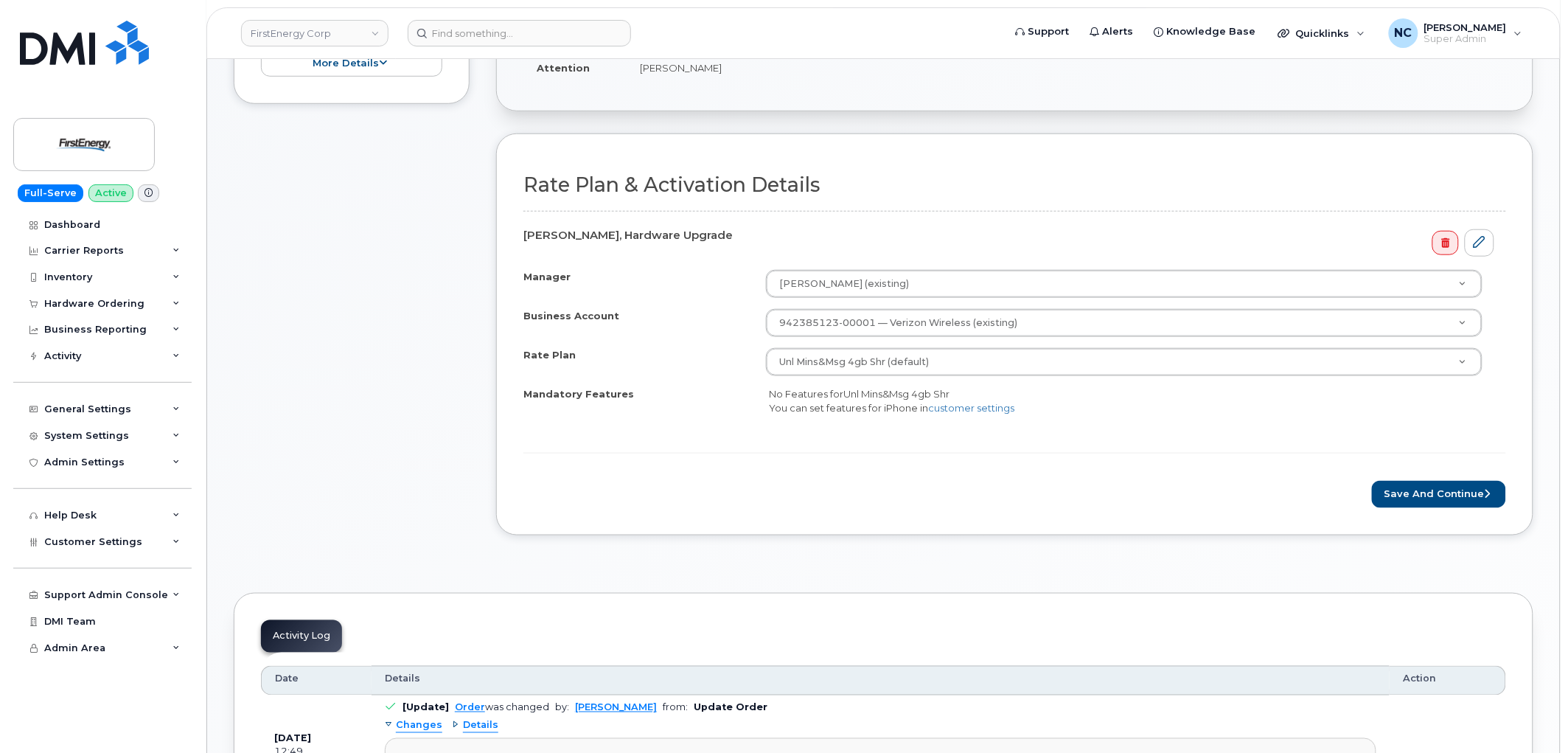
scroll to position [409, 0]
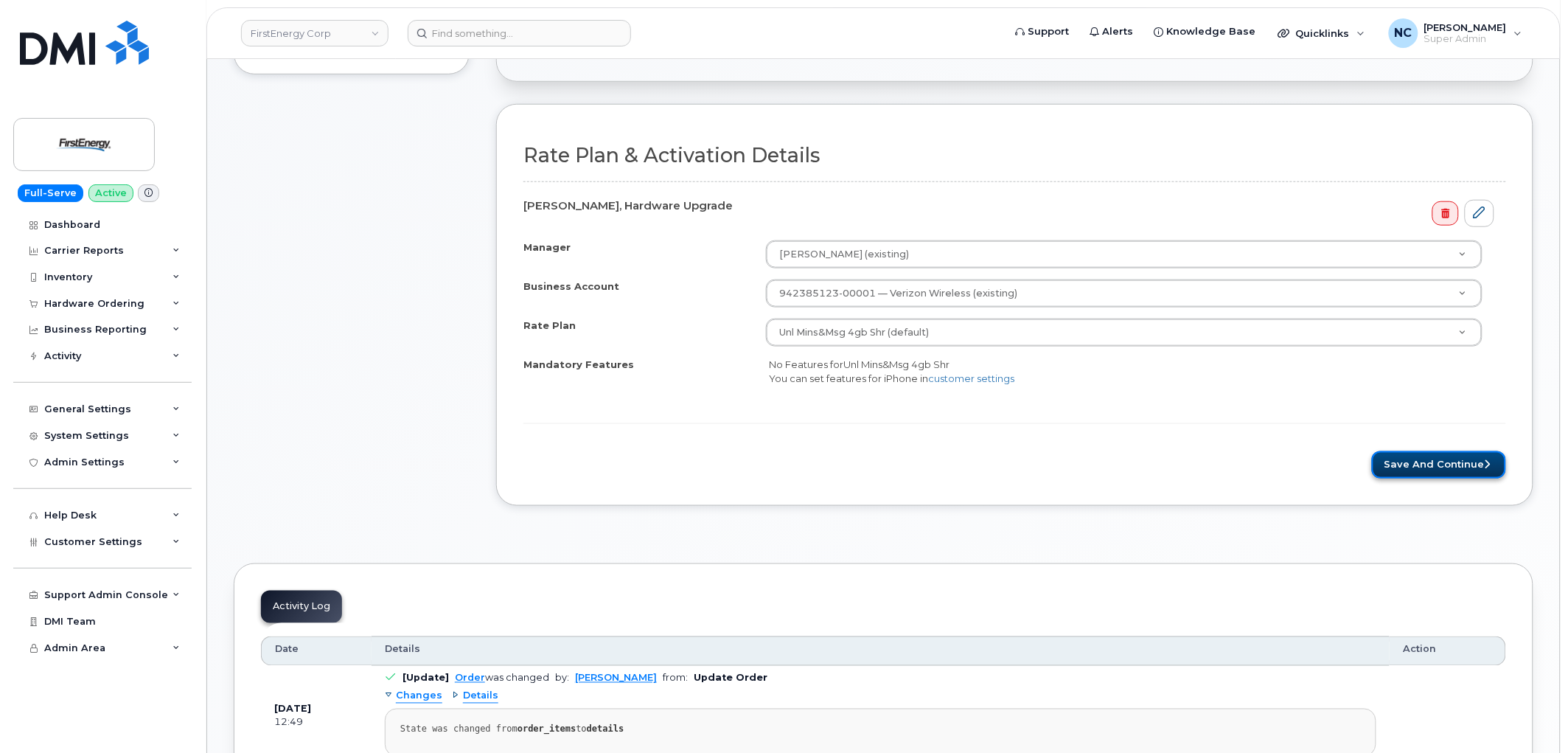
click at [1449, 462] on button "Save and Continue" at bounding box center [1438, 465] width 134 height 28
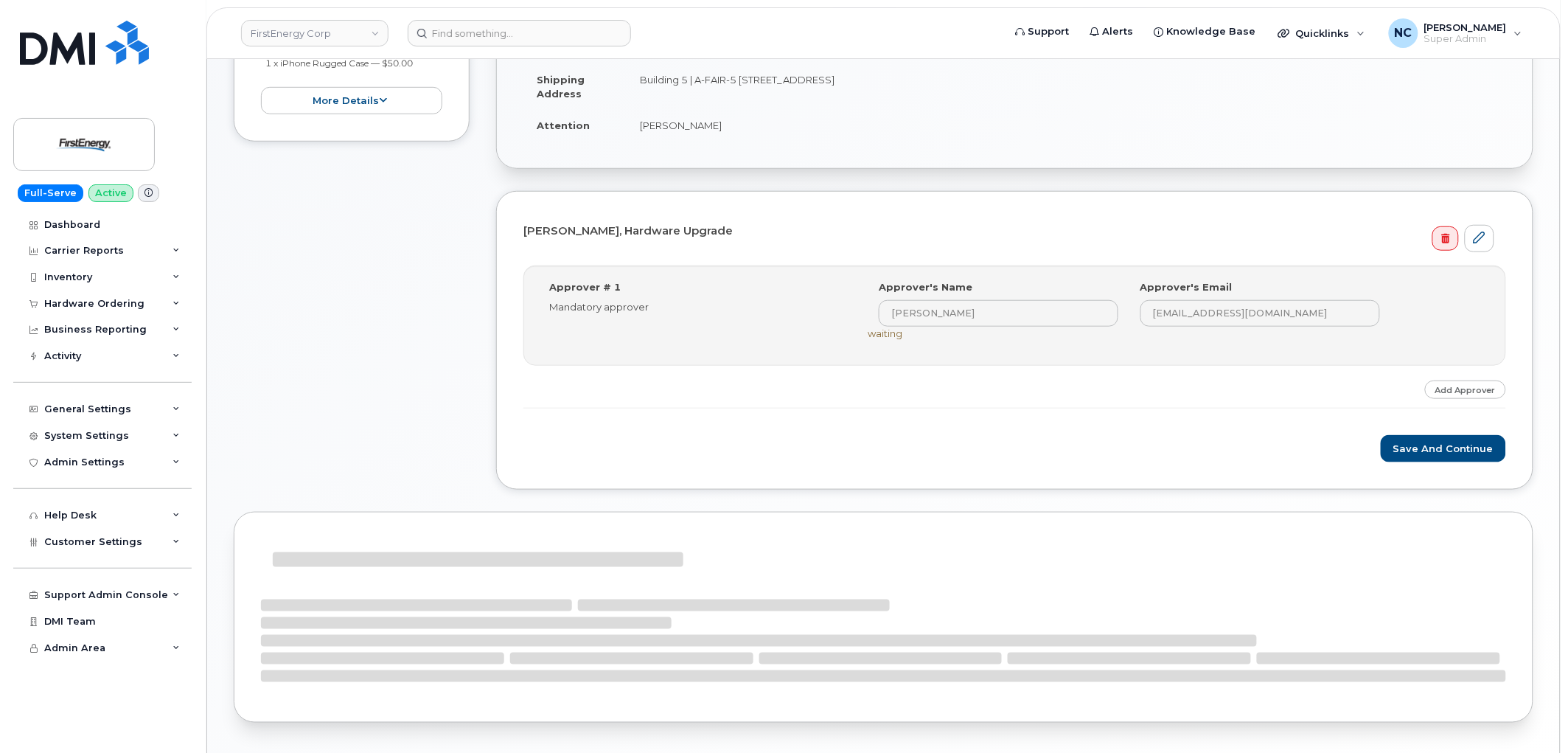
scroll to position [327, 0]
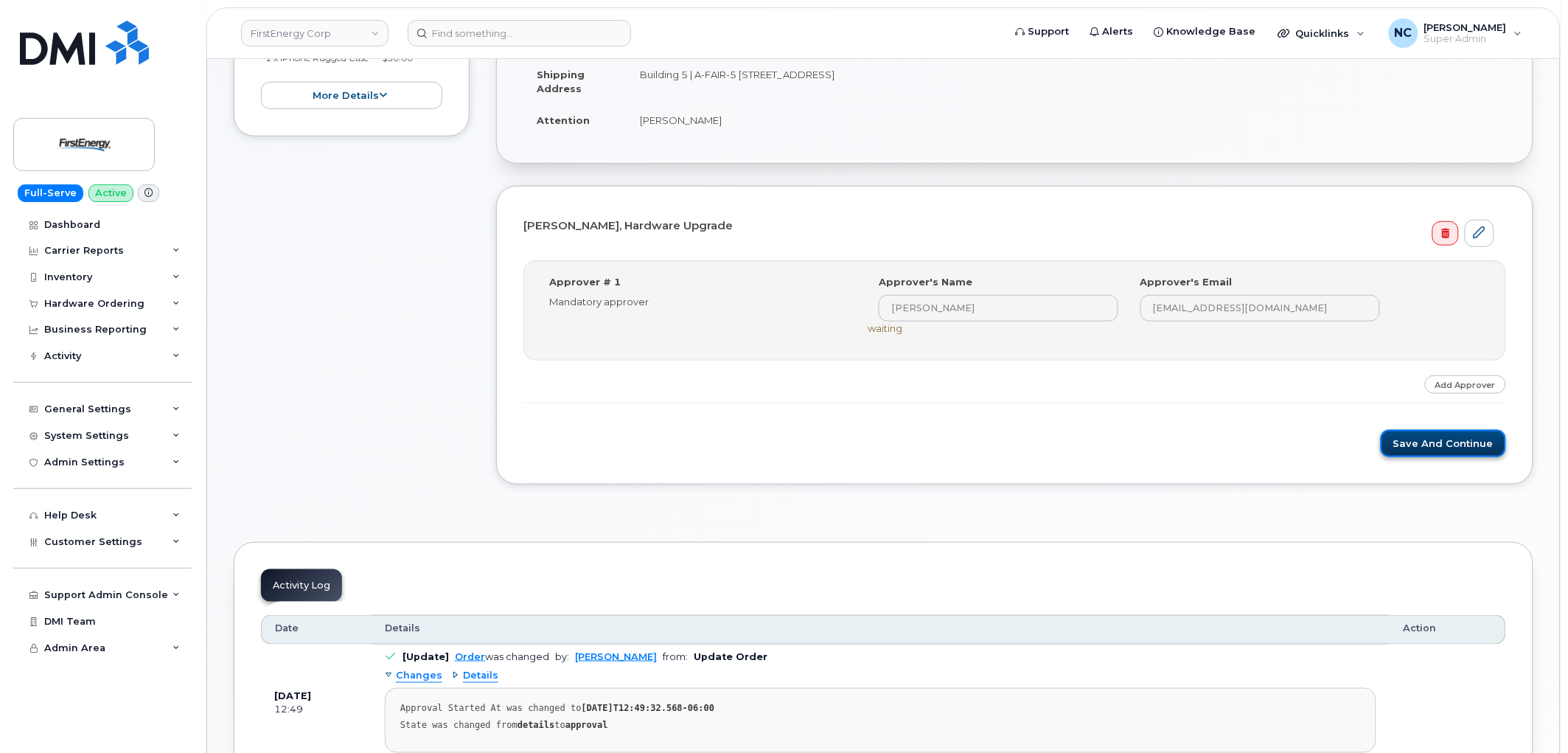
click at [1412, 437] on button "Save and Continue" at bounding box center [1443, 443] width 126 height 28
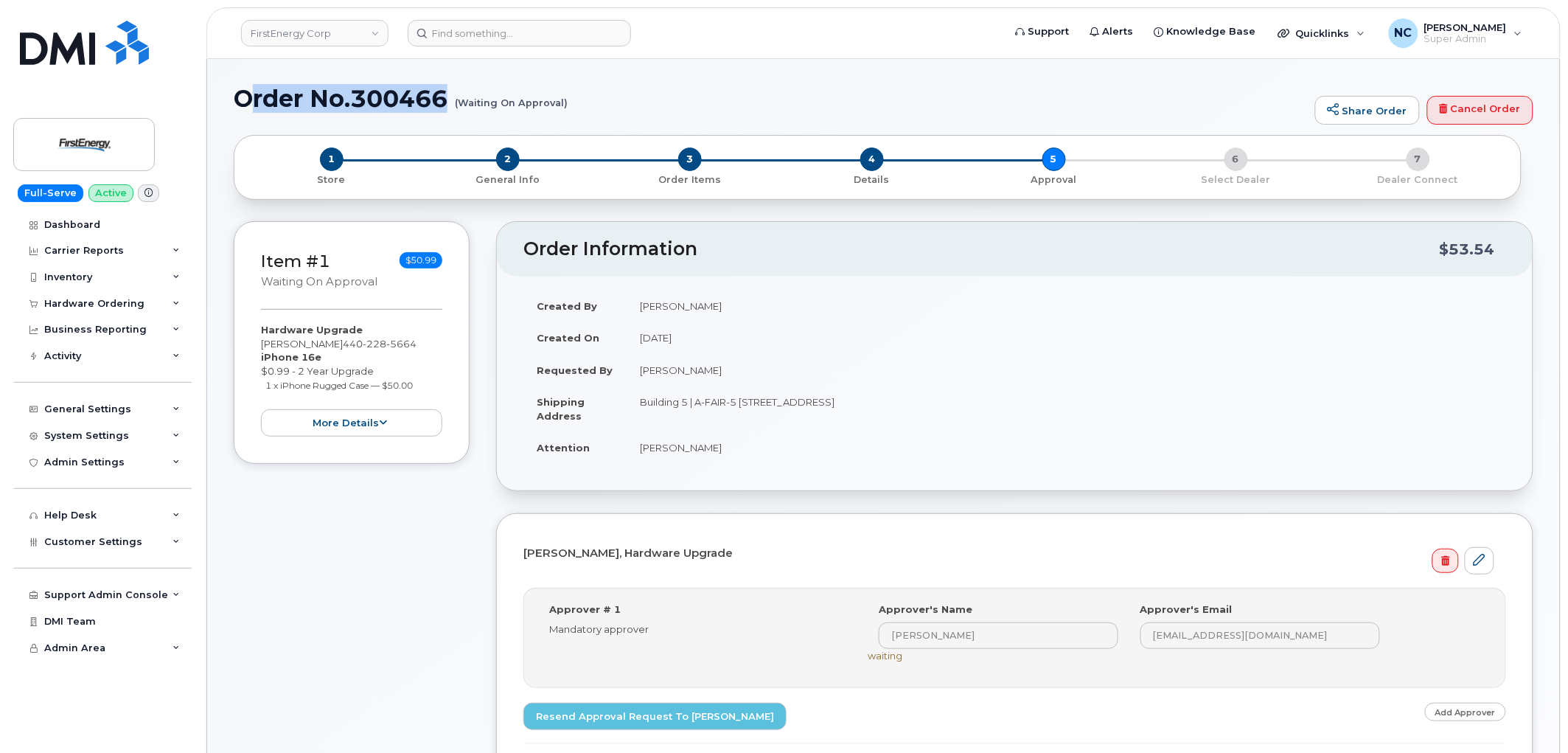
drag, startPoint x: 444, startPoint y: 104, endPoint x: 247, endPoint y: 97, distance: 197.1
click at [244, 106] on h1 "Order No.300466 (Waiting On Approval)" at bounding box center [770, 99] width 1074 height 26
copy h1 "rder No.300466"
drag, startPoint x: 234, startPoint y: 91, endPoint x: 453, endPoint y: 111, distance: 219.9
click at [453, 111] on h1 "Order No.300466 (Waiting On Approval)" at bounding box center [770, 99] width 1074 height 26
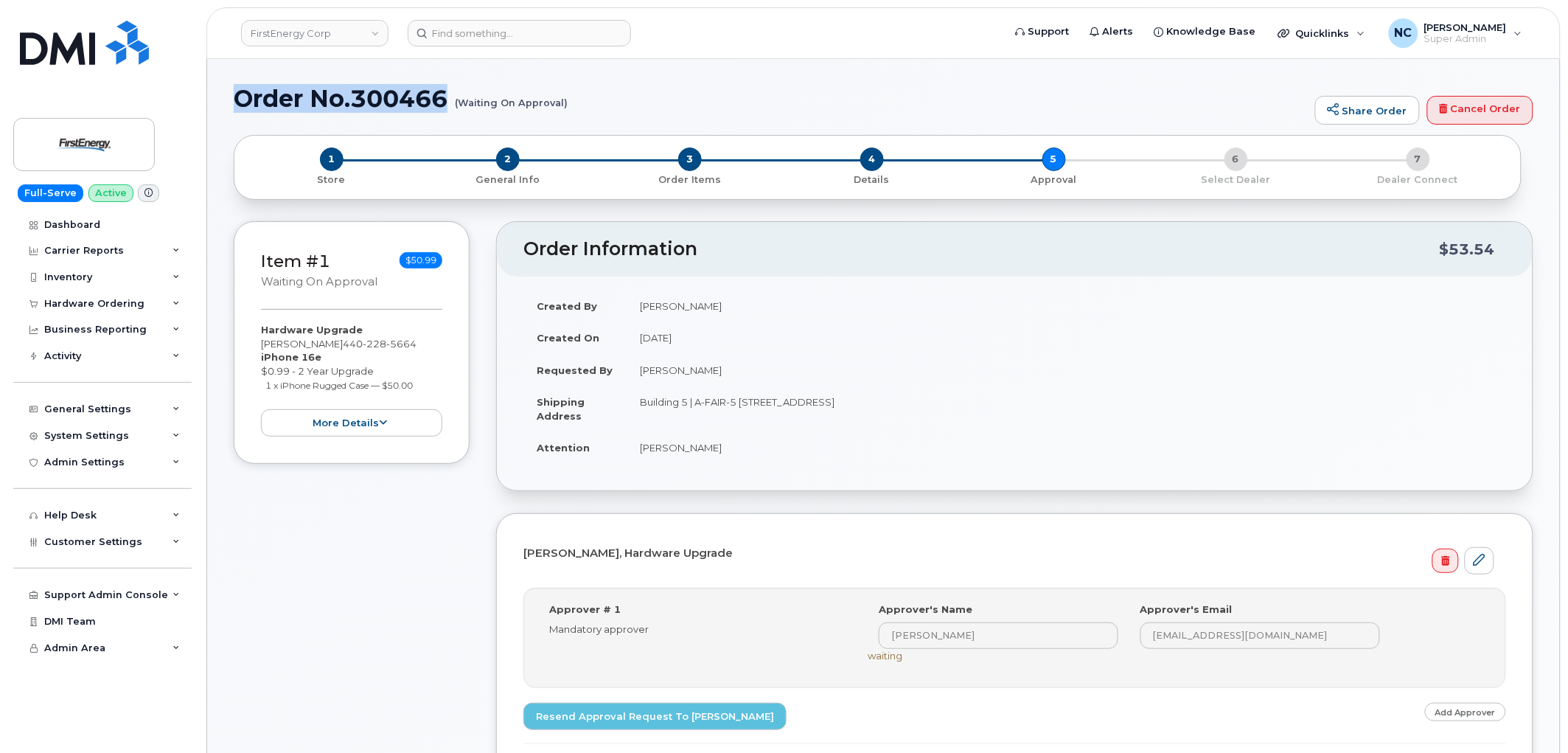
copy h1 "Order No.300466"
